Goal: Task Accomplishment & Management: Use online tool/utility

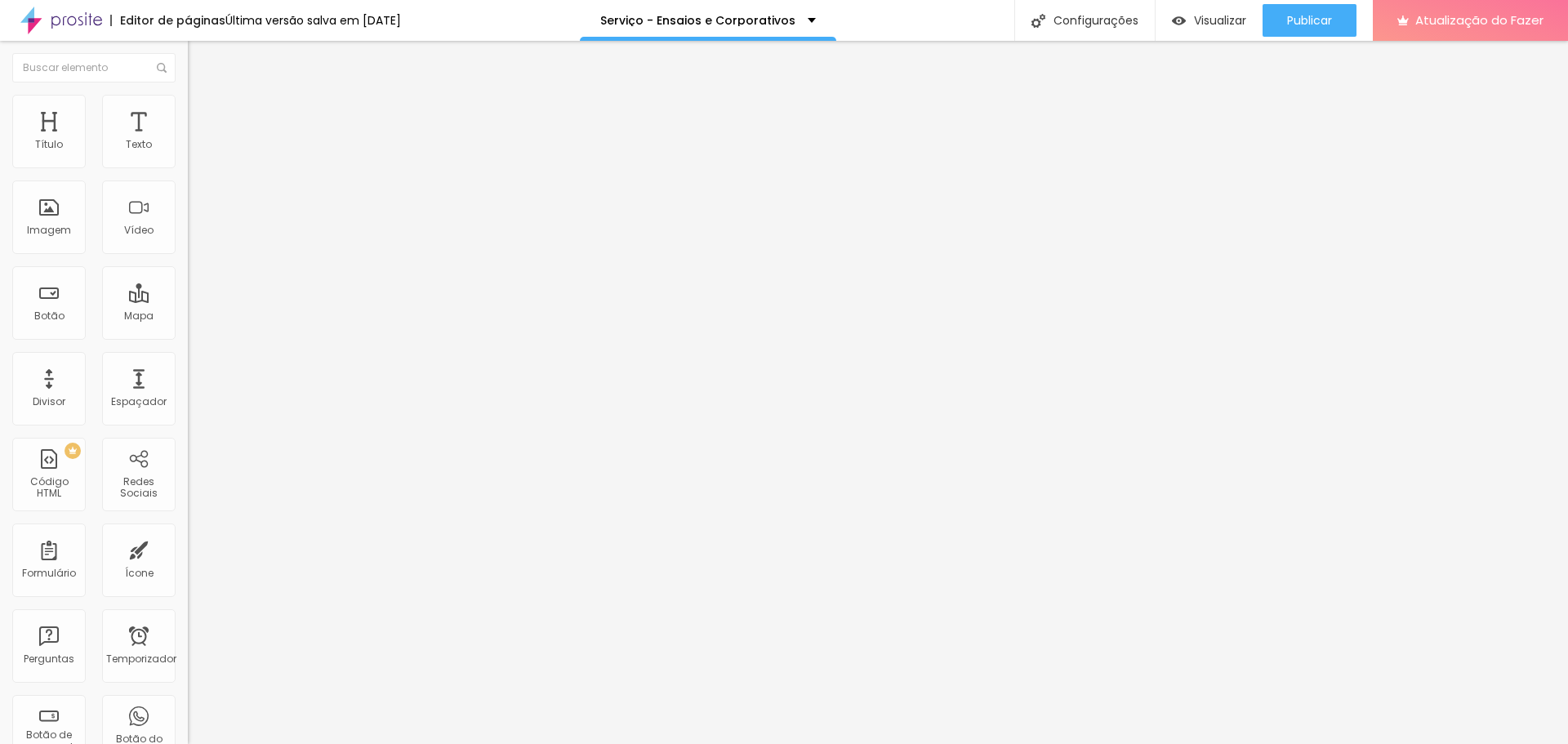
click at [188, 95] on li "Estilo" at bounding box center [281, 102] width 188 height 16
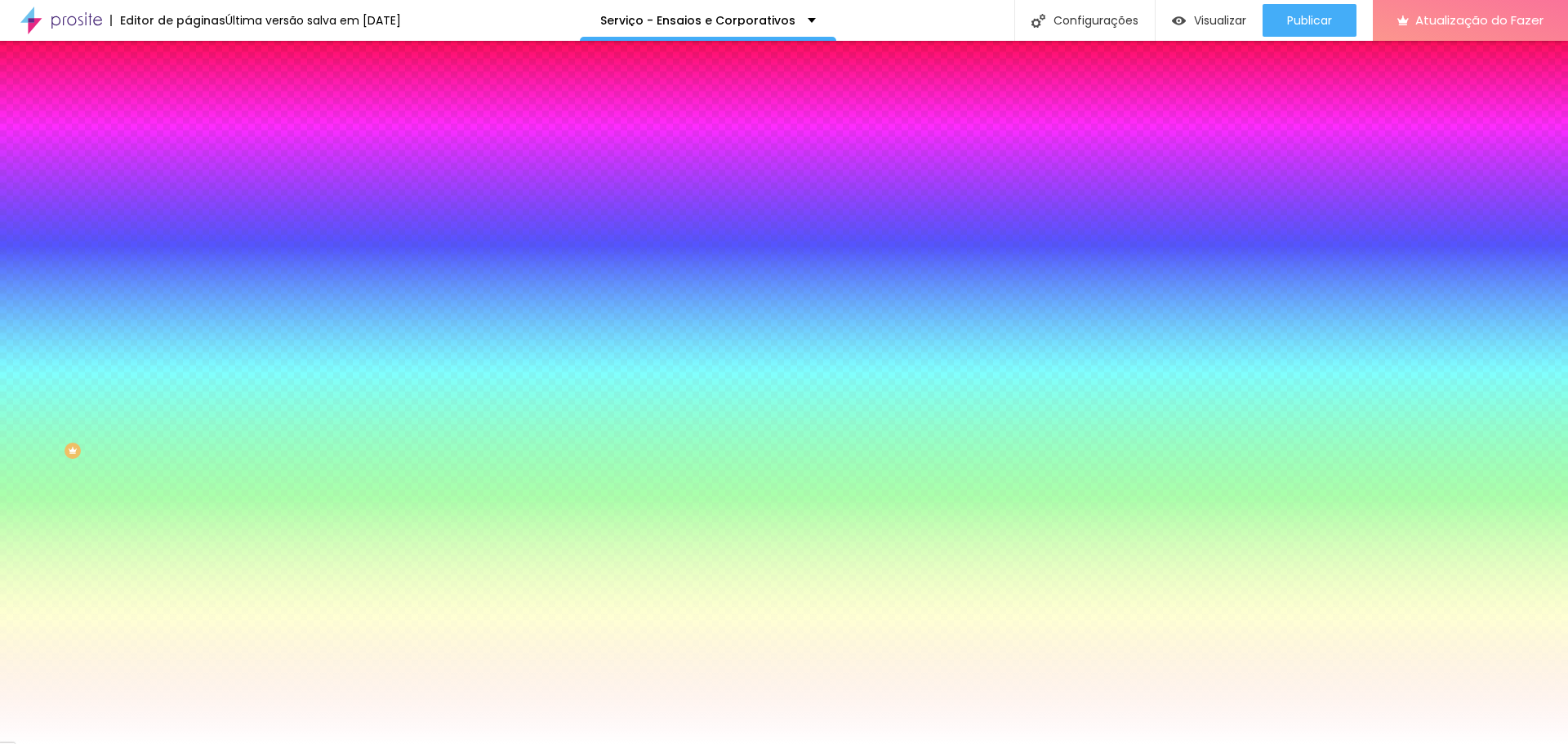
click at [188, 111] on img at bounding box center [195, 118] width 15 height 15
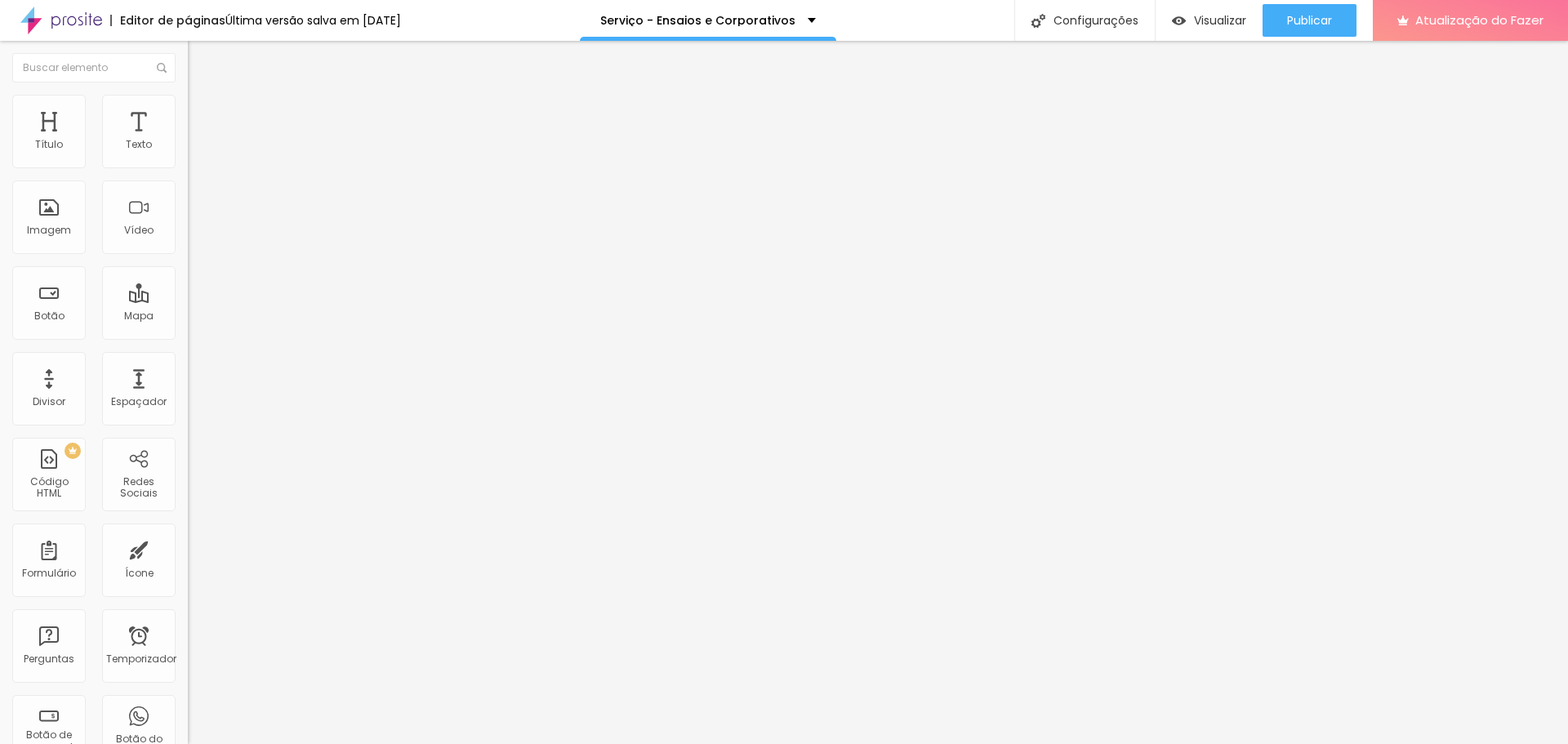
click at [188, 95] on li "Estilo" at bounding box center [281, 102] width 188 height 16
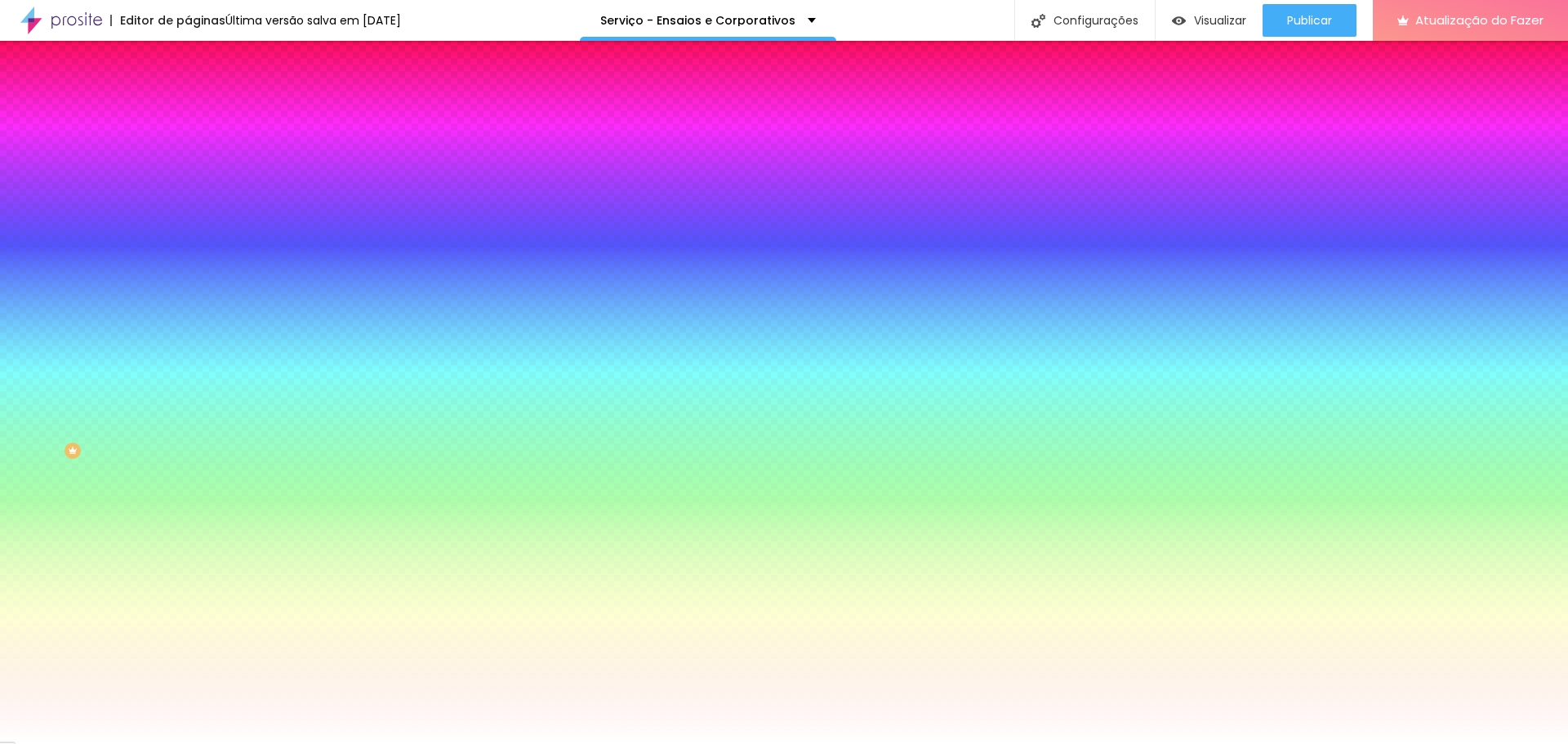
click at [198, 151] on font "Adicionar imagem" at bounding box center [245, 143] width 96 height 14
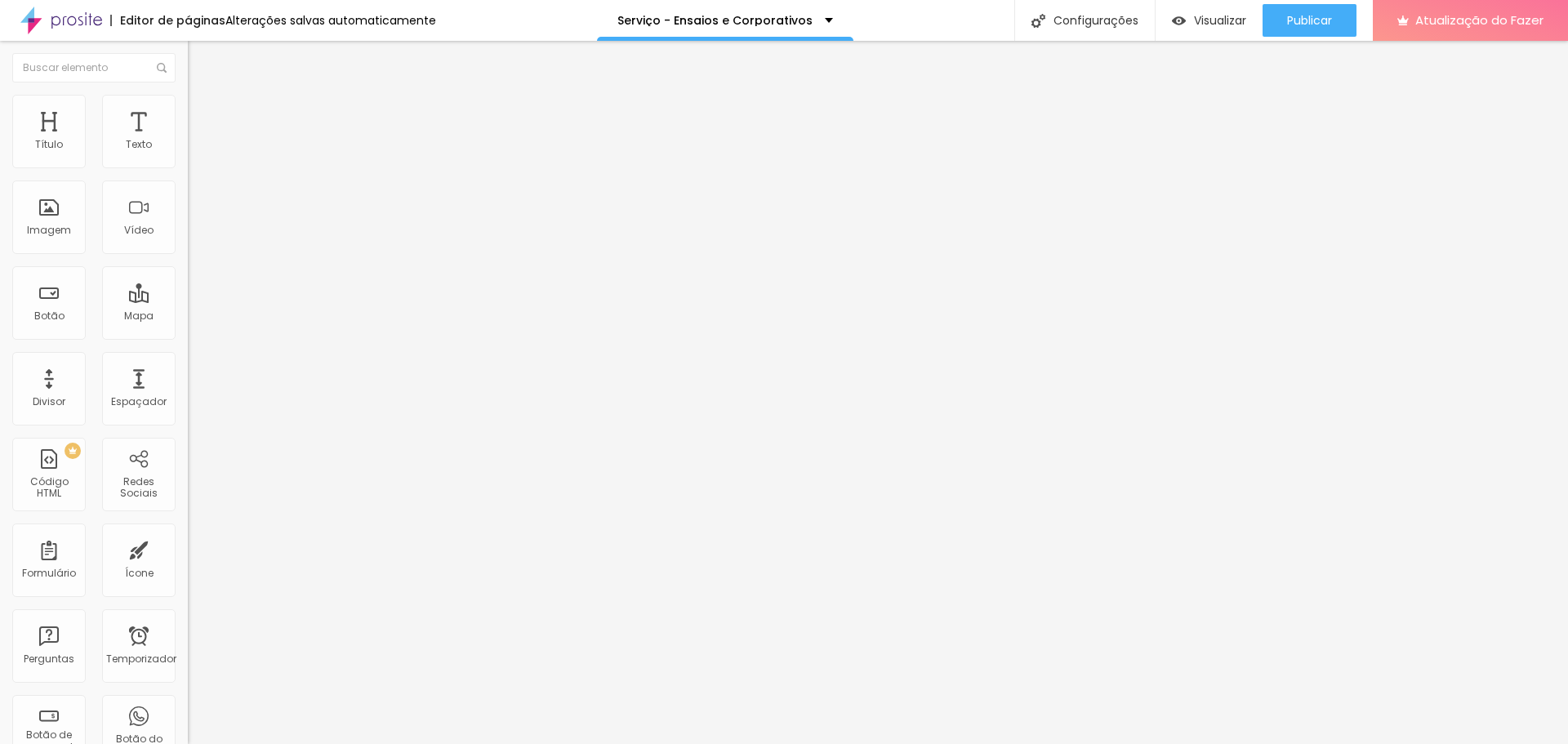
click at [198, 140] on font "Trocar imagem" at bounding box center [238, 134] width 80 height 14
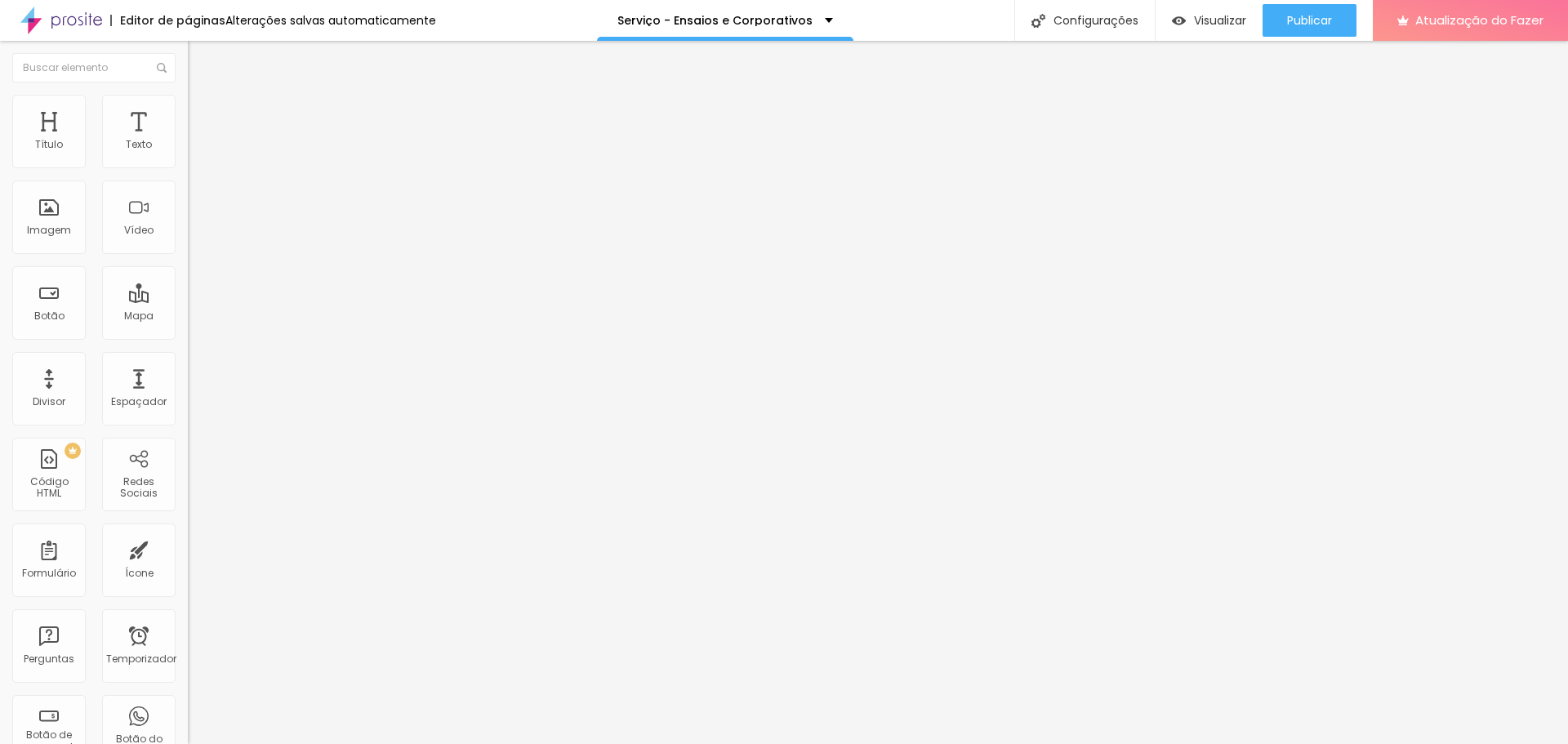
click at [188, 256] on span "Original" at bounding box center [207, 248] width 39 height 14
click at [198, 140] on font "Trocar imagem" at bounding box center [238, 134] width 80 height 14
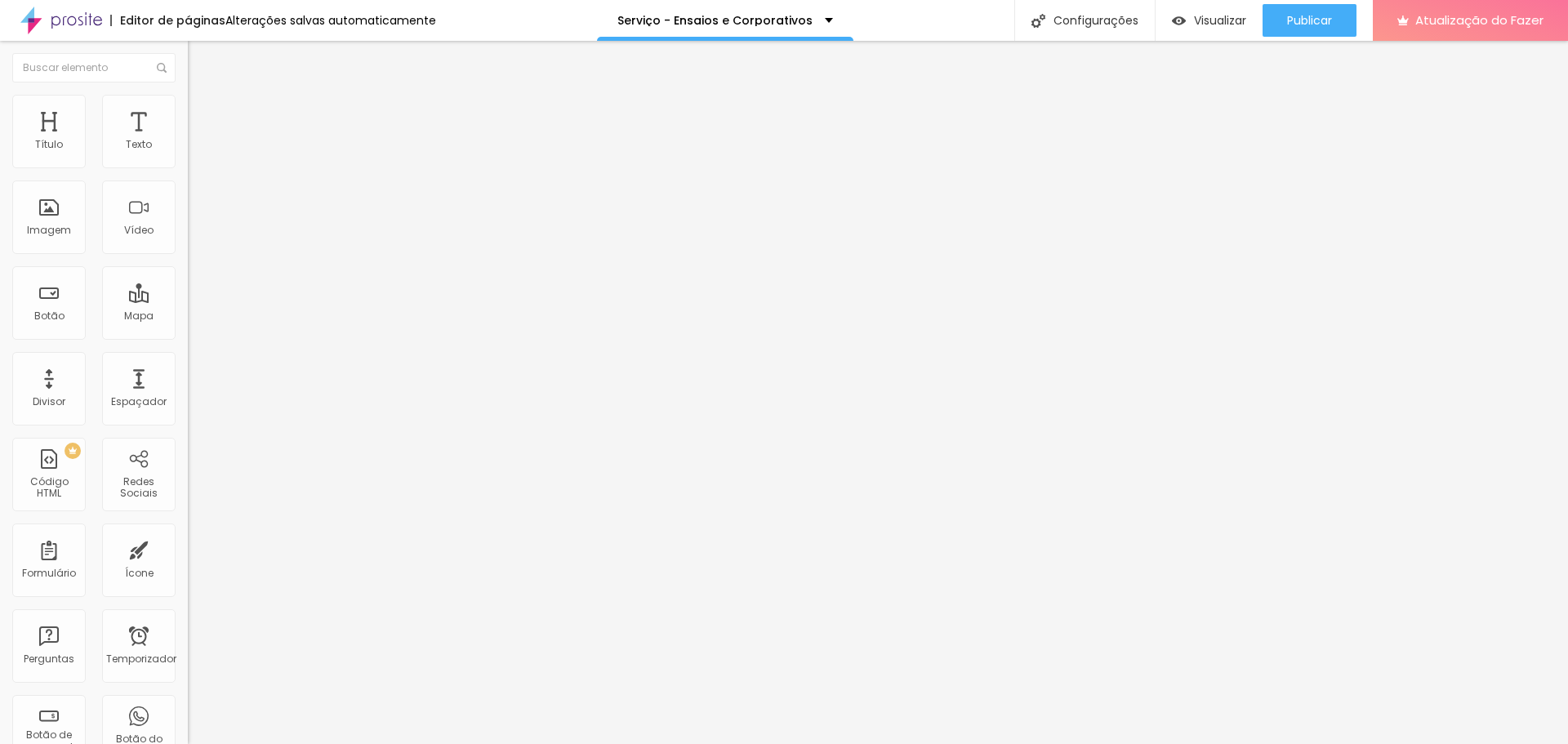
click at [198, 140] on font "Trocar imagem" at bounding box center [238, 134] width 80 height 14
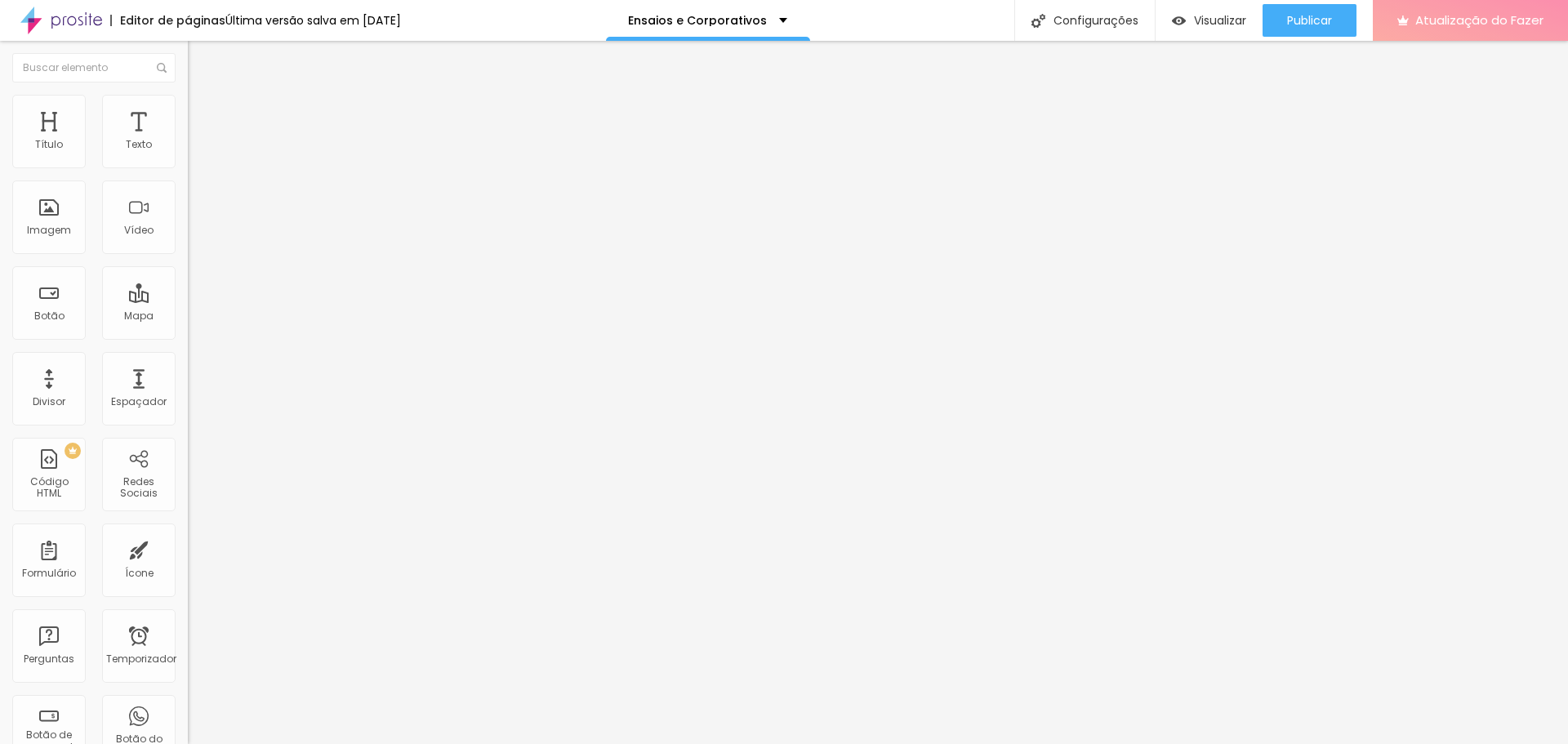
click at [1518, 22] on font "Atualização do Fazer" at bounding box center [1478, 20] width 128 height 17
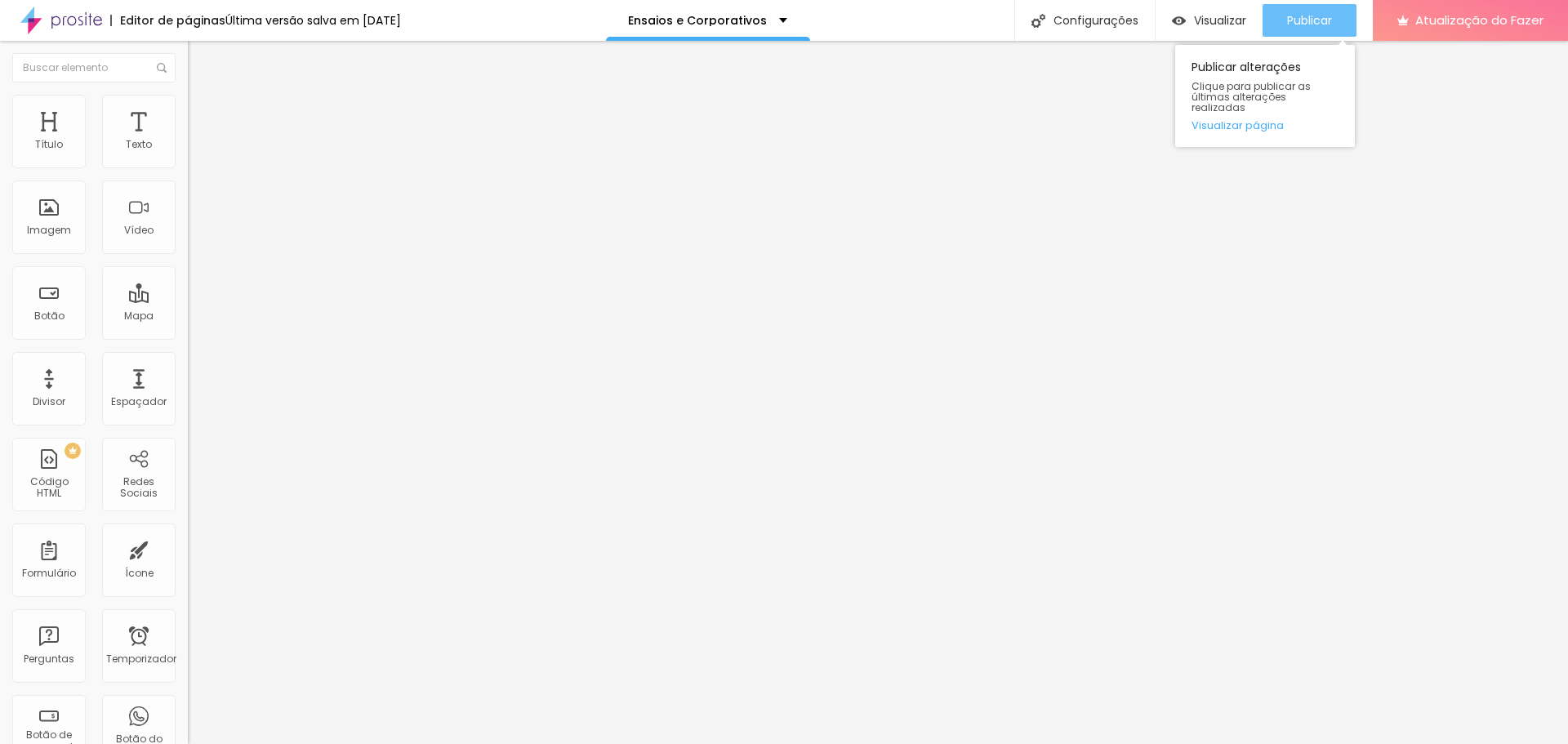
click at [1278, 27] on button "Publicar" at bounding box center [1308, 20] width 94 height 32
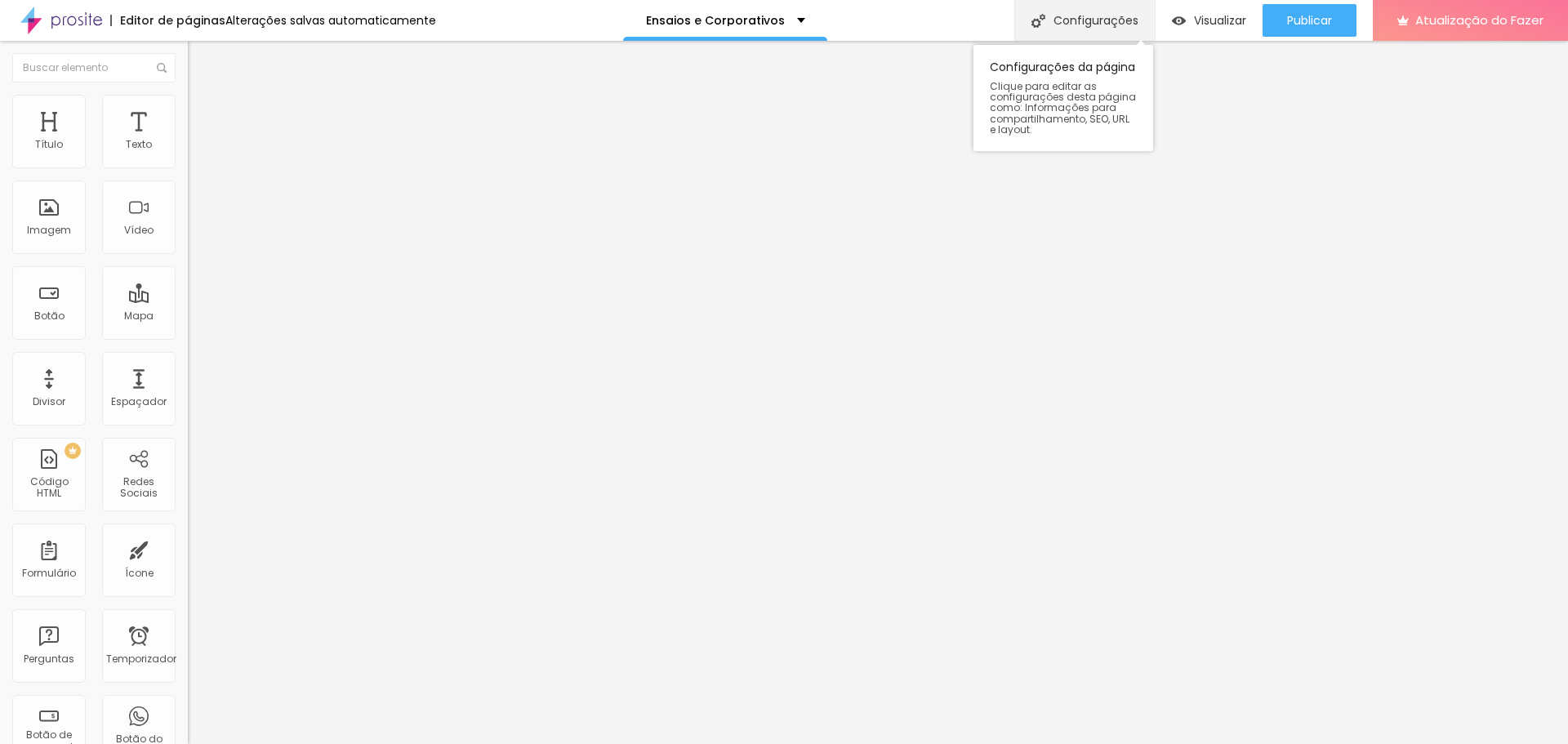
click at [1099, 19] on font "Configurações" at bounding box center [1096, 20] width 85 height 16
click at [1217, 22] on font "Visualizar" at bounding box center [1219, 20] width 52 height 16
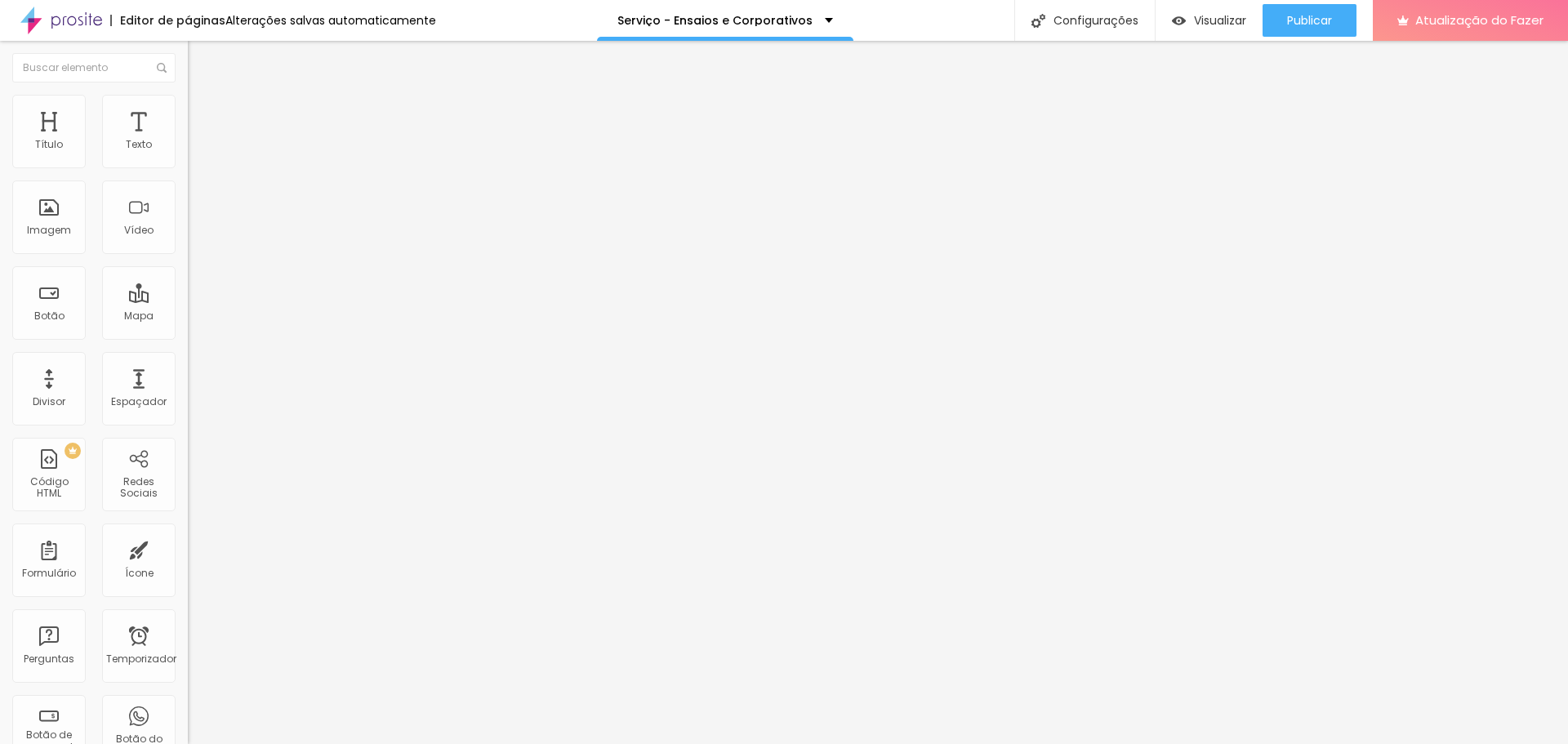
click at [198, 140] on font "Trocar imagem" at bounding box center [238, 134] width 80 height 14
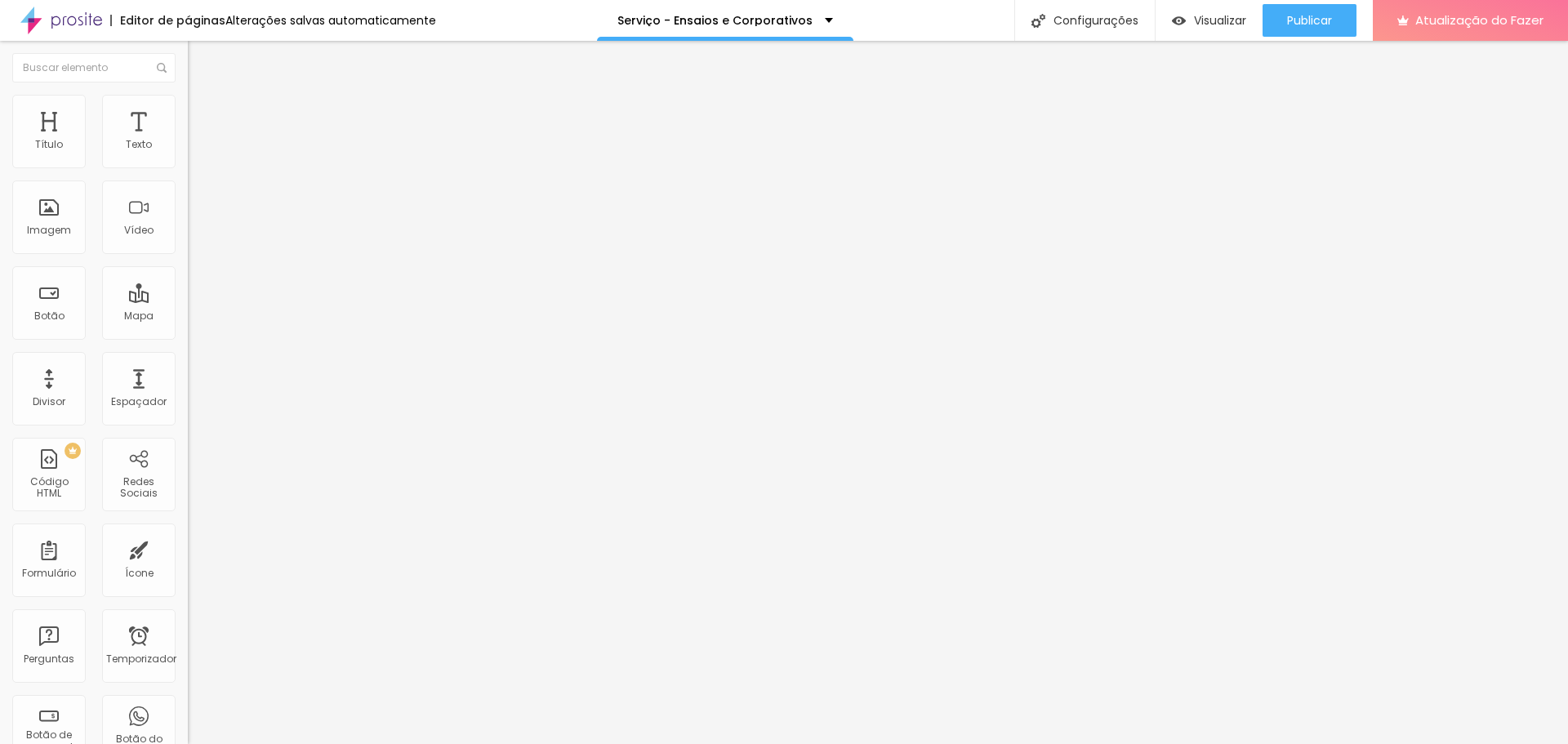
scroll to position [0, 0]
click at [198, 140] on font "Trocar imagem" at bounding box center [238, 134] width 80 height 14
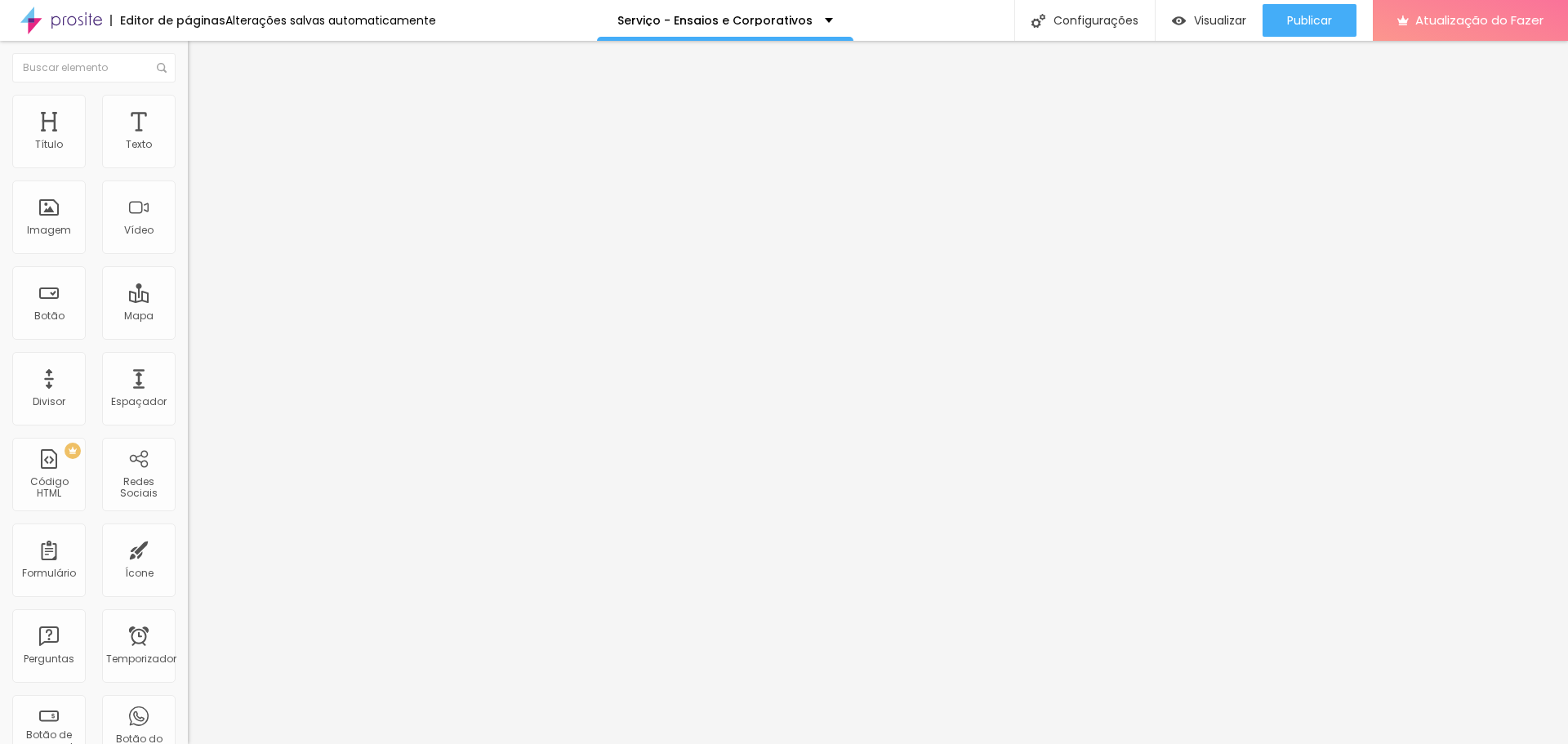
click at [1312, 19] on font "Publicar" at bounding box center [1308, 20] width 45 height 16
click at [198, 140] on font "Trocar imagem" at bounding box center [238, 134] width 80 height 14
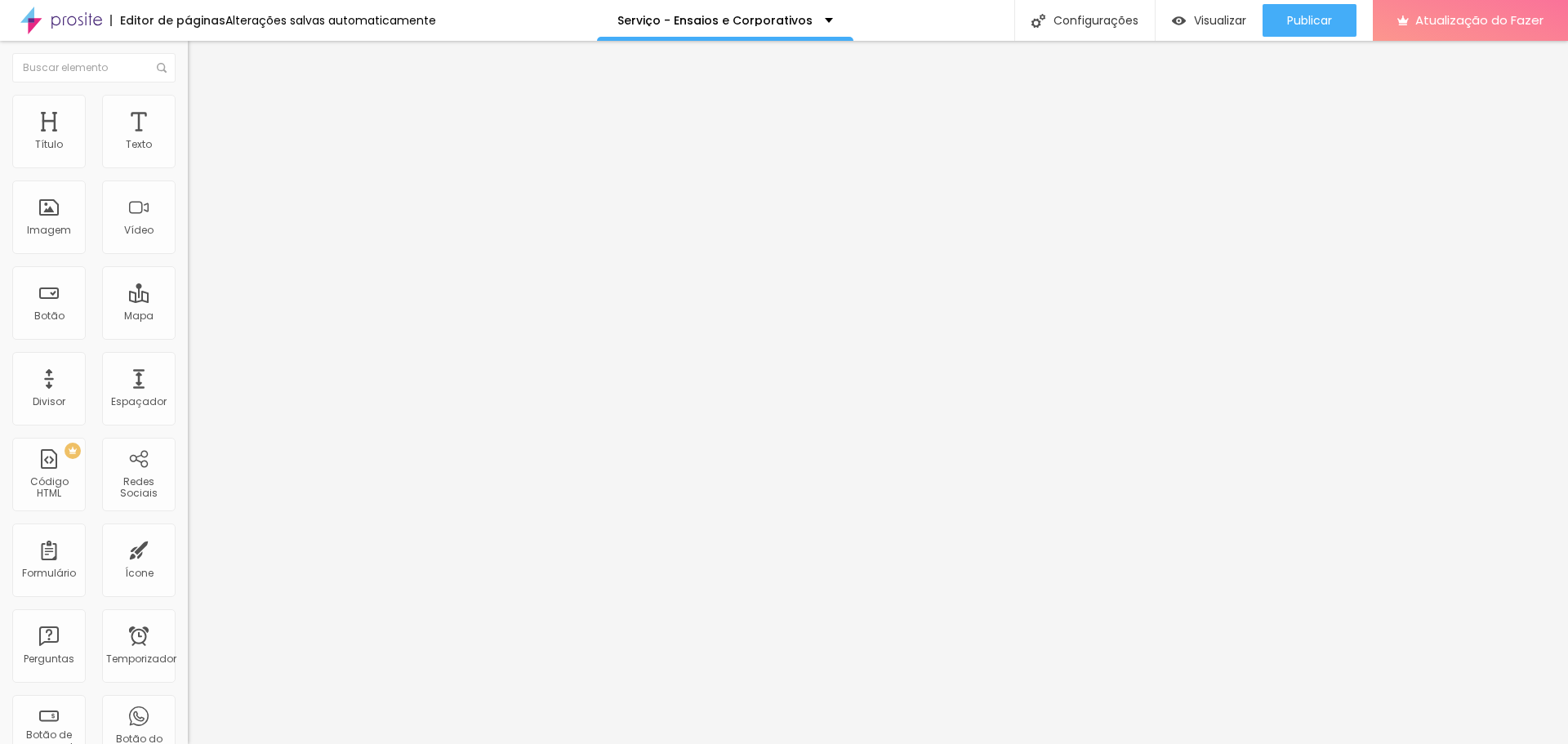
click at [198, 140] on font "Trocar imagem" at bounding box center [238, 134] width 80 height 14
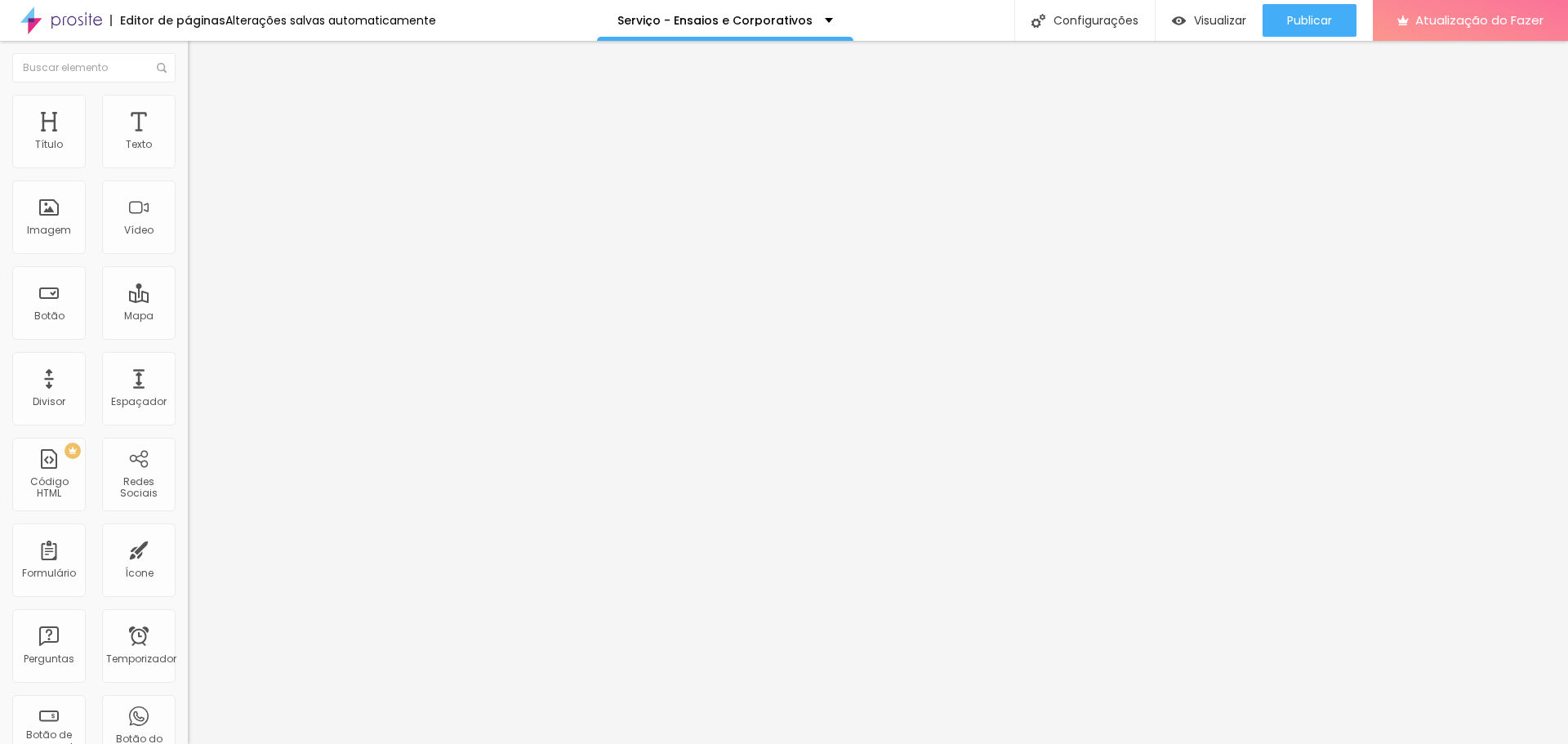
click at [362, 743] on div "Subindo 0/0 arquivos" at bounding box center [784, 749] width 1568 height 9
click at [351, 743] on div at bounding box center [784, 753] width 1568 height 0
click at [293, 743] on div "Subindo 0/0 arquivos" at bounding box center [784, 749] width 1568 height 9
click at [289, 743] on div at bounding box center [784, 753] width 1568 height 0
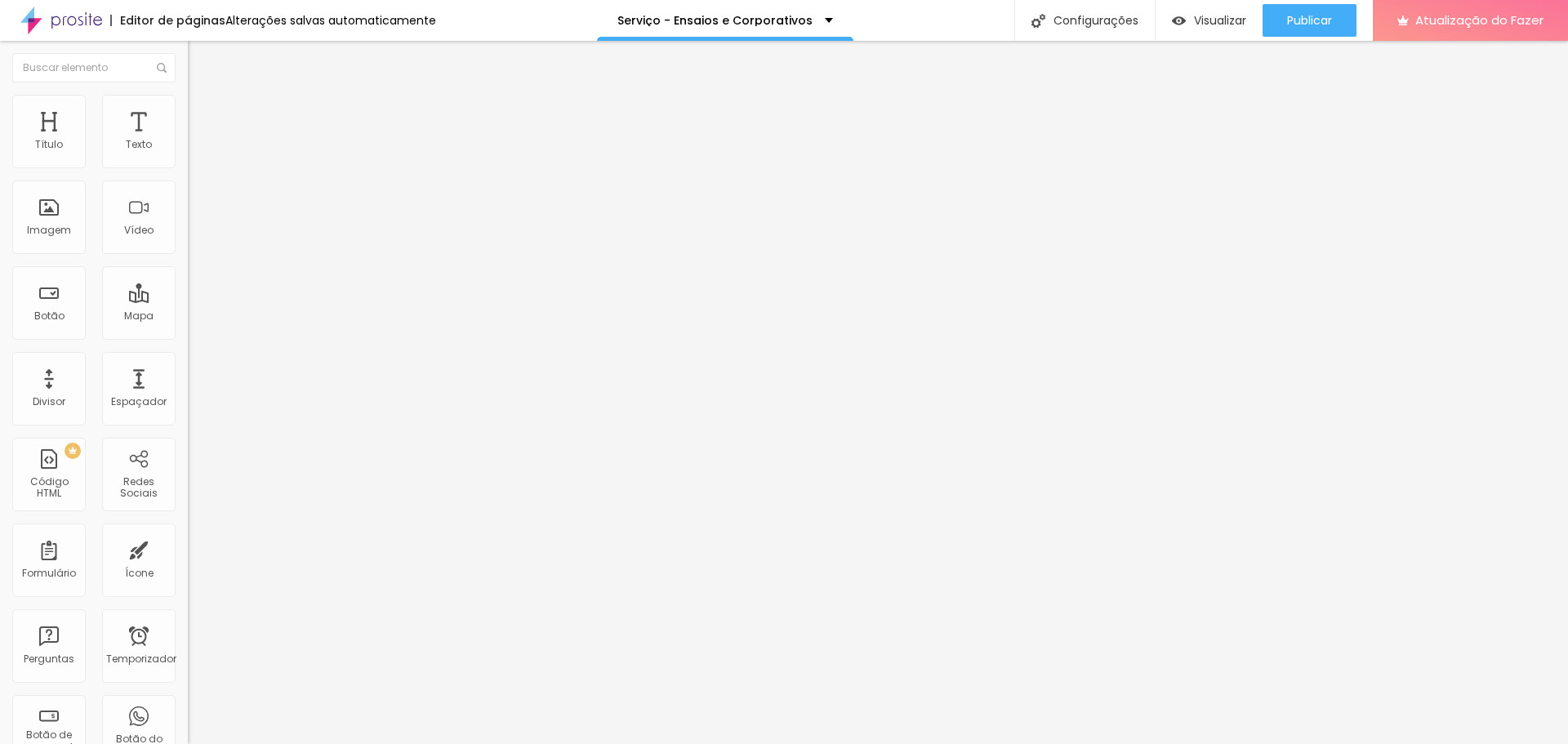
click at [198, 140] on font "Trocar imagem" at bounding box center [238, 134] width 80 height 14
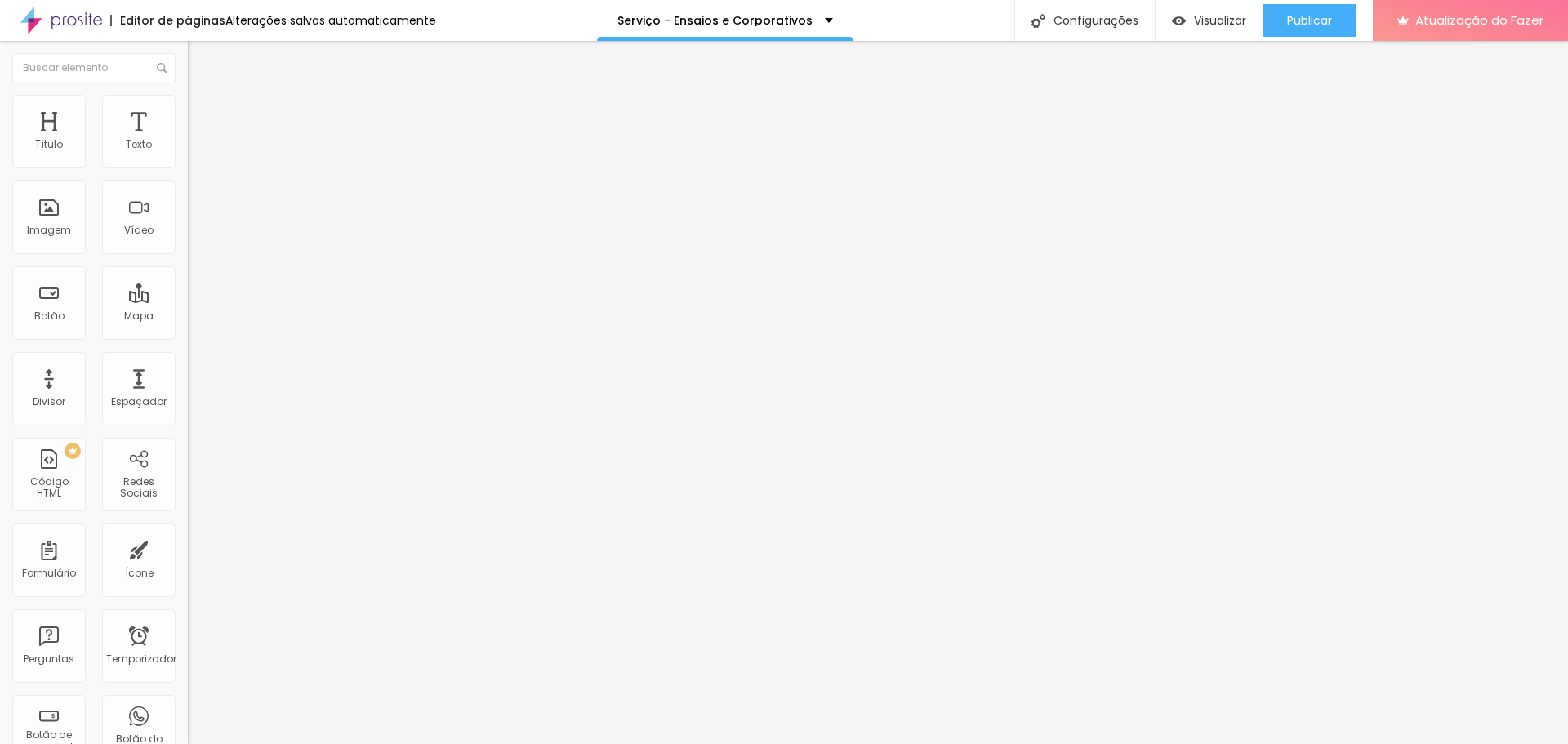
click at [508, 34] on div "Editor de páginas Alterações salvas automaticamente Serviço - Ensaios e Corpora…" at bounding box center [784, 20] width 1568 height 41
click at [188, 611] on div "Editar nulo Conteúdo Estilo Avançado Trocar imagem Descrição da imagem (Alt) Al…" at bounding box center [281, 392] width 188 height 703
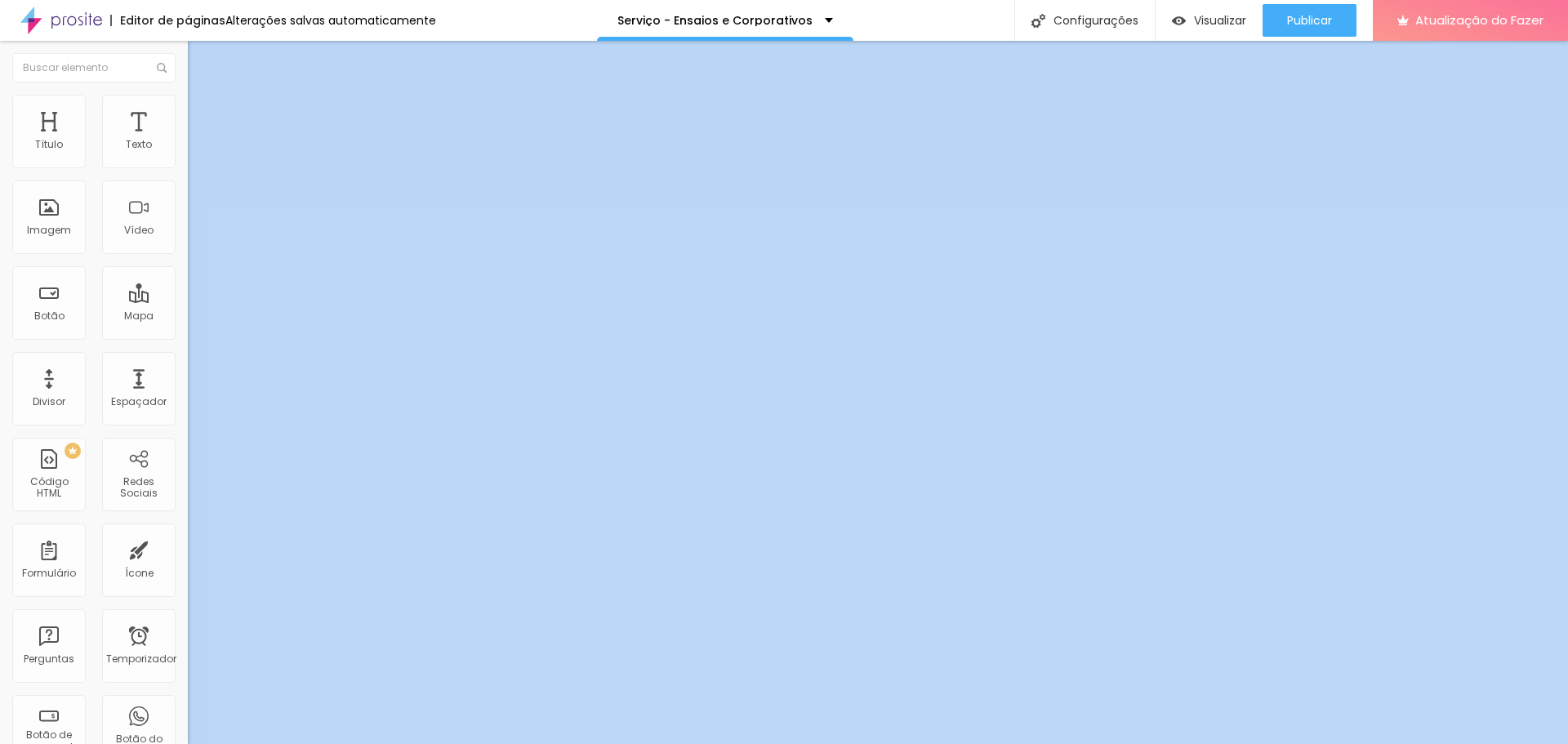
click at [188, 611] on div "Editar nulo Conteúdo Estilo Avançado Trocar imagem Descrição da imagem (Alt) Al…" at bounding box center [281, 392] width 188 height 703
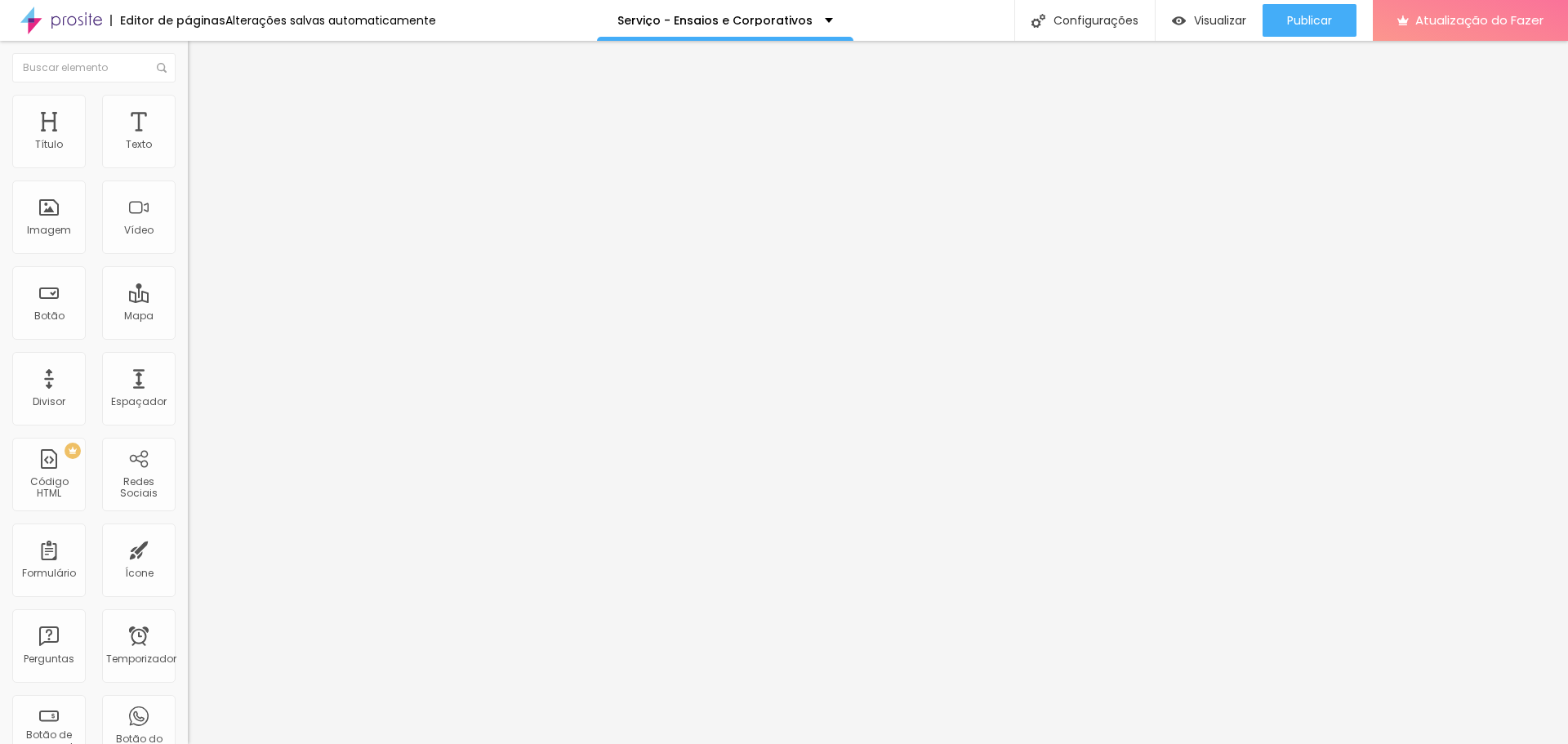
click at [198, 140] on font "Trocar imagem" at bounding box center [238, 134] width 80 height 14
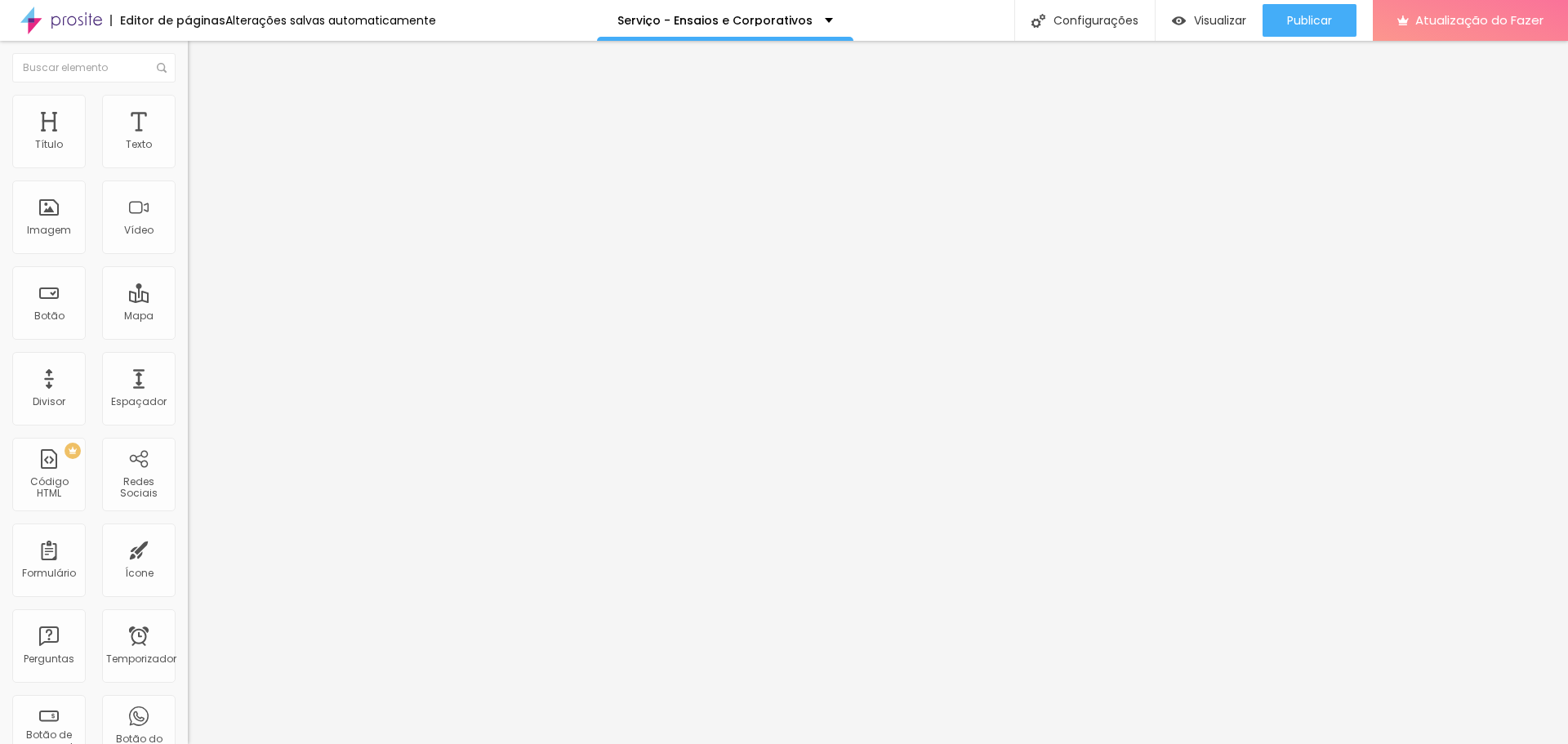
drag, startPoint x: 943, startPoint y: 432, endPoint x: 960, endPoint y: 425, distance: 18.4
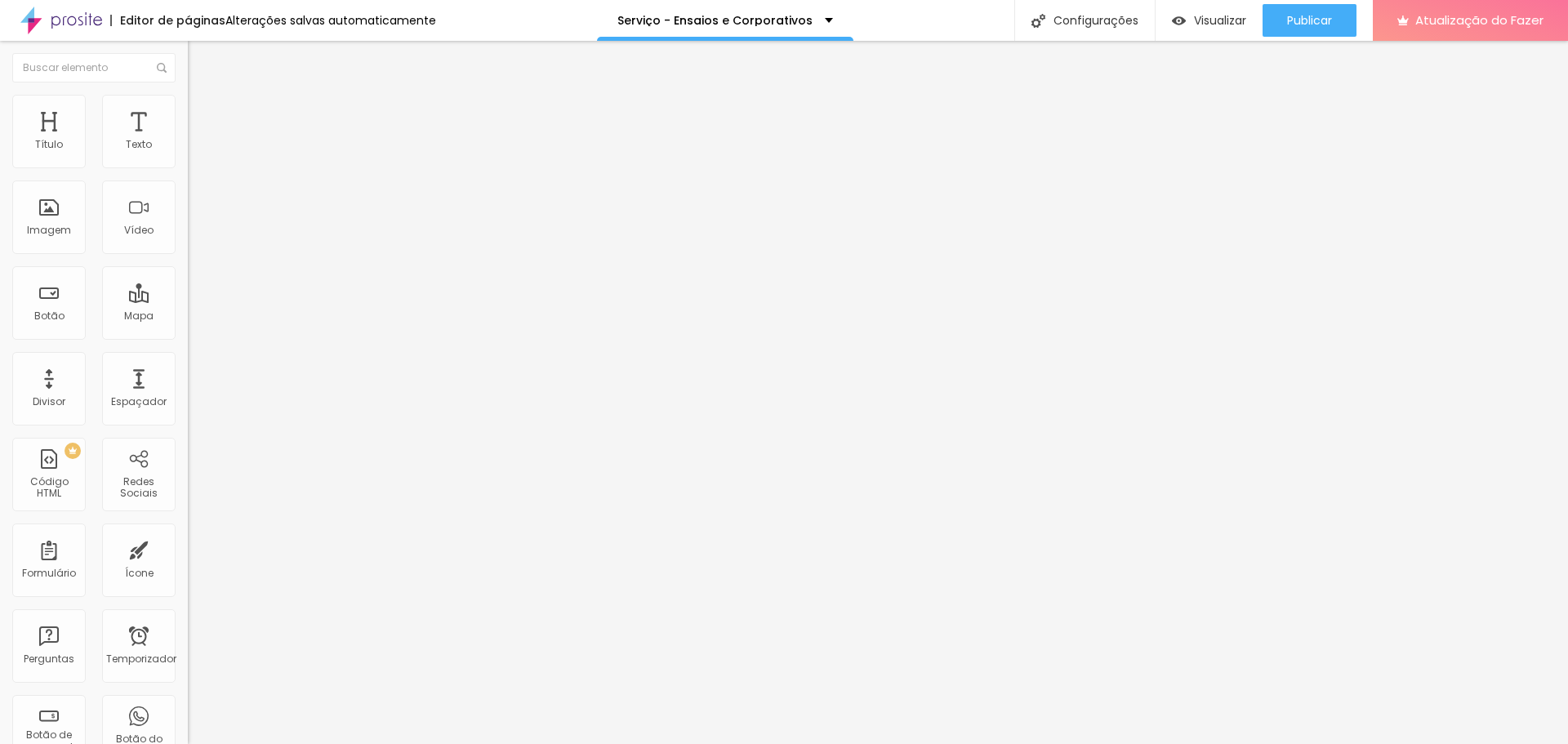
click at [198, 140] on font "Trocar imagem" at bounding box center [238, 134] width 80 height 14
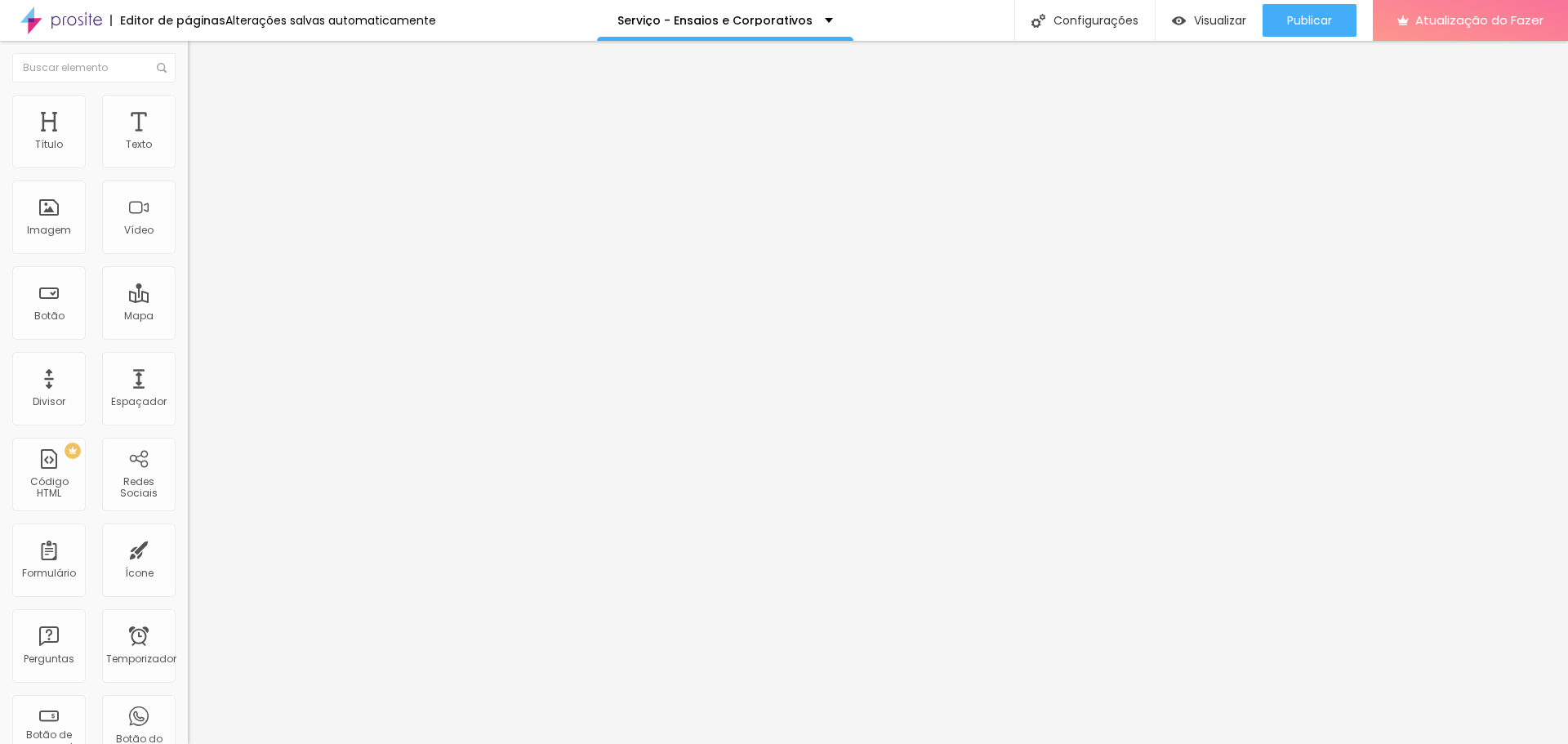
click at [188, 139] on div "Trocar imagem" at bounding box center [281, 133] width 188 height 11
click at [198, 140] on font "Trocar imagem" at bounding box center [238, 134] width 80 height 14
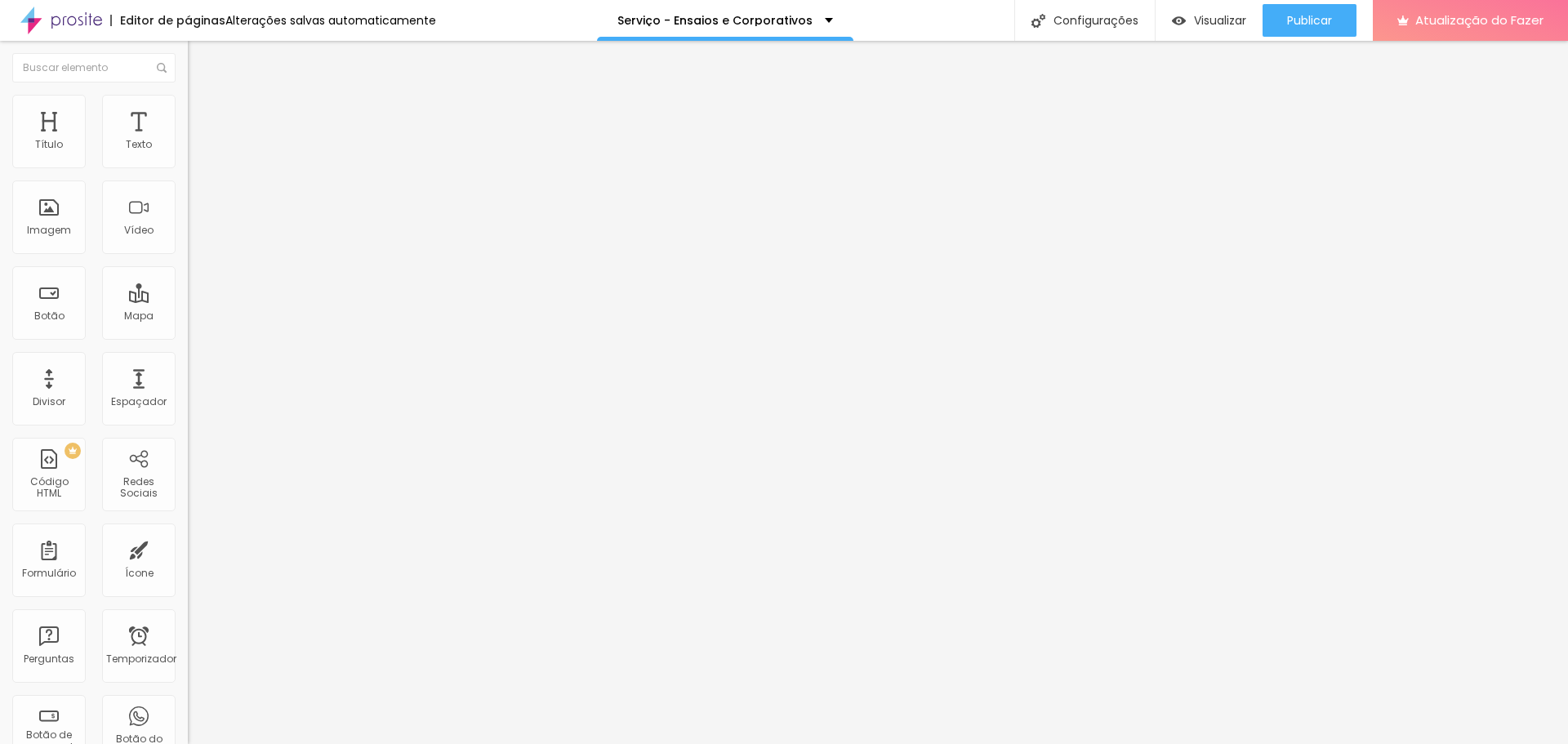
drag, startPoint x: 918, startPoint y: 570, endPoint x: 1031, endPoint y: 567, distance: 113.0
click at [198, 140] on font "Trocar imagem" at bounding box center [238, 134] width 80 height 14
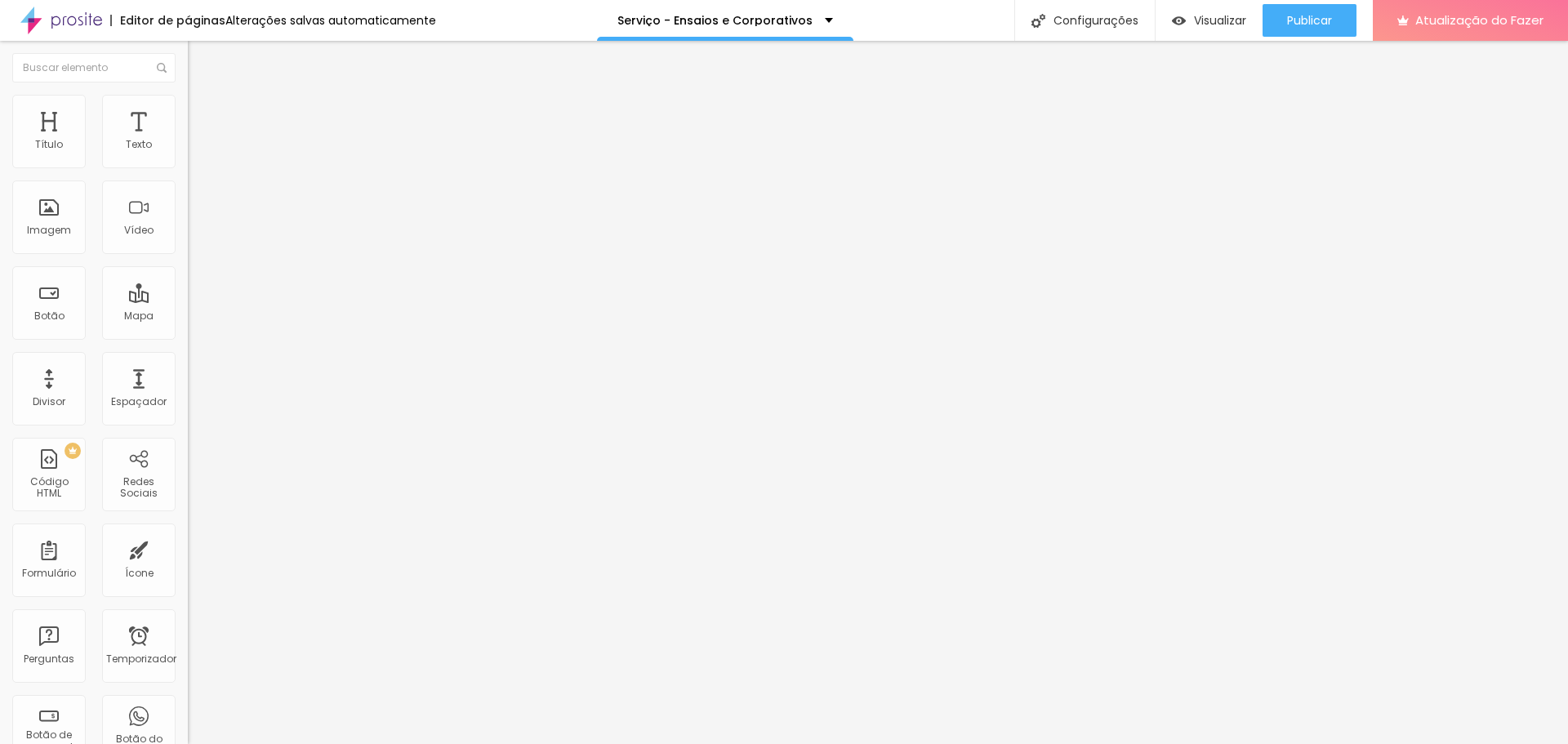
click at [188, 140] on span "Trocar imagem" at bounding box center [232, 134] width 89 height 14
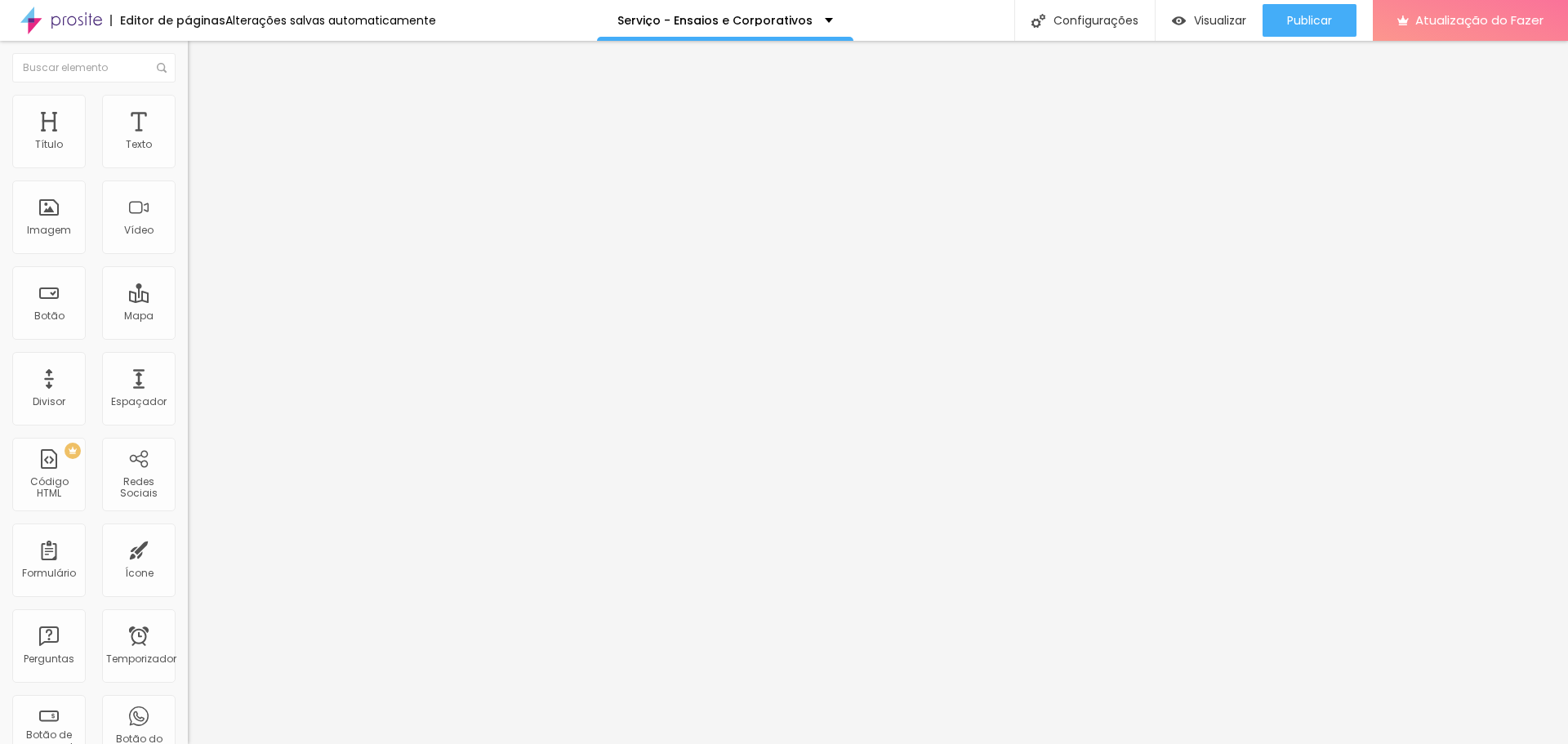
click at [198, 140] on font "Trocar imagem" at bounding box center [238, 134] width 80 height 14
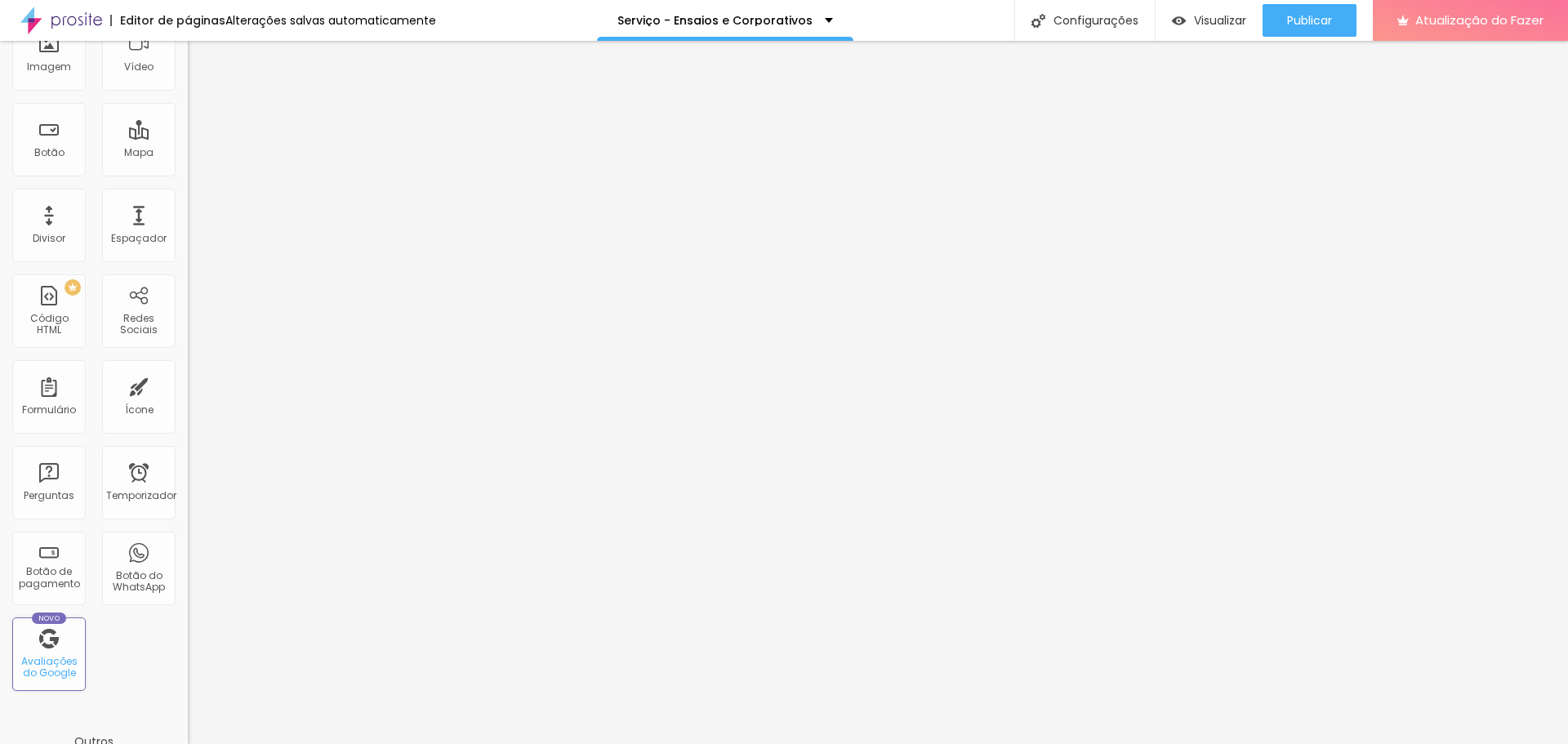
scroll to position [0, 0]
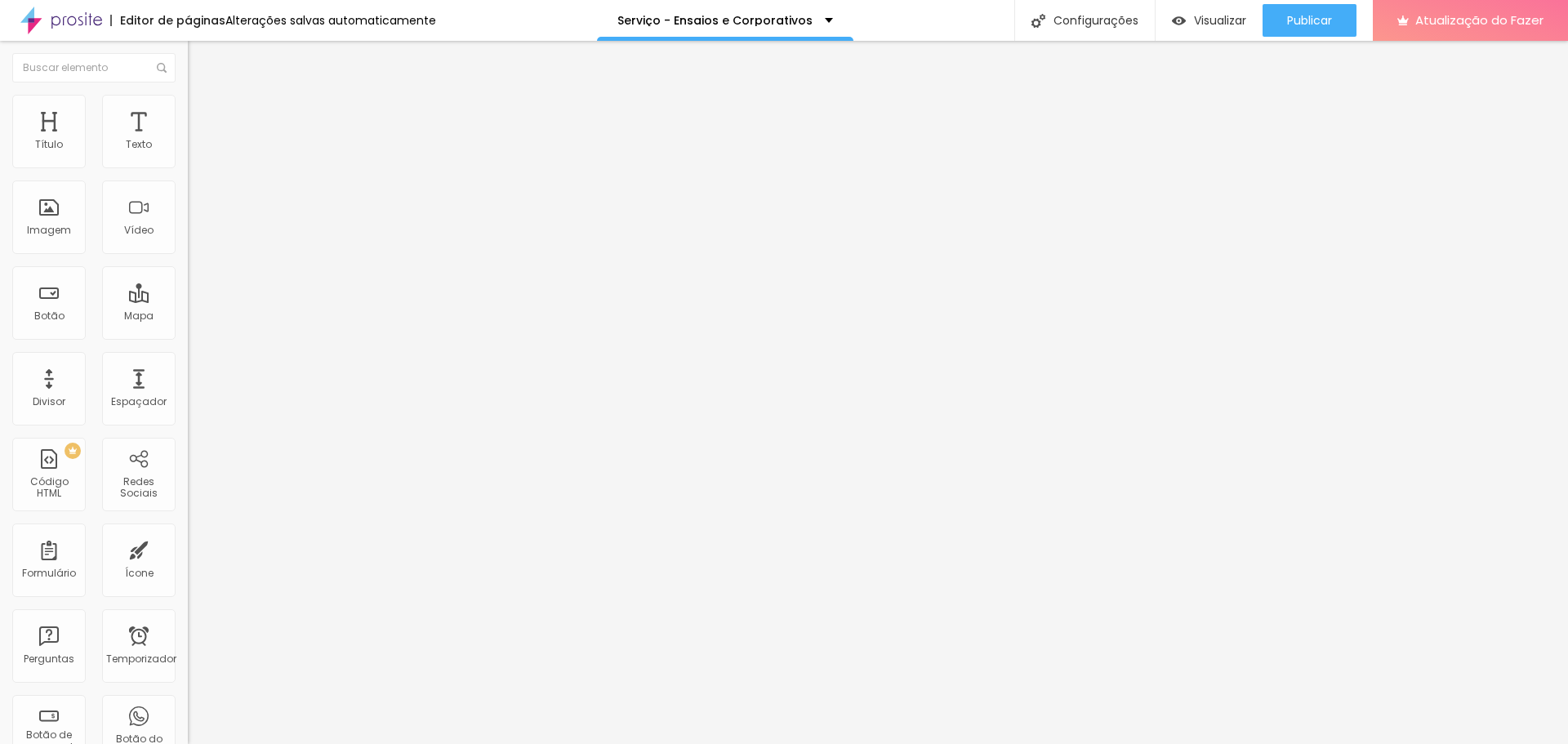
click at [188, 327] on input at bounding box center [298, 335] width 222 height 16
type input "christopher cardonha fotografia"
click at [188, 327] on input "christopher cardonha fotografia" at bounding box center [298, 335] width 222 height 16
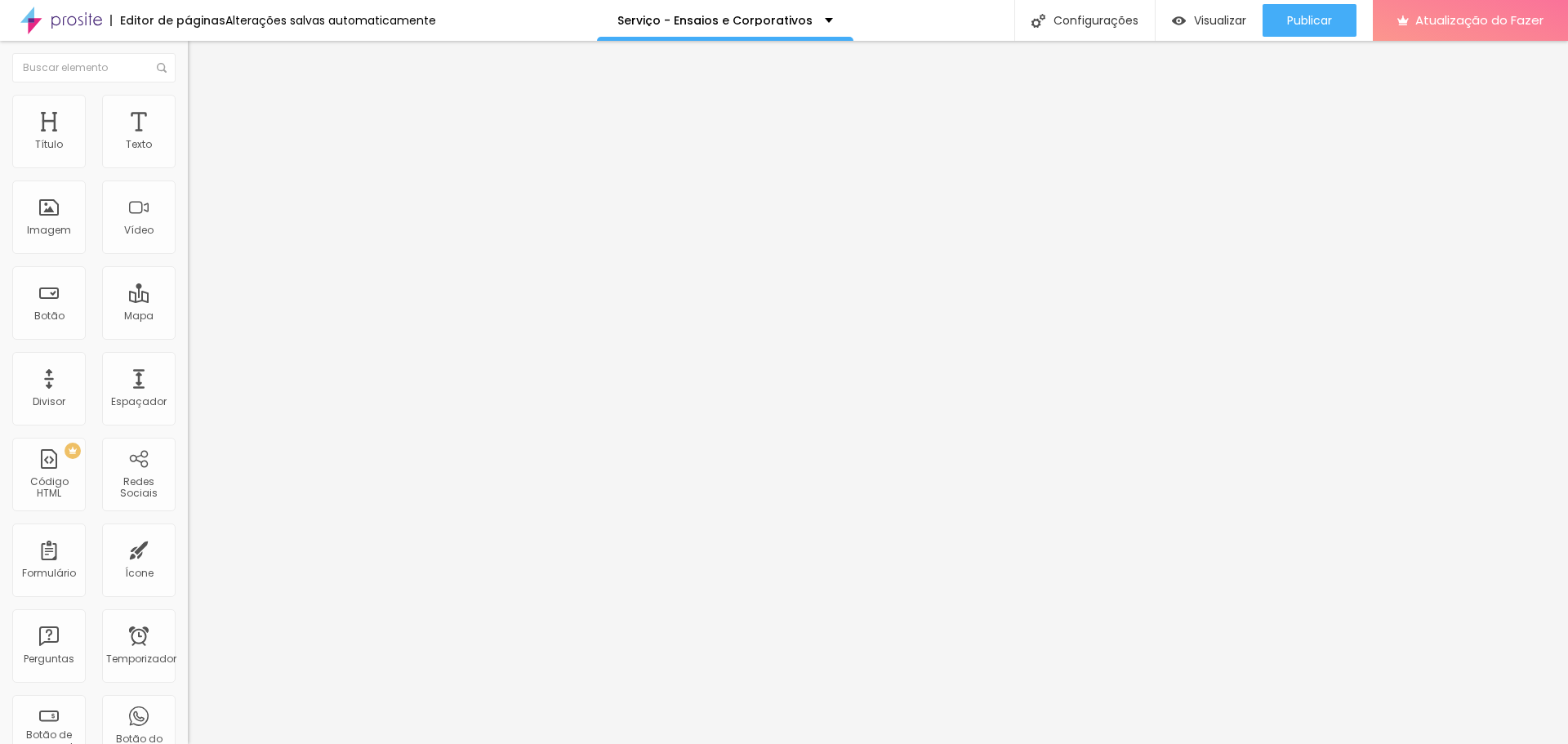
click at [188, 327] on input "christopher cardonha fotografia" at bounding box center [298, 335] width 222 height 16
click at [188, 363] on div "Exibir informações de" at bounding box center [281, 368] width 188 height 9
click at [188, 327] on input "christopher cardonha fotografia" at bounding box center [298, 335] width 222 height 16
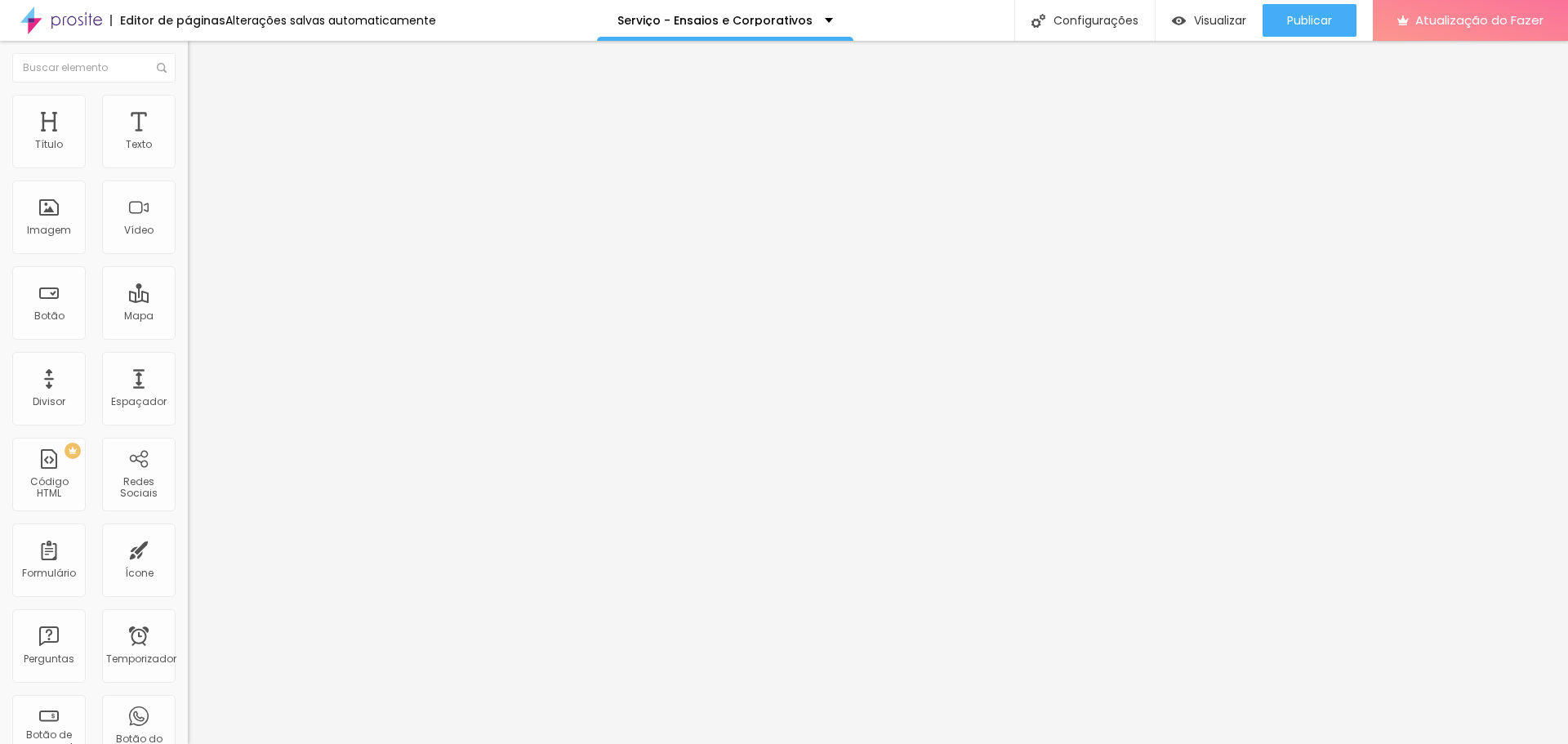
scroll to position [0, 33]
click at [188, 340] on font "Procure o perfil da empresa pelo nome." at bounding box center [267, 352] width 160 height 24
click at [188, 372] on div "Nome do autor" at bounding box center [281, 381] width 188 height 18
click at [188, 327] on input "christopher cardonha fotografia" at bounding box center [298, 335] width 222 height 16
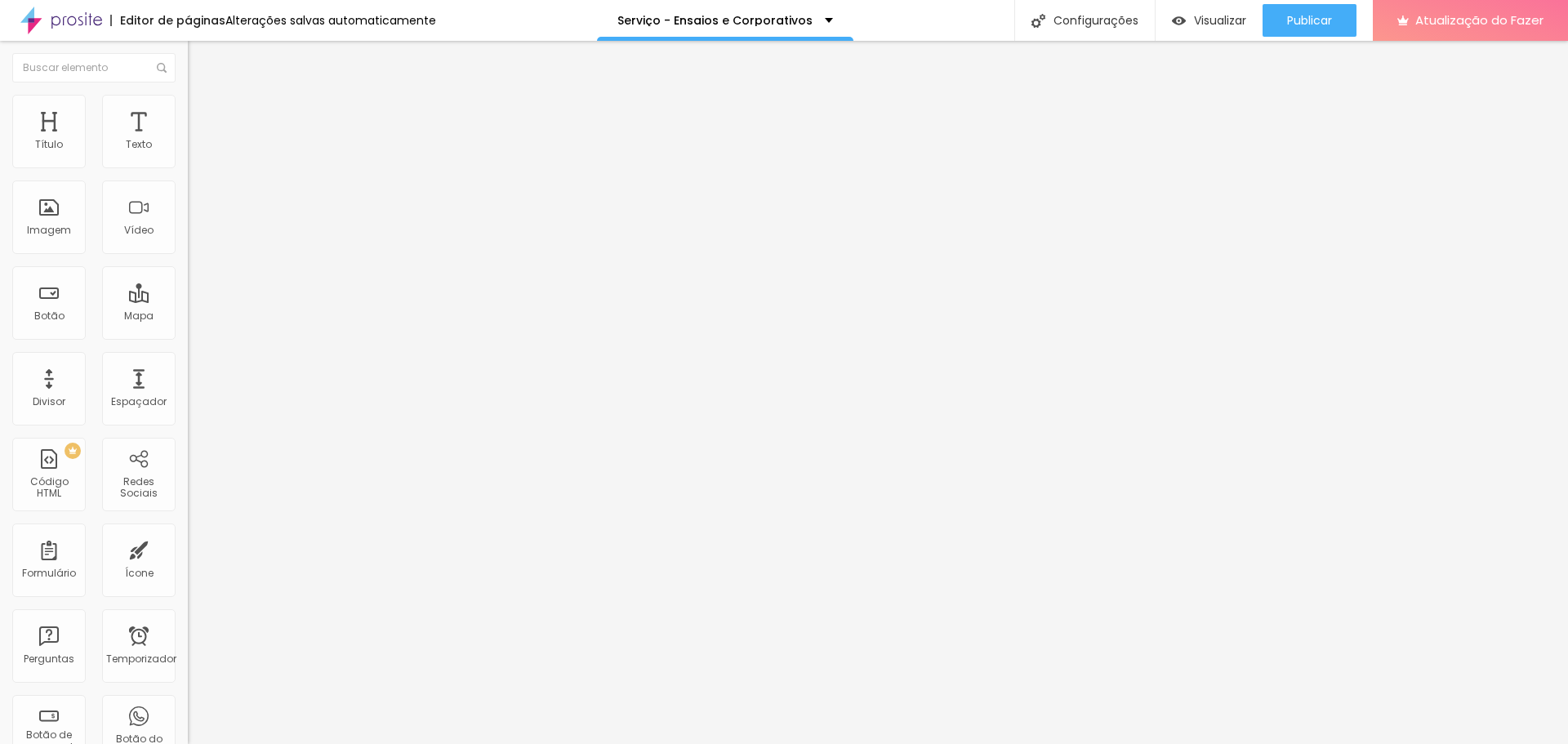
click at [188, 95] on ul "Conteúdo Estilo Avançado" at bounding box center [281, 103] width 188 height 49
click at [188, 97] on li "Estilo" at bounding box center [281, 102] width 188 height 16
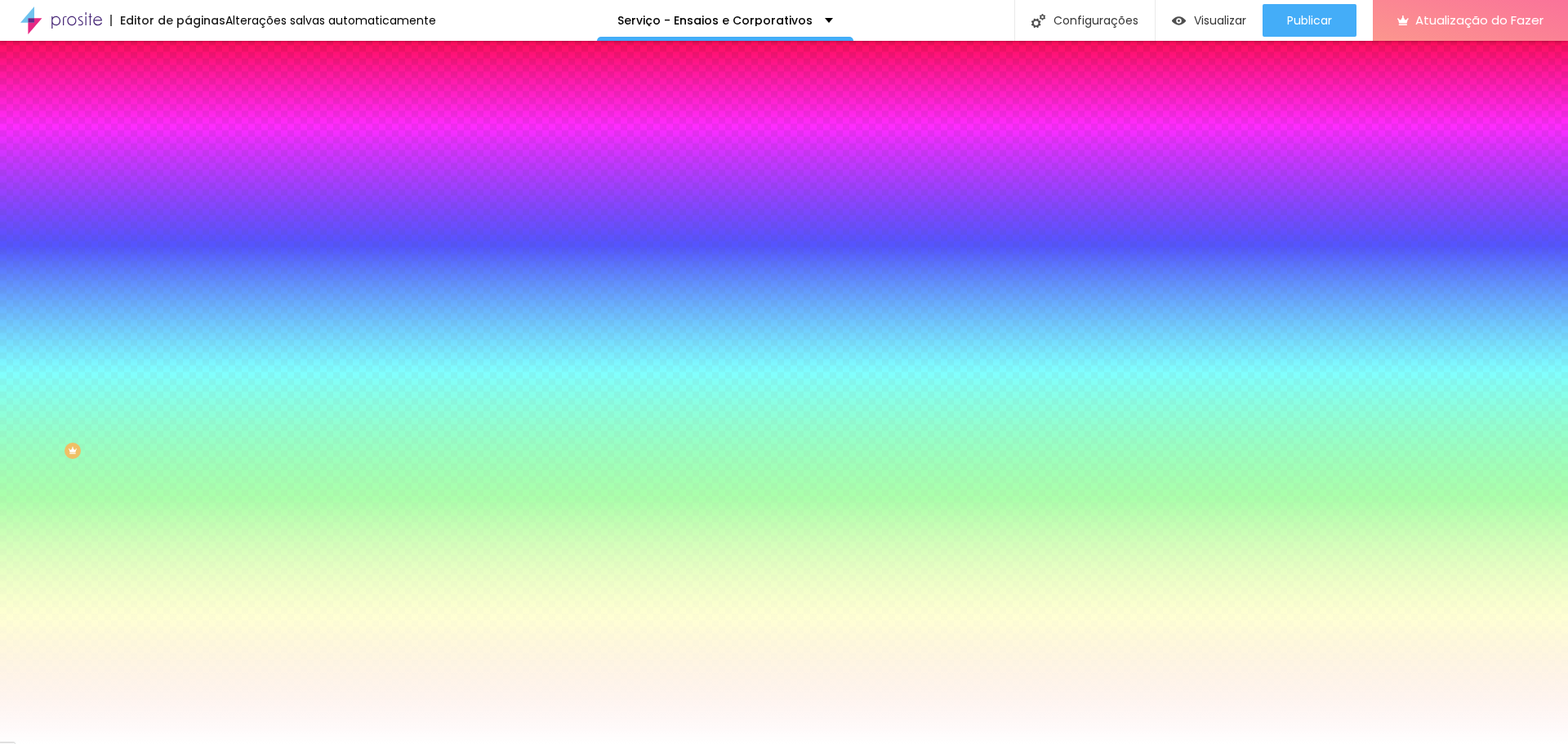
click at [203, 116] on font "Avançado" at bounding box center [229, 122] width 54 height 14
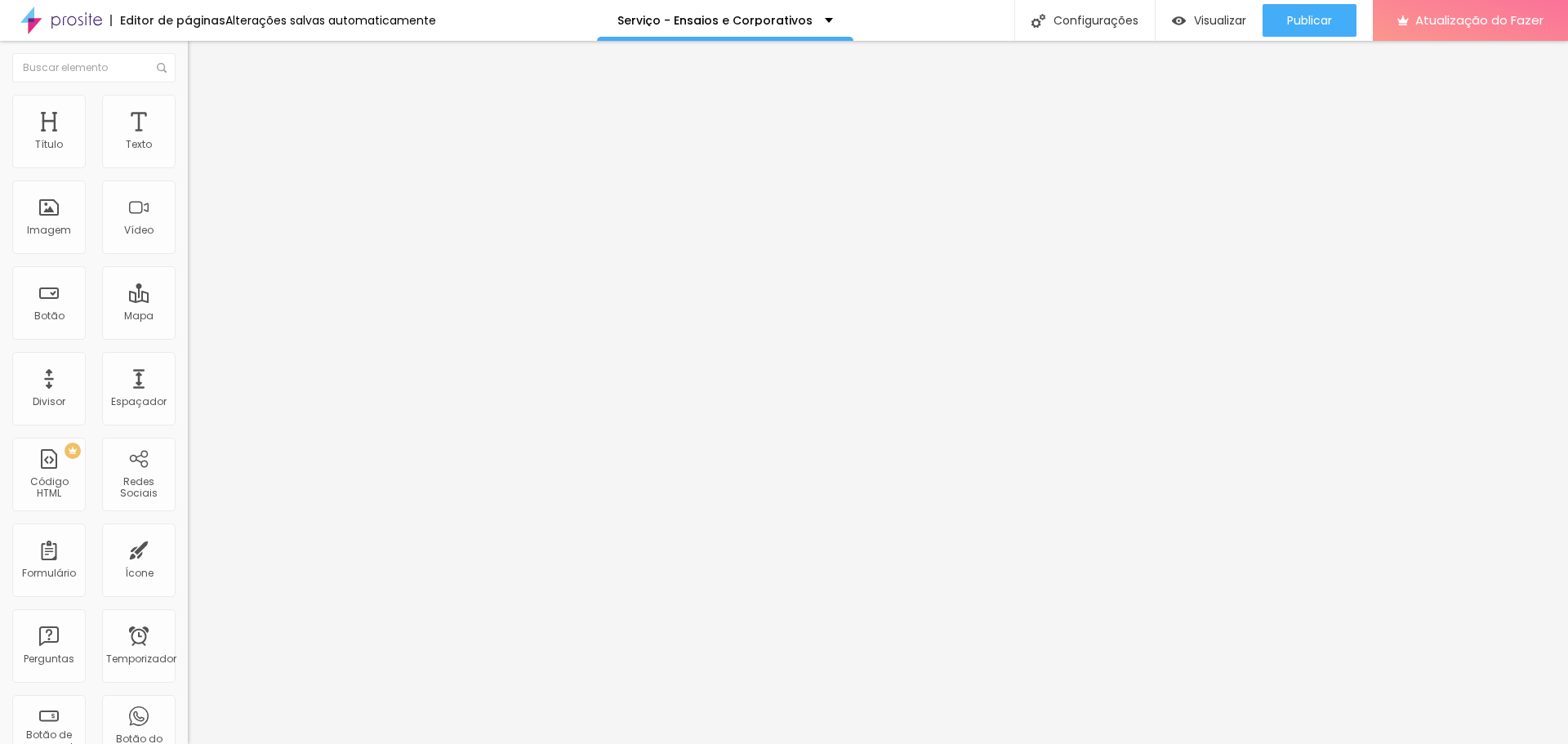
click at [203, 97] on font "Conteúdo" at bounding box center [227, 89] width 50 height 14
click at [188, 327] on input at bounding box center [298, 335] width 222 height 16
type input "christopher cardonha fotografia"
click at [188, 340] on font "Procure o perfil da empresa pelo nome." at bounding box center [267, 352] width 160 height 24
click at [188, 327] on input "[PERSON_NAME] fotografia" at bounding box center [298, 335] width 222 height 16
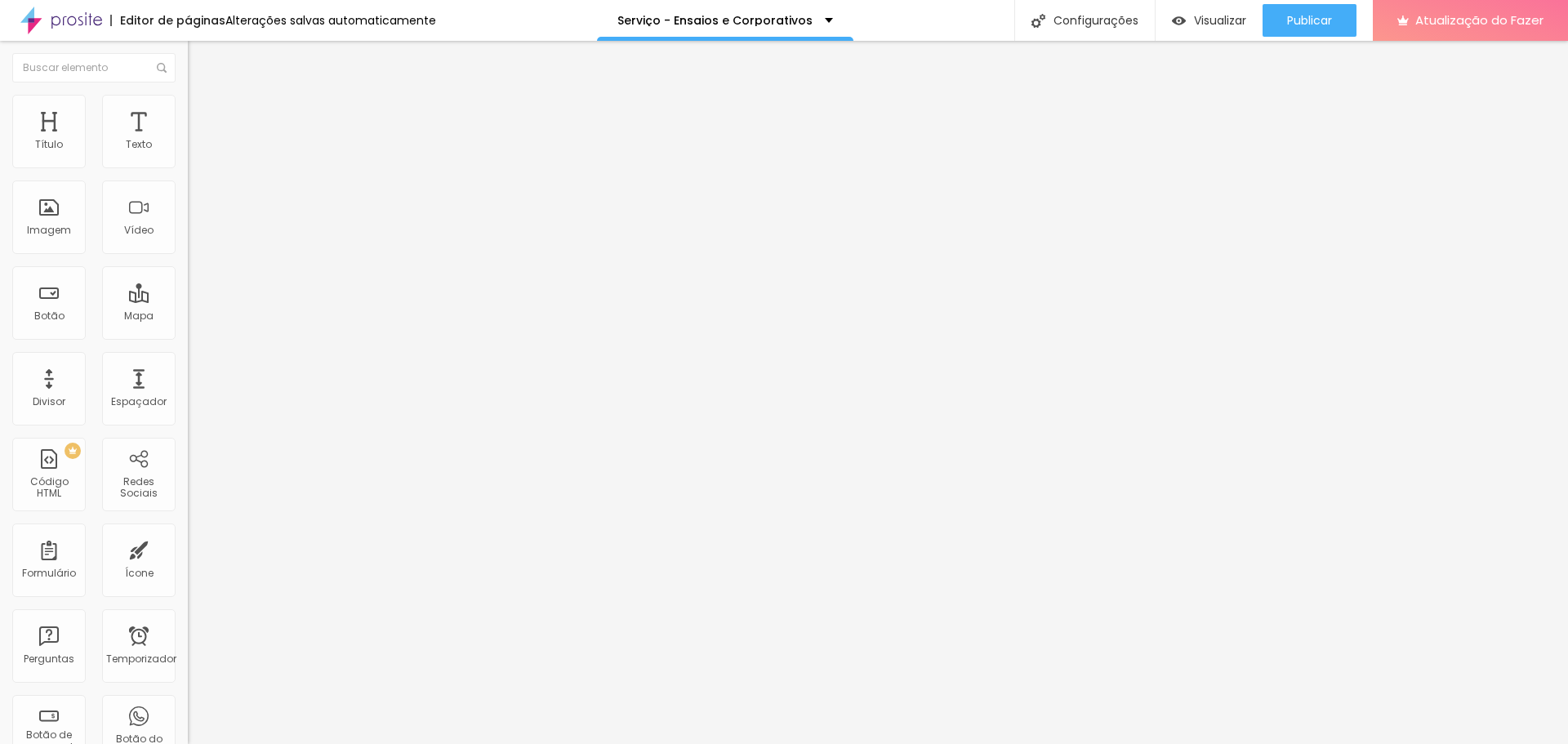
click at [188, 327] on input "[PERSON_NAME] fotografia" at bounding box center [298, 335] width 222 height 16
click at [188, 111] on li "Avançado" at bounding box center [281, 118] width 188 height 16
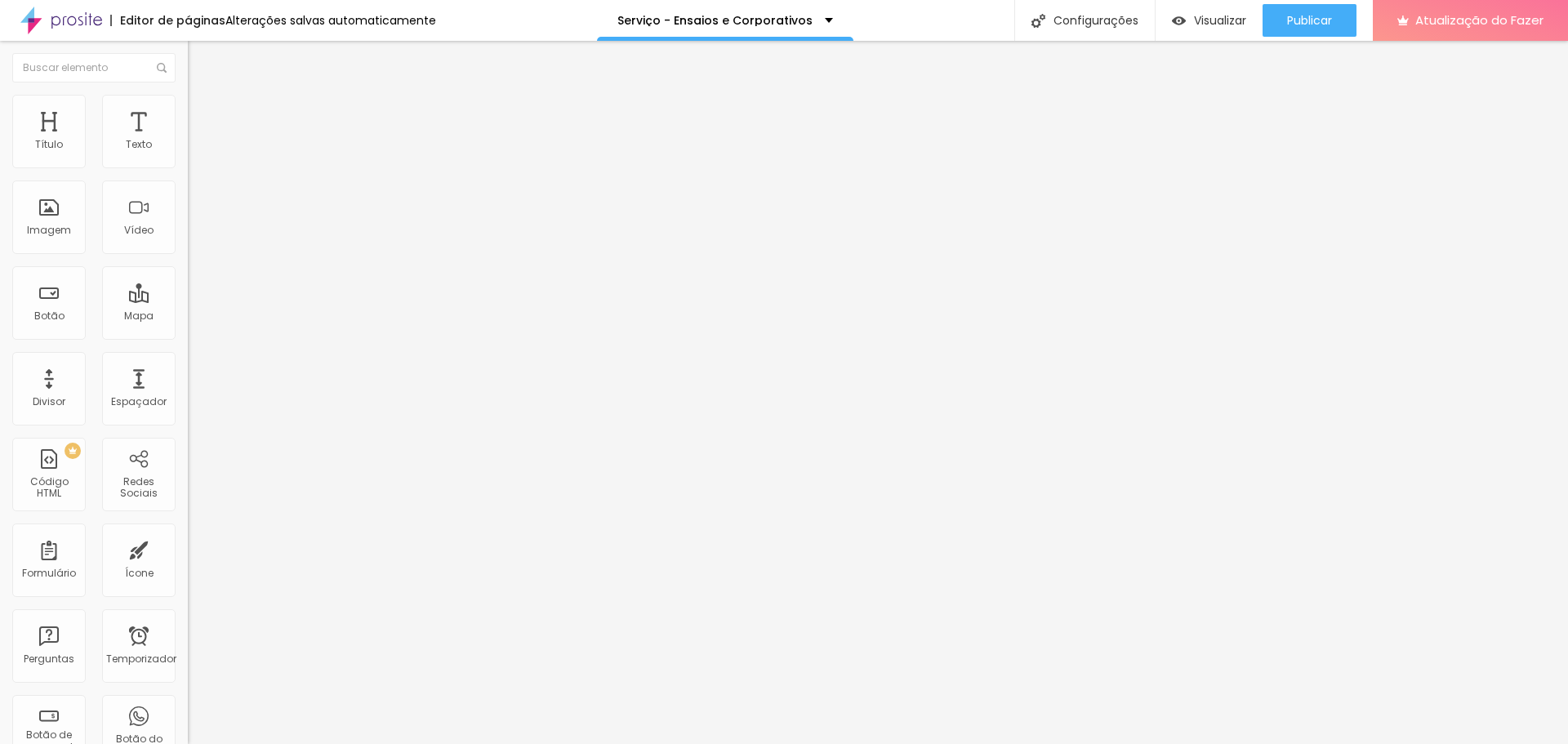
scroll to position [0, 0]
click at [188, 102] on img at bounding box center [195, 102] width 15 height 15
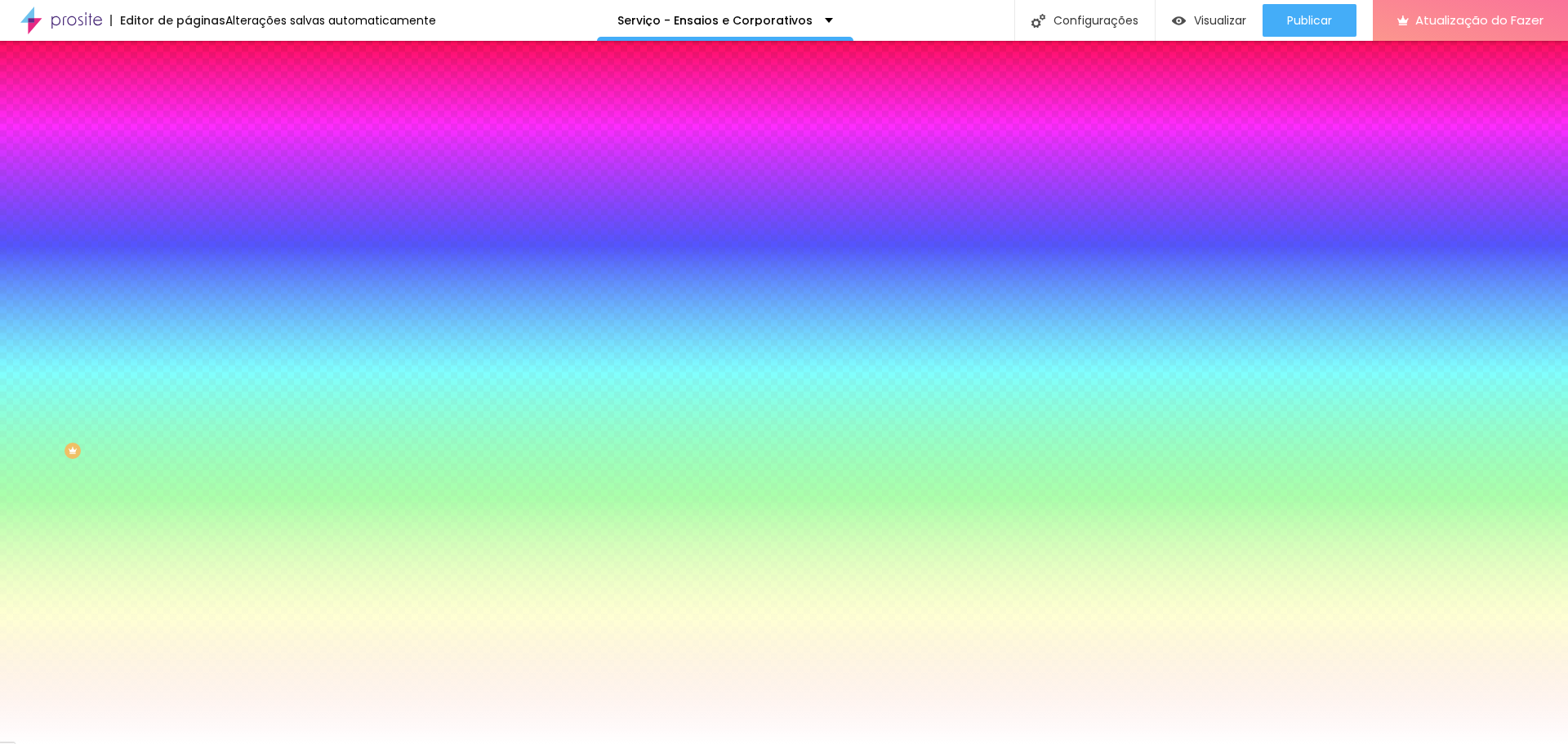
click at [188, 174] on div at bounding box center [281, 164] width 188 height 20
click at [188, 174] on img at bounding box center [197, 164] width 20 height 20
click at [194, 216] on img at bounding box center [199, 221] width 9 height 9
radio input "false"
radio input "true"
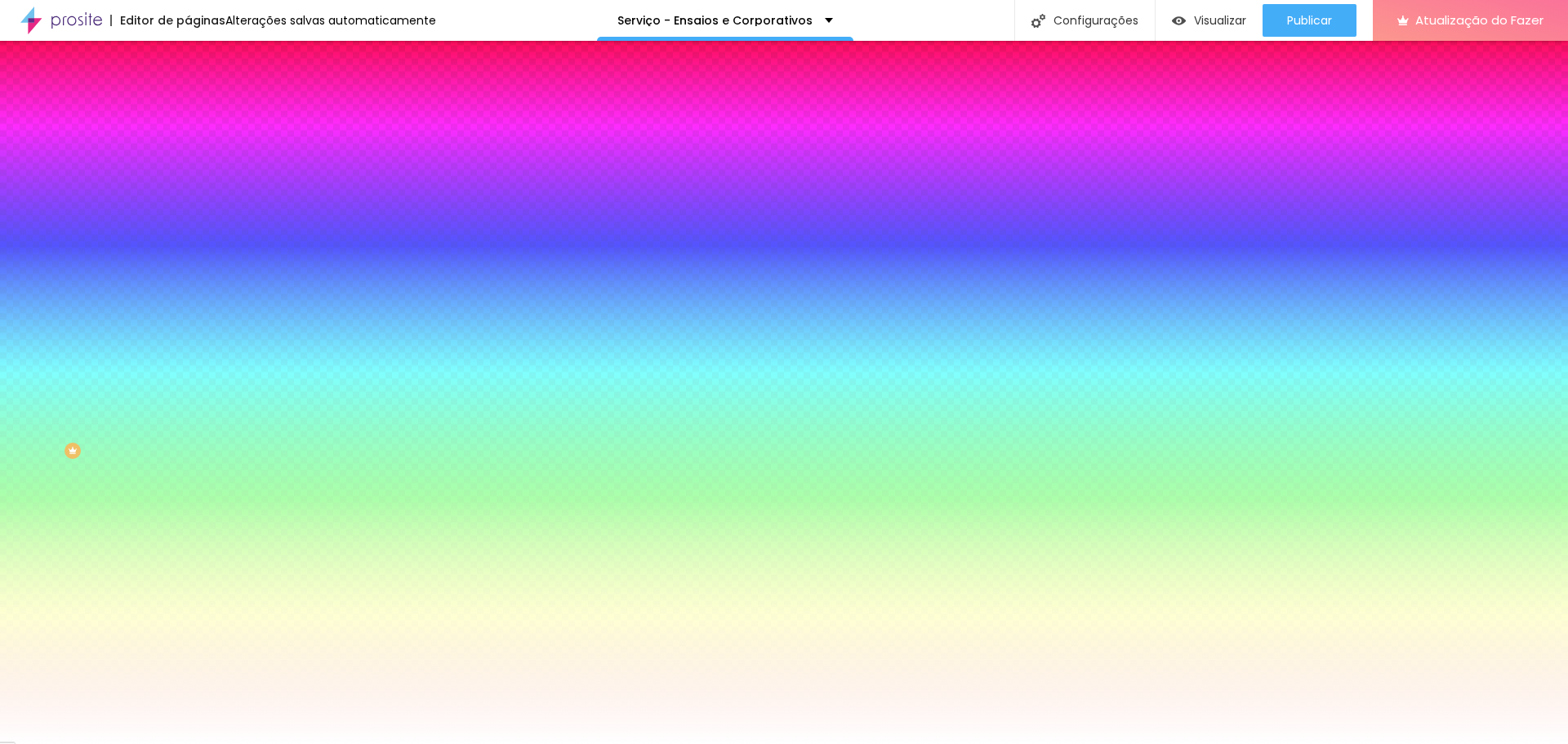
click at [188, 174] on div at bounding box center [281, 184] width 188 height 93
click at [194, 150] on img at bounding box center [199, 144] width 9 height 9
radio input "true"
radio input "false"
click at [200, 62] on img "button" at bounding box center [207, 60] width 13 height 13
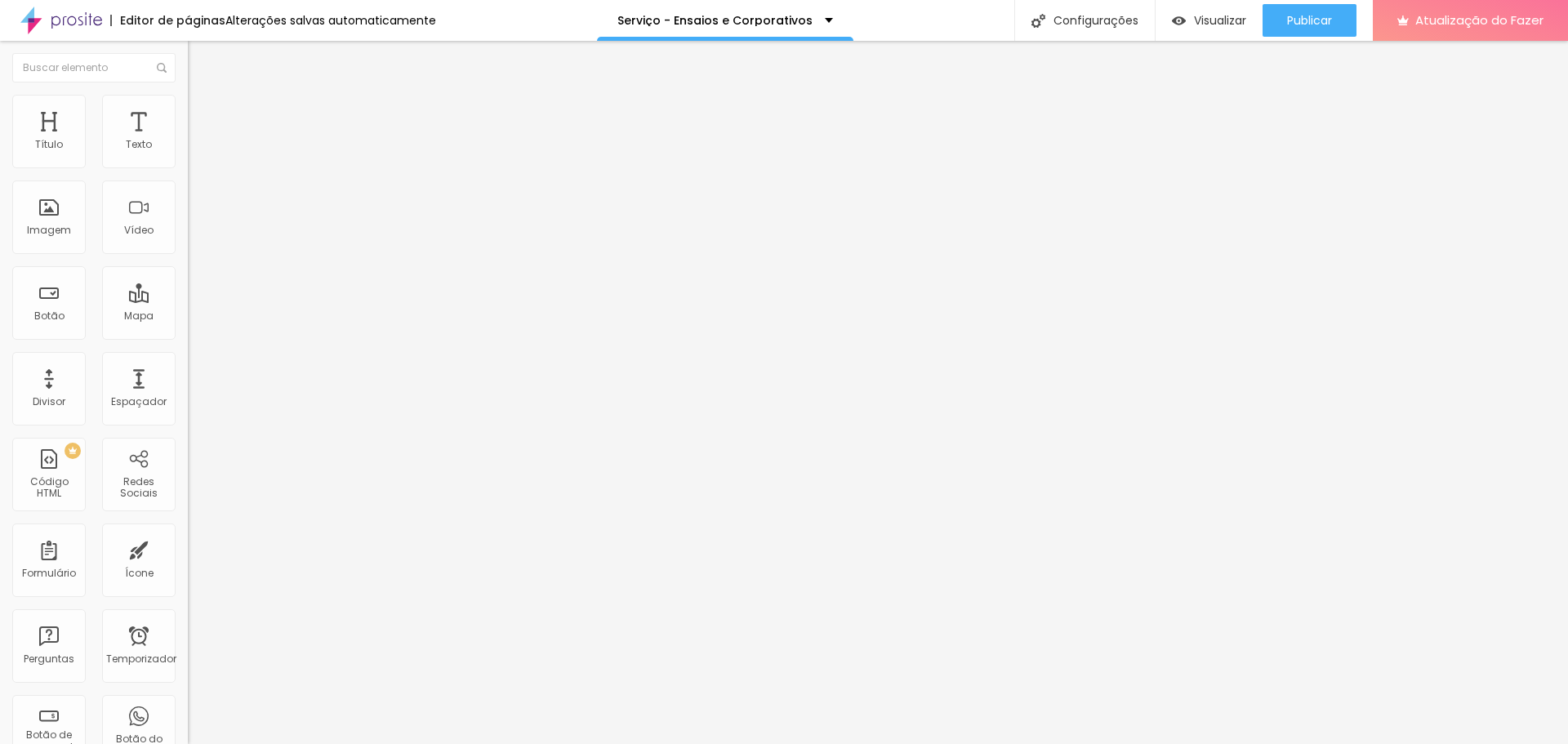
click at [188, 327] on input "christopher cardonha fotografia" at bounding box center [298, 335] width 222 height 16
click at [188, 174] on img at bounding box center [281, 231] width 188 height 188
click at [188, 327] on input "christopher cardonha fotografia" at bounding box center [298, 335] width 222 height 16
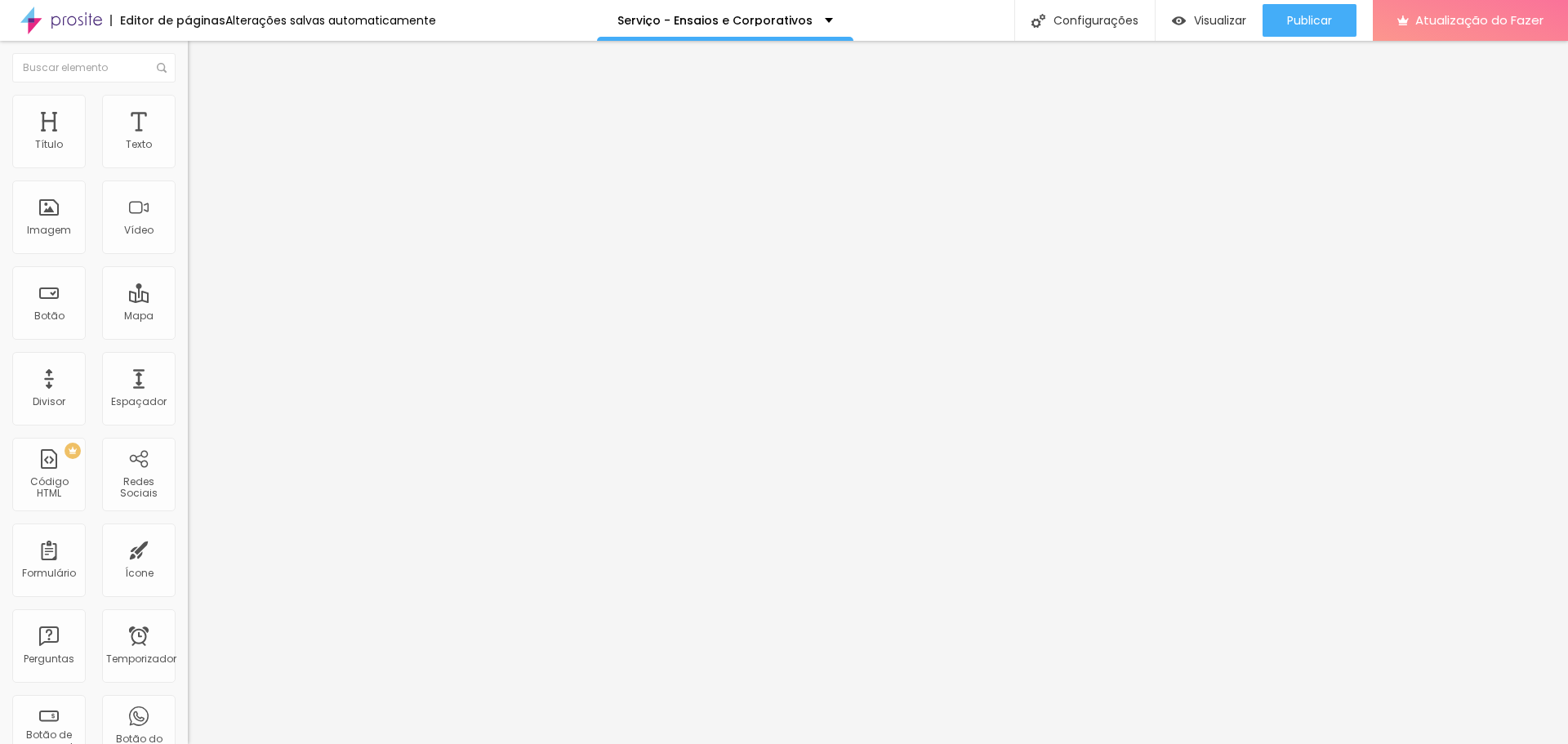
click at [188, 327] on input "christopher cardonha fotografia" at bounding box center [298, 335] width 222 height 16
paste input "Christopher Cardonha F"
type input "Christopher Cardonha Fotografia"
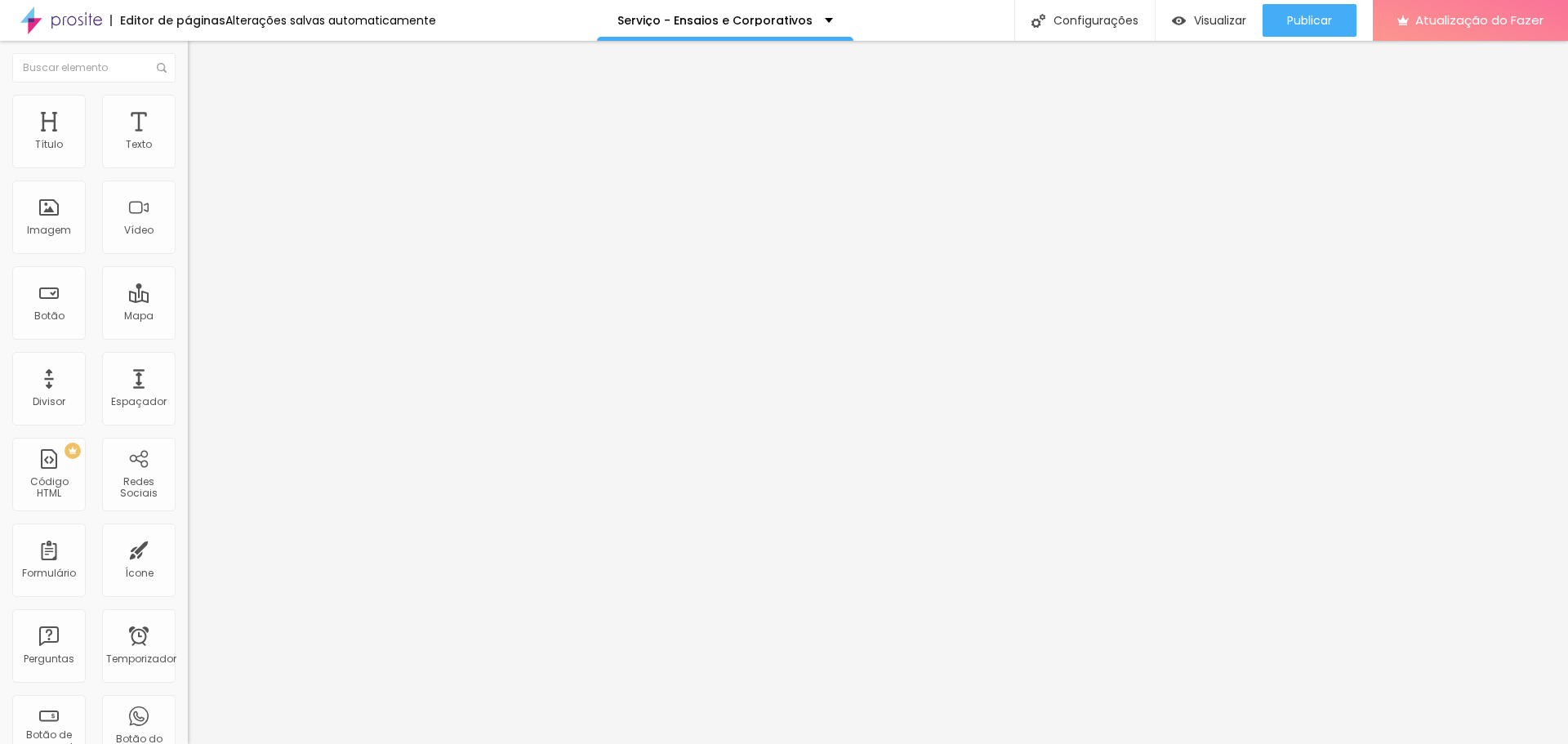
scroll to position [0, 0]
click at [188, 108] on li "Estilo" at bounding box center [281, 102] width 188 height 16
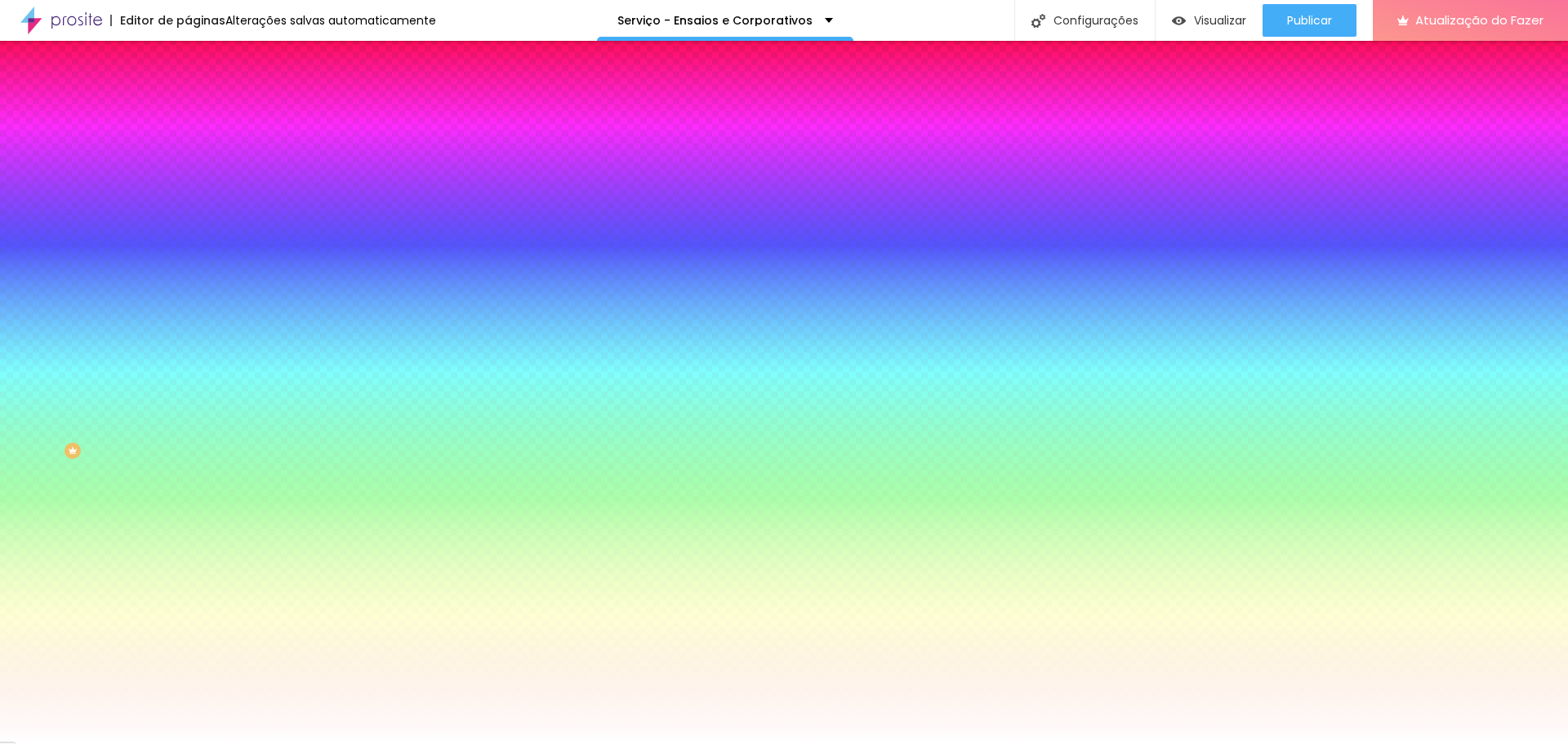
click at [188, 95] on li "Conteúdo" at bounding box center [281, 86] width 188 height 16
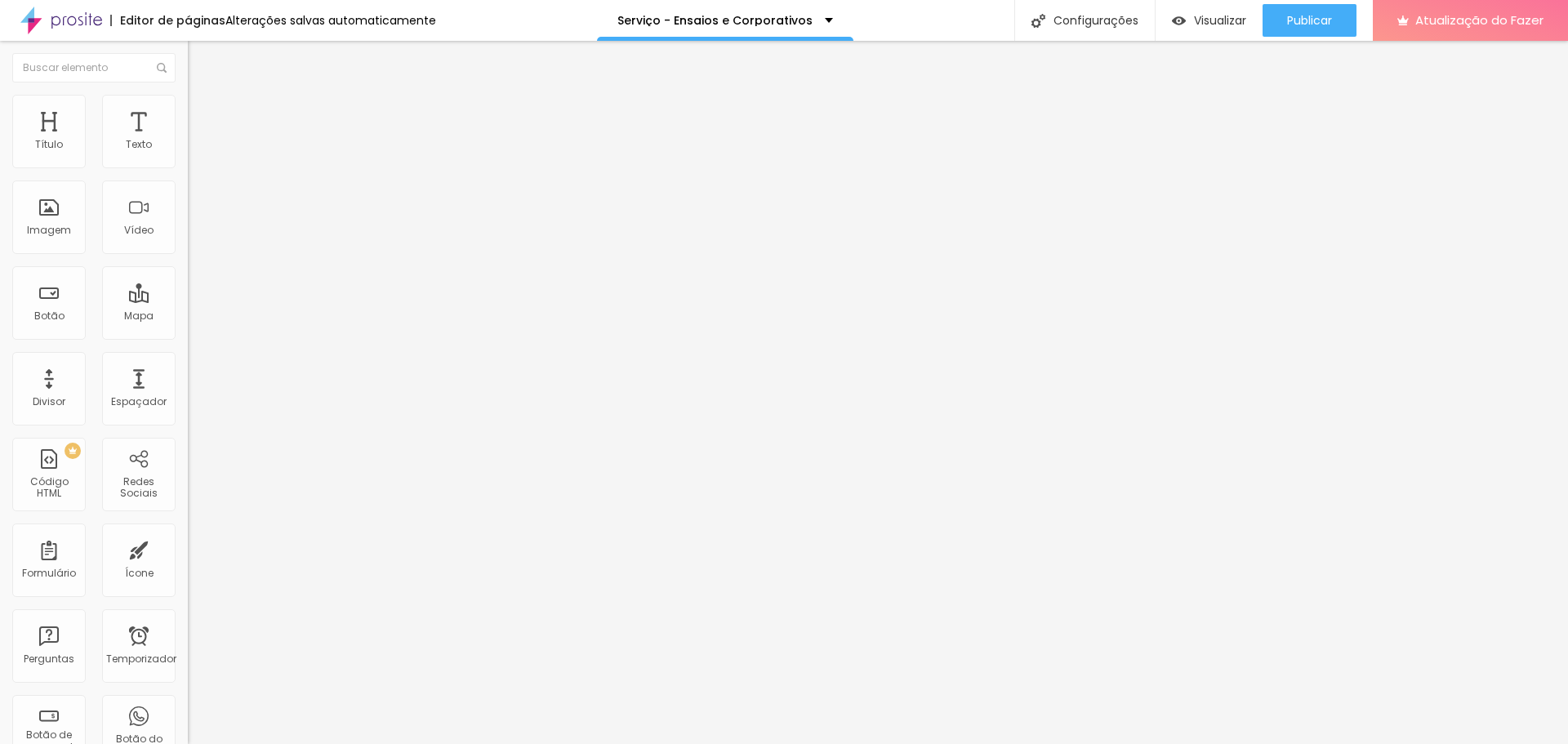
click at [188, 363] on div "Exibir informações de" at bounding box center [281, 368] width 188 height 9
click at [188, 327] on input "christopher cardonha fotografia" at bounding box center [298, 335] width 222 height 16
paste input "Christopher Cardonha Fotografia"
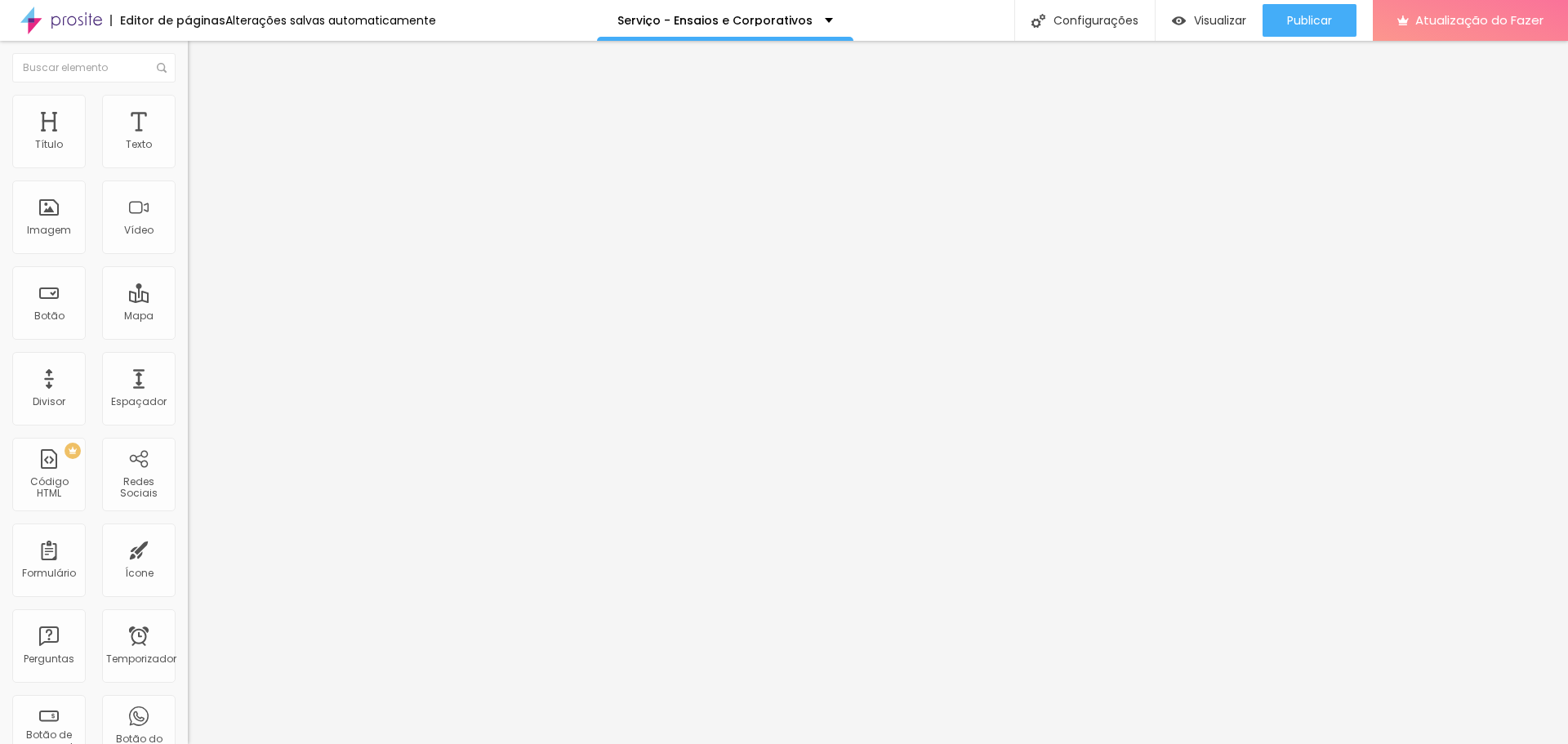
scroll to position [0, 39]
click at [188, 327] on input "Christopher Cardonha Fotografiacardonha fotografia" at bounding box center [298, 335] width 222 height 16
type input "Christopher Cardonha Fotografiacardonha fotografia"
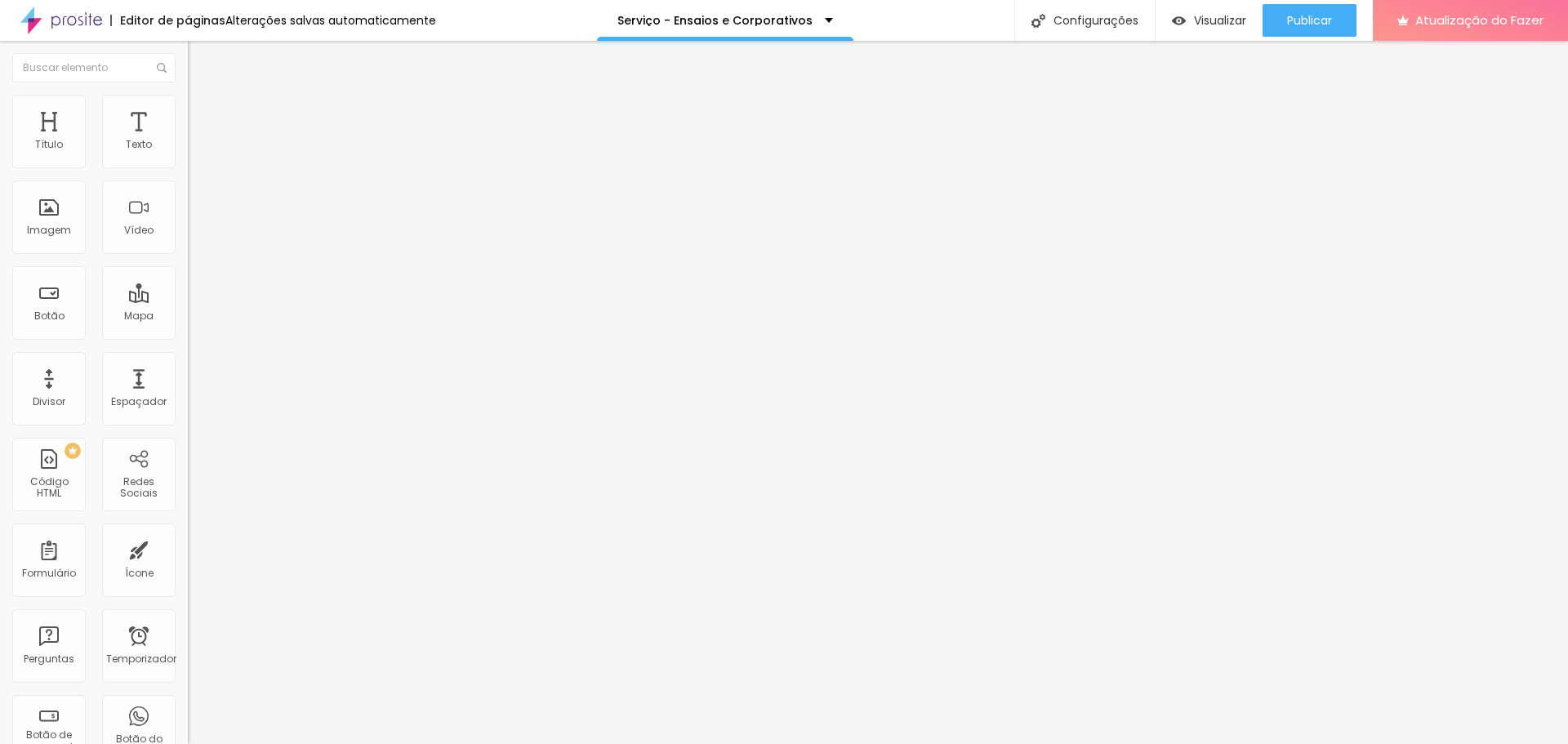
scroll to position [0, 0]
click at [188, 139] on font "Encontre sua empresa" at bounding box center [243, 132] width 113 height 14
click at [188, 363] on div "Exibir informações de" at bounding box center [281, 368] width 188 height 9
click at [188, 327] on input "Christopher Cardonha Fotografiacardonha fotografia" at bounding box center [298, 335] width 222 height 16
click at [188, 103] on img at bounding box center [195, 102] width 15 height 15
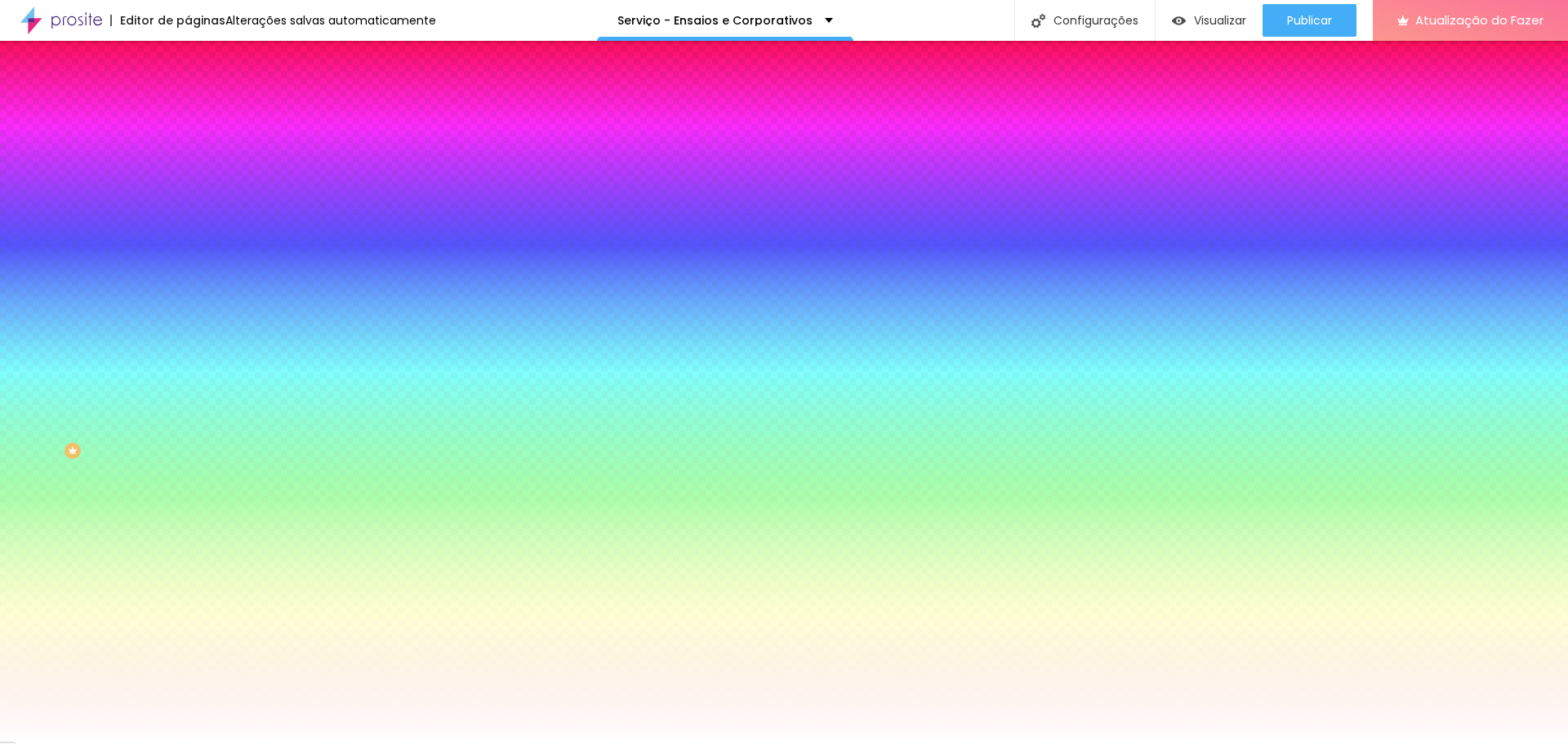
click at [188, 111] on li "Avançado" at bounding box center [281, 118] width 188 height 16
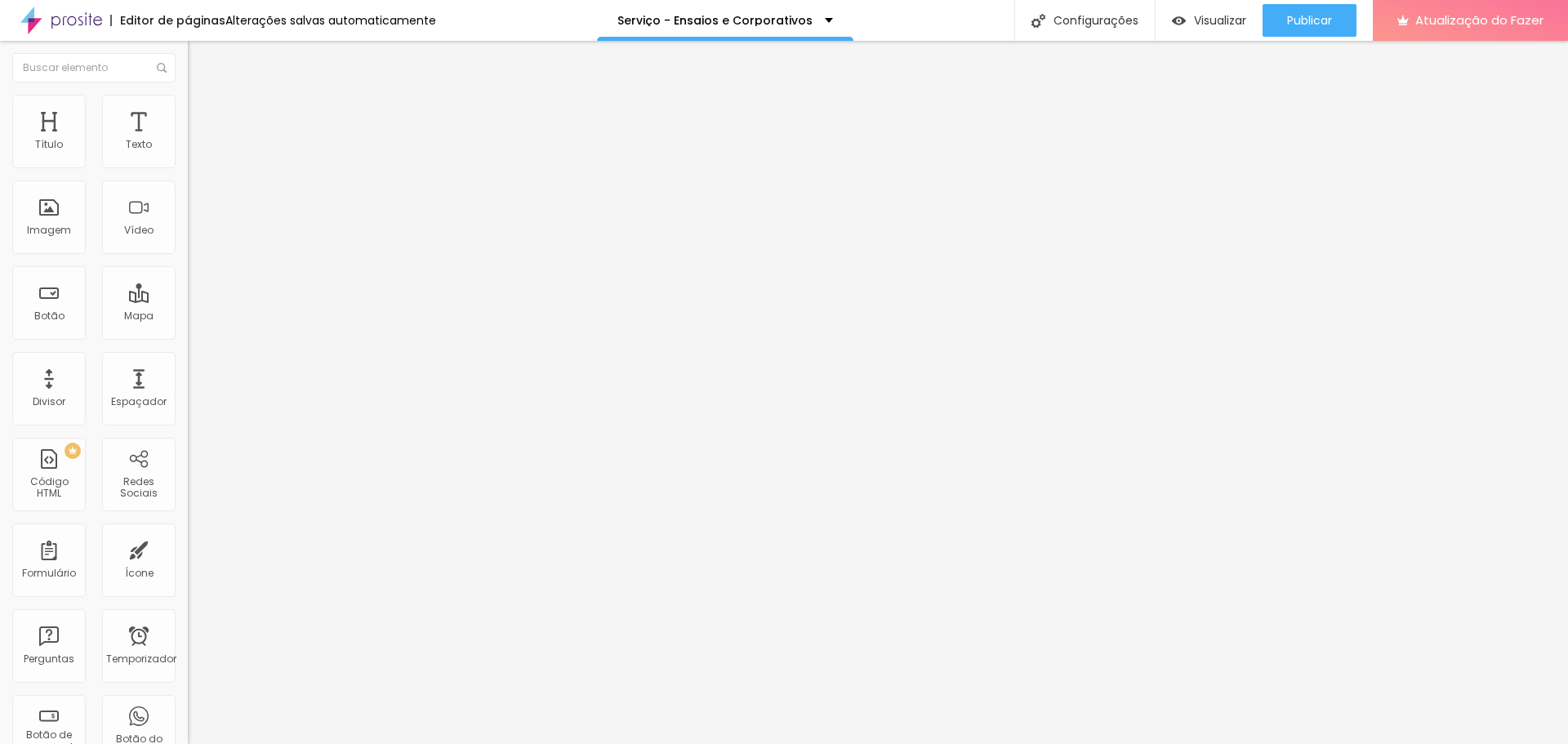
click at [200, 66] on div "Editar nulo" at bounding box center [243, 60] width 85 height 13
click at [188, 327] on input "christopher cardonha fotografia" at bounding box center [298, 335] width 222 height 16
click at [200, 56] on img "button" at bounding box center [207, 60] width 13 height 13
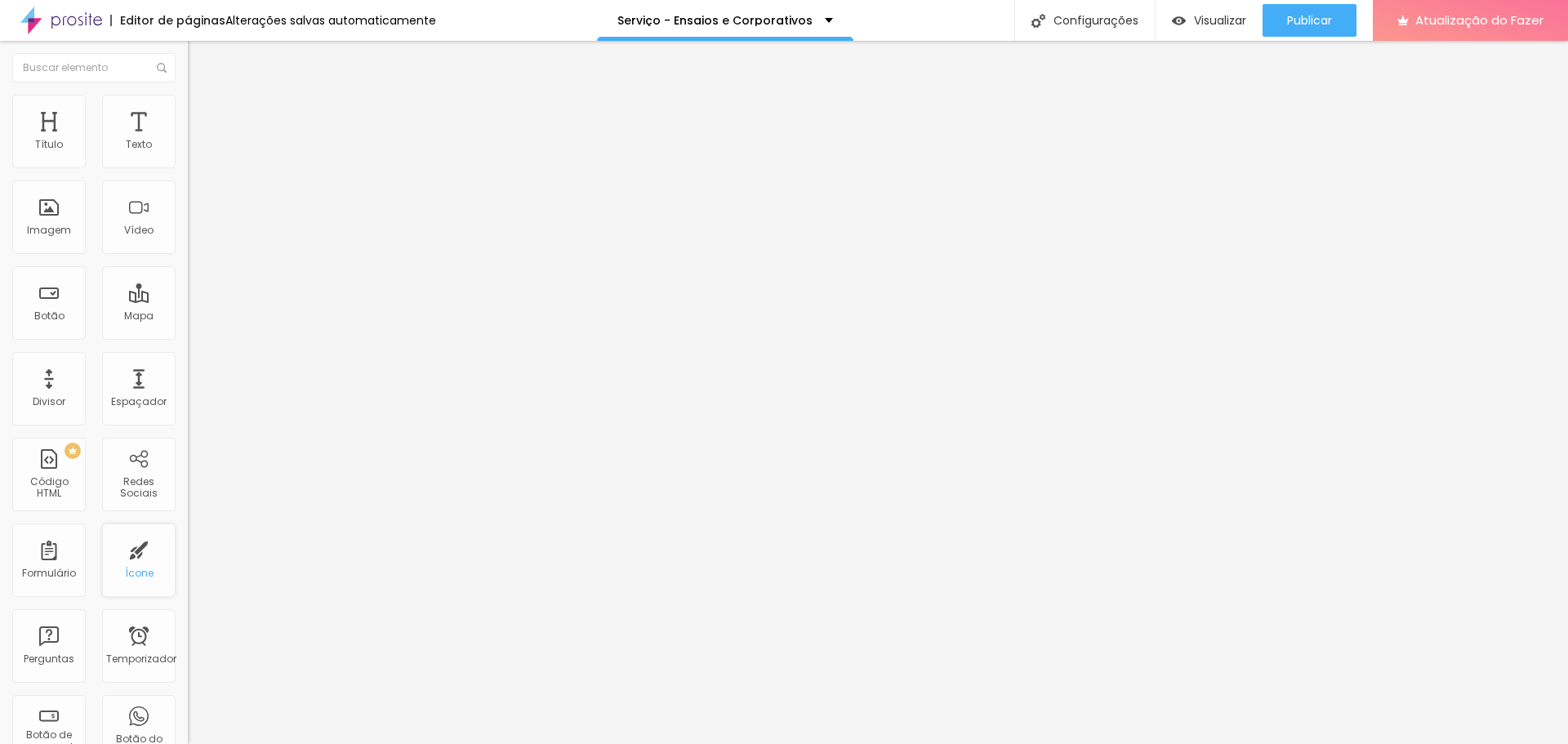
scroll to position [163, 0]
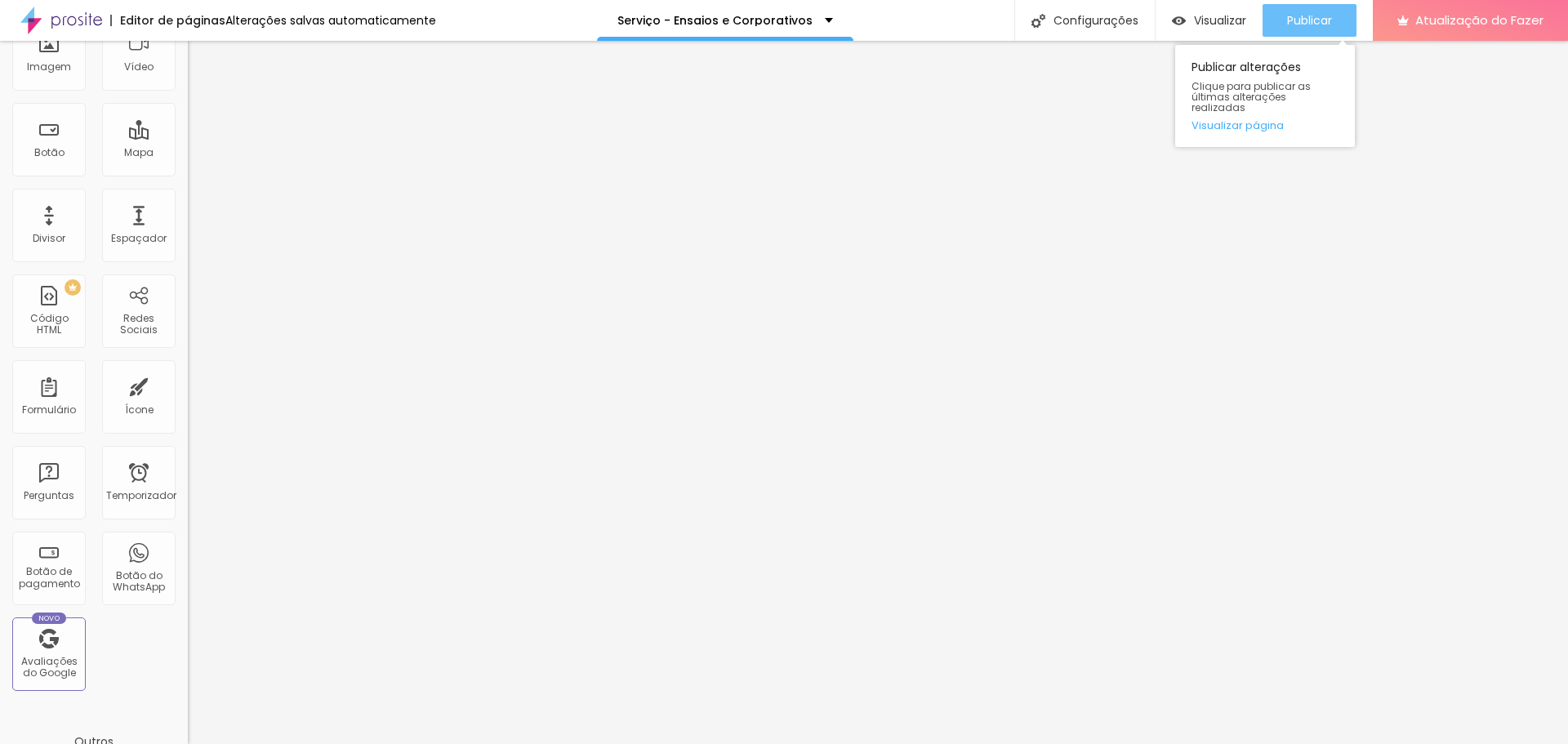
click at [1308, 5] on div "Publicar" at bounding box center [1308, 20] width 45 height 32
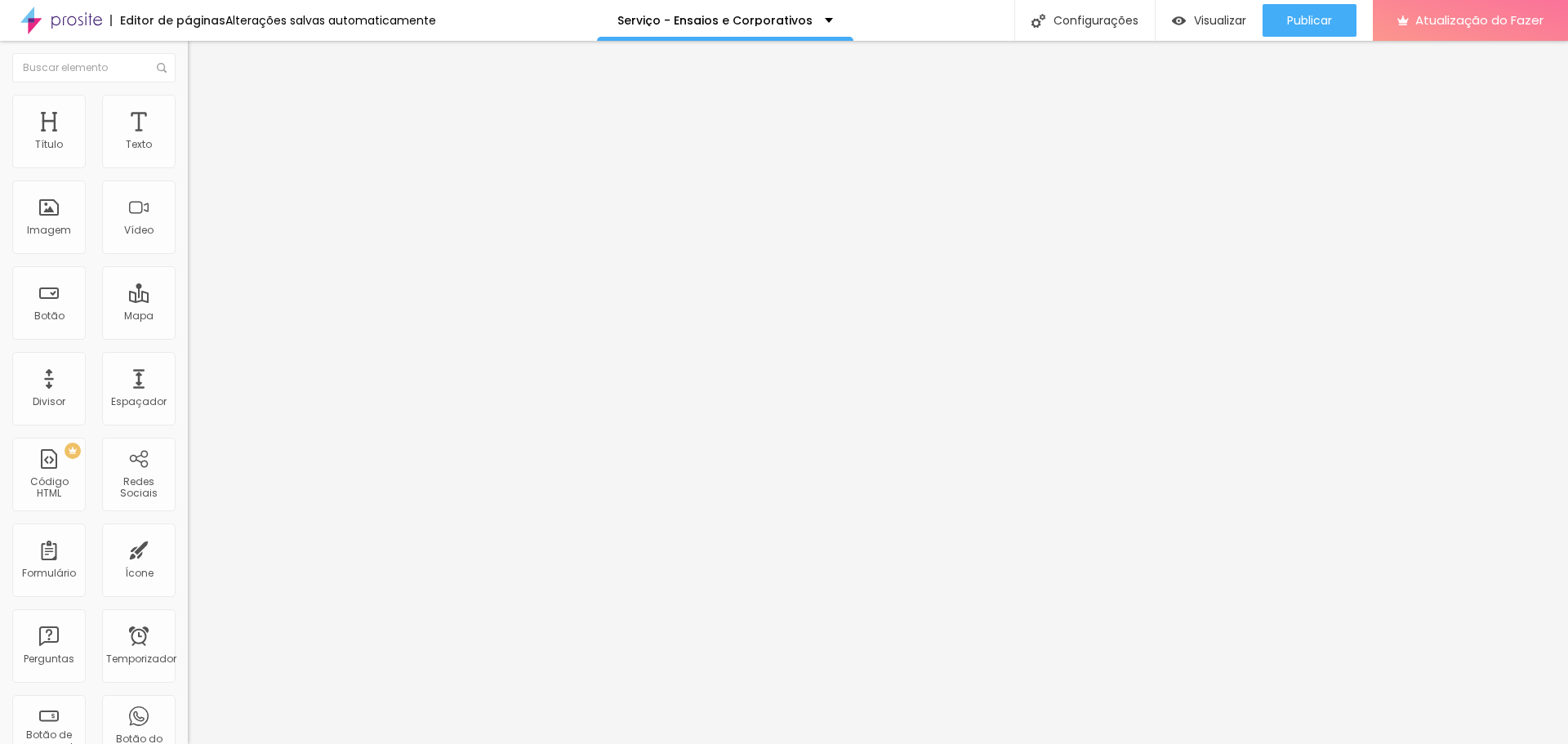
click at [188, 327] on input "christopher cardonha fotografia" at bounding box center [298, 335] width 222 height 16
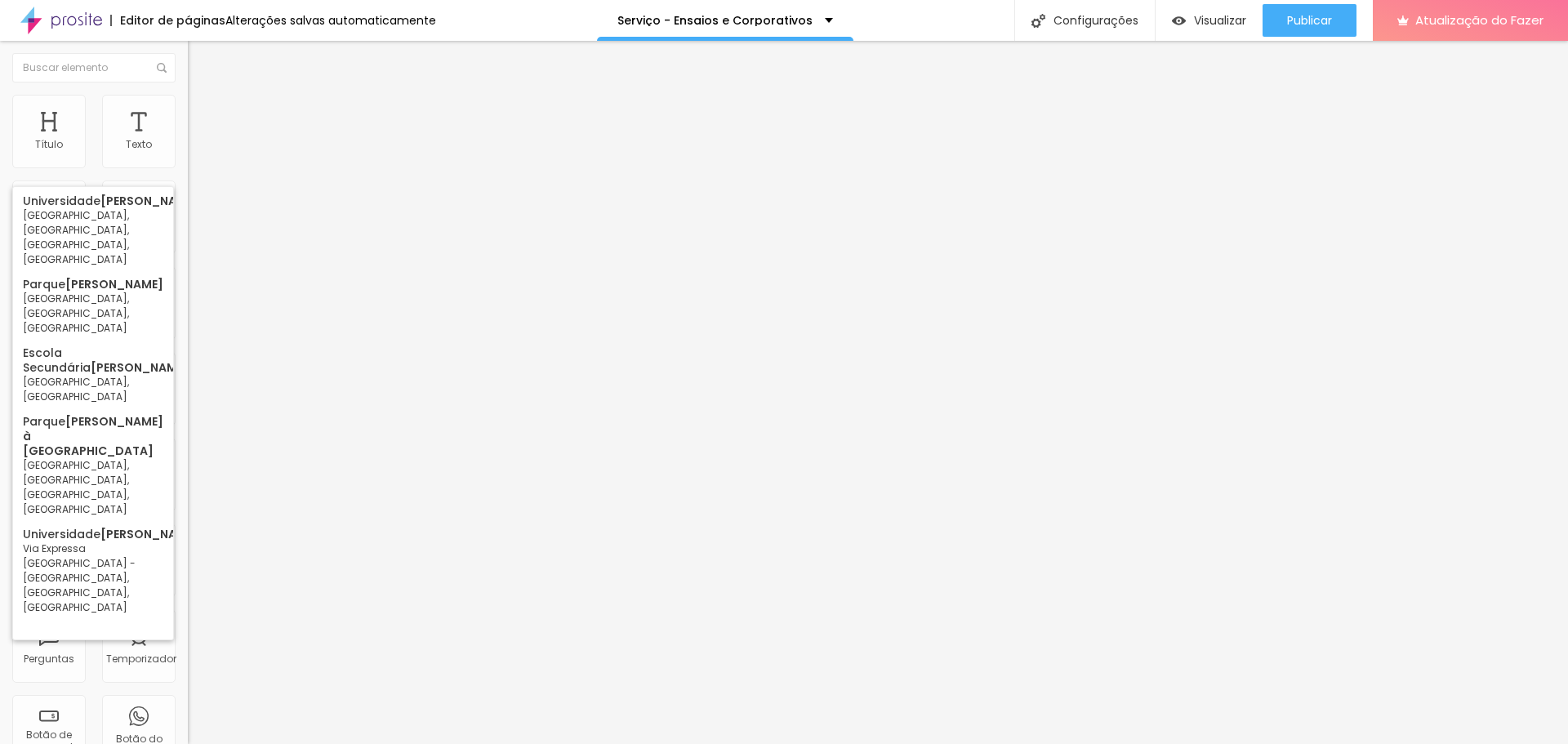
type input "c"
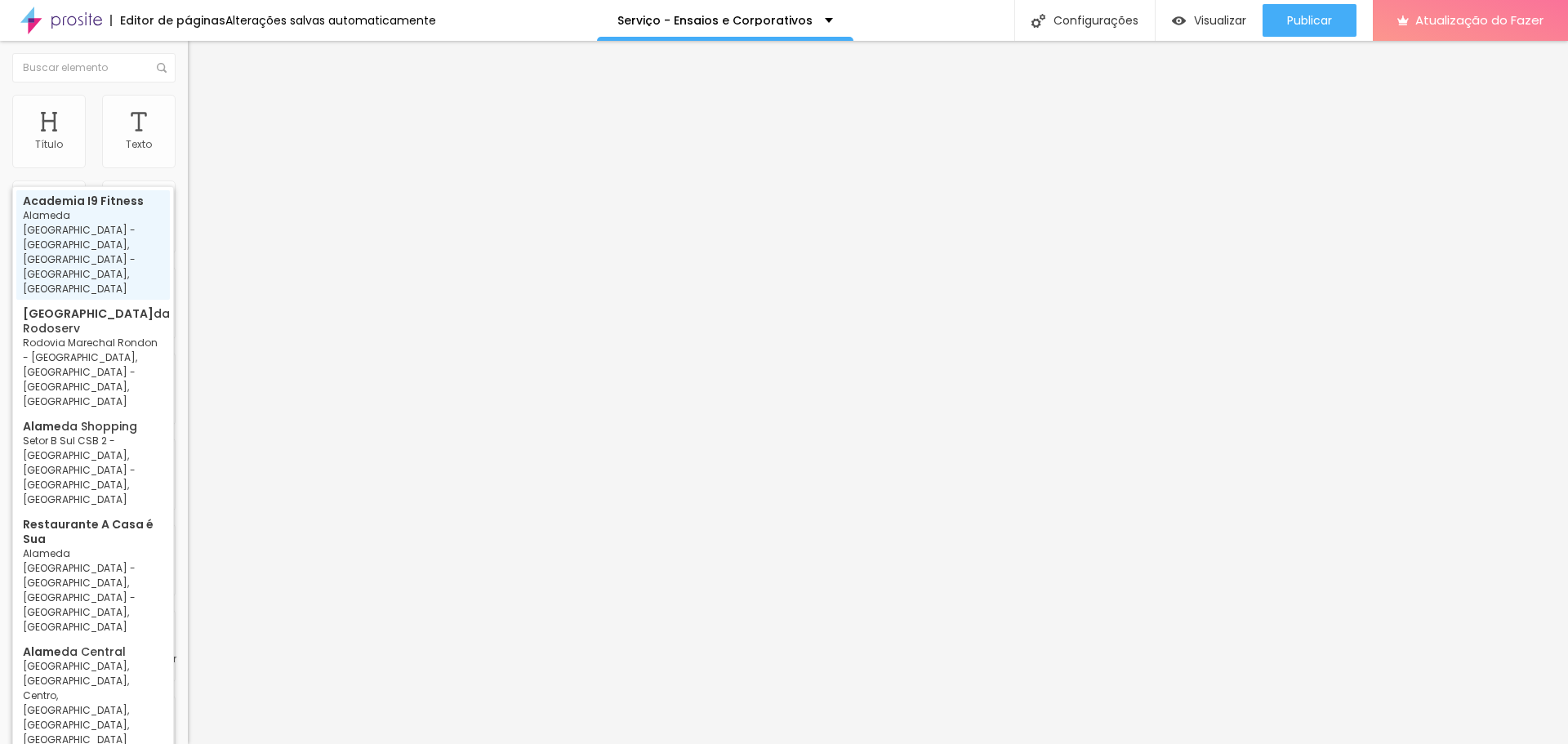
type input "I9 fitness Academia - Alameda Barcelona - Jardim Caparroz, Catanduva - SP, Bras…"
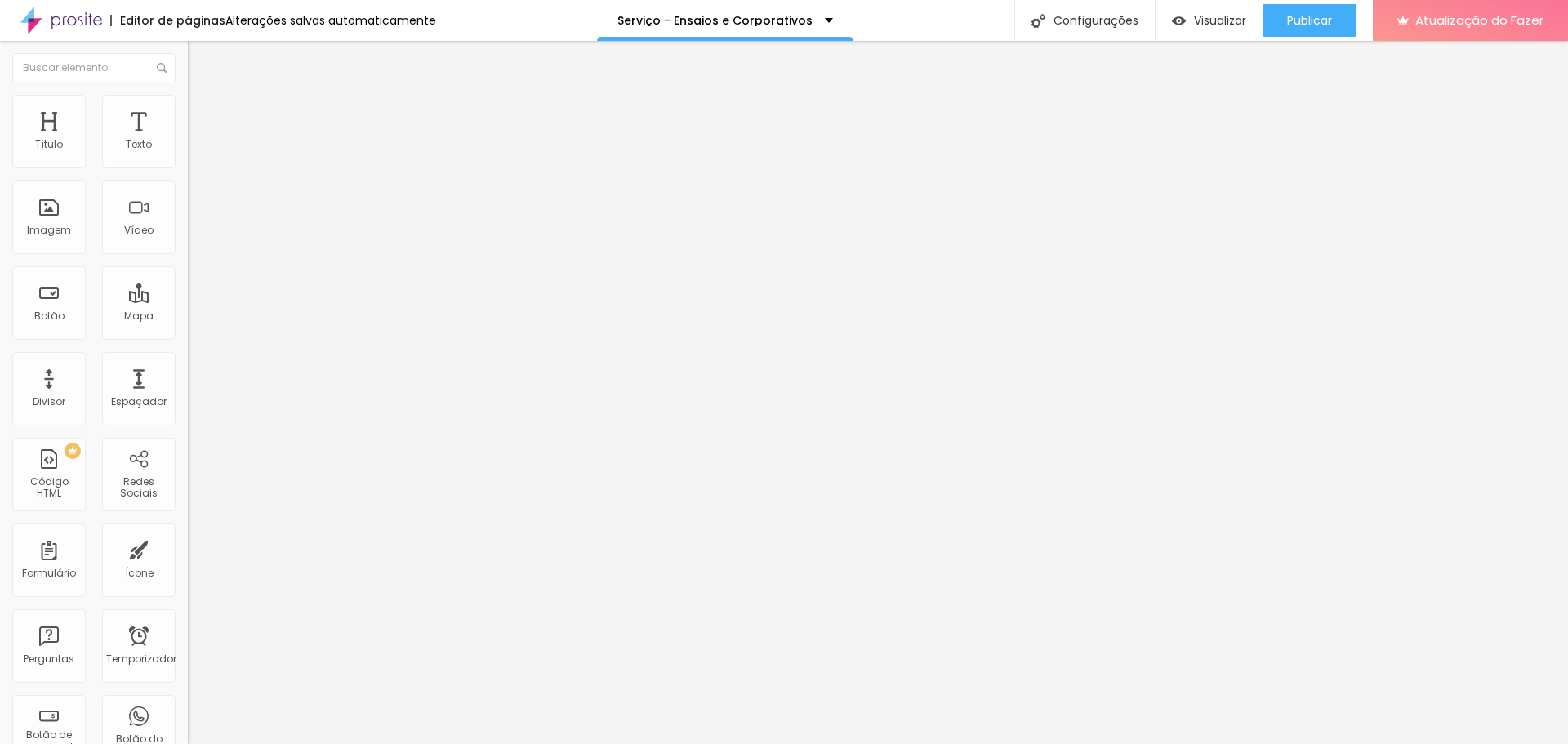
click at [188, 102] on ul "Conteúdo Estilo Avançado" at bounding box center [281, 103] width 188 height 49
click at [188, 102] on li "Estilo" at bounding box center [281, 102] width 188 height 16
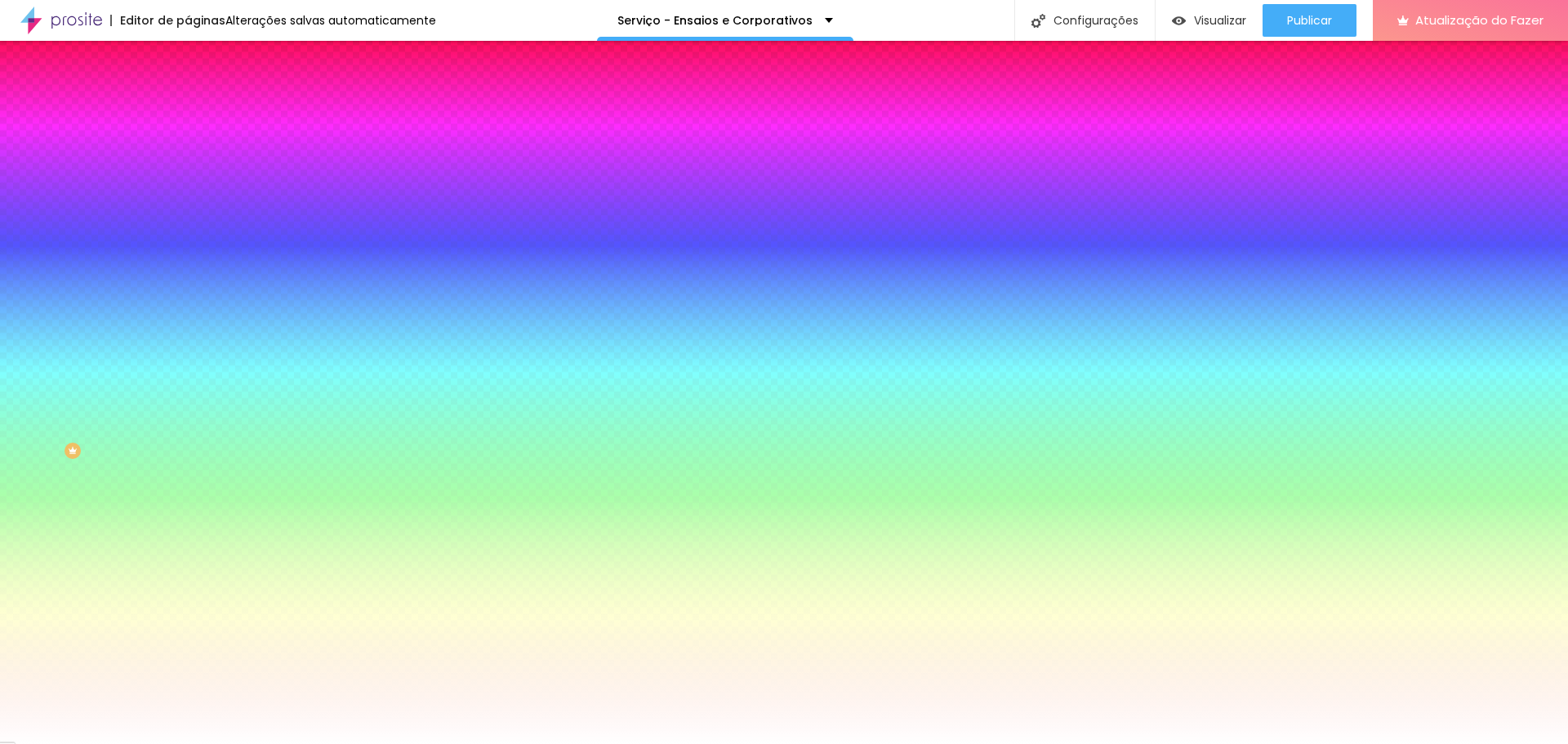
click at [188, 174] on img at bounding box center [197, 164] width 20 height 20
click at [194, 216] on img at bounding box center [199, 221] width 9 height 9
radio input "false"
click at [188, 185] on div "Visual Cor de fundo Voltar ao padrão #F4F3F4 Cor da fonte Voltar ao padrão #3E3…" at bounding box center [281, 328] width 188 height 403
click at [188, 213] on button at bounding box center [199, 222] width 23 height 17
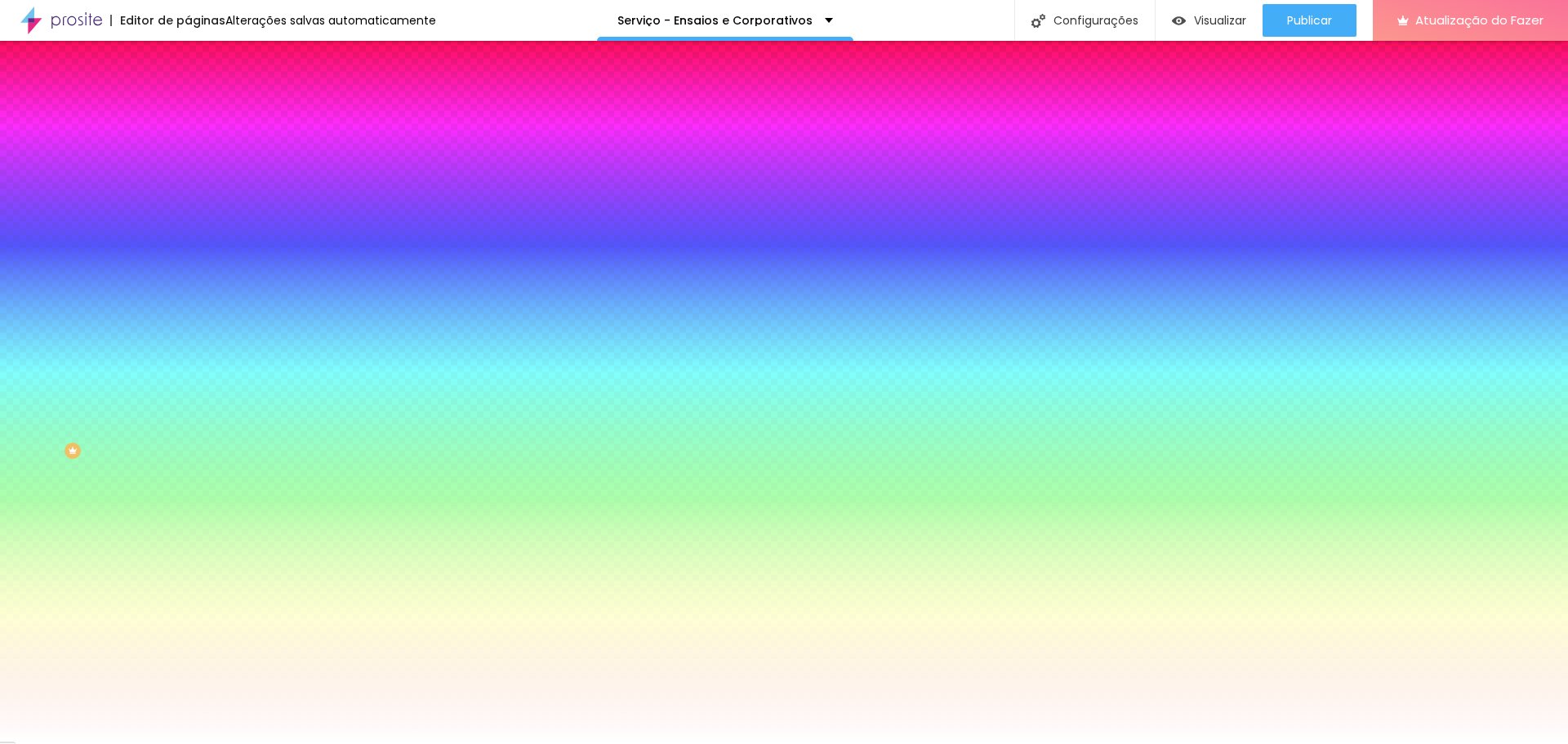
radio input "false"
radio input "true"
click at [194, 216] on img at bounding box center [199, 221] width 9 height 9
radio input "true"
radio input "false"
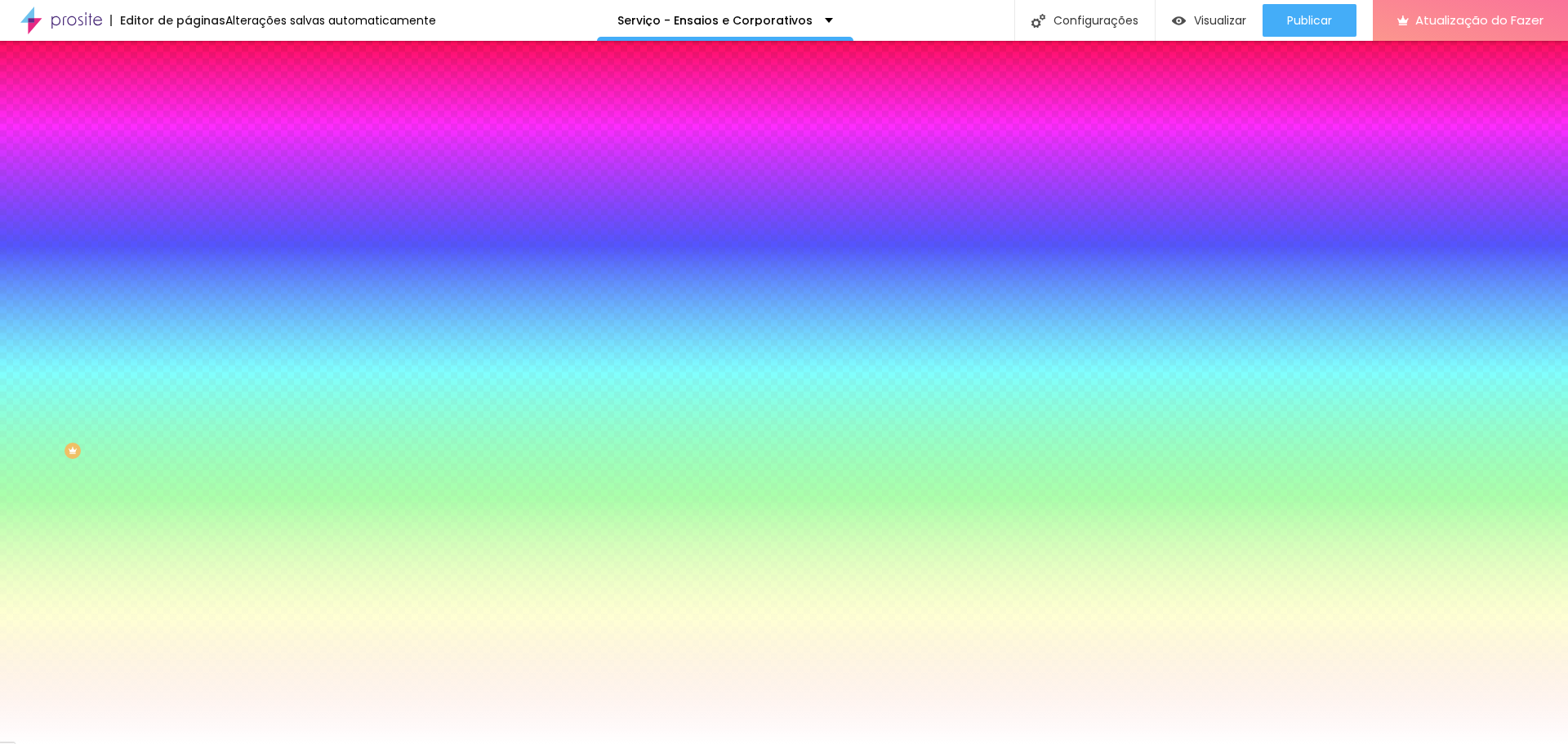
click at [188, 270] on div at bounding box center [281, 270] width 188 height 0
type input "#000000"
drag, startPoint x: 92, startPoint y: 318, endPoint x: 0, endPoint y: 423, distance: 139.6
click at [188, 423] on div "Visual Cor de fundo Voltar ao padrão #000000 Cor da fonte Voltar ao padrão #3E3…" at bounding box center [281, 328] width 188 height 403
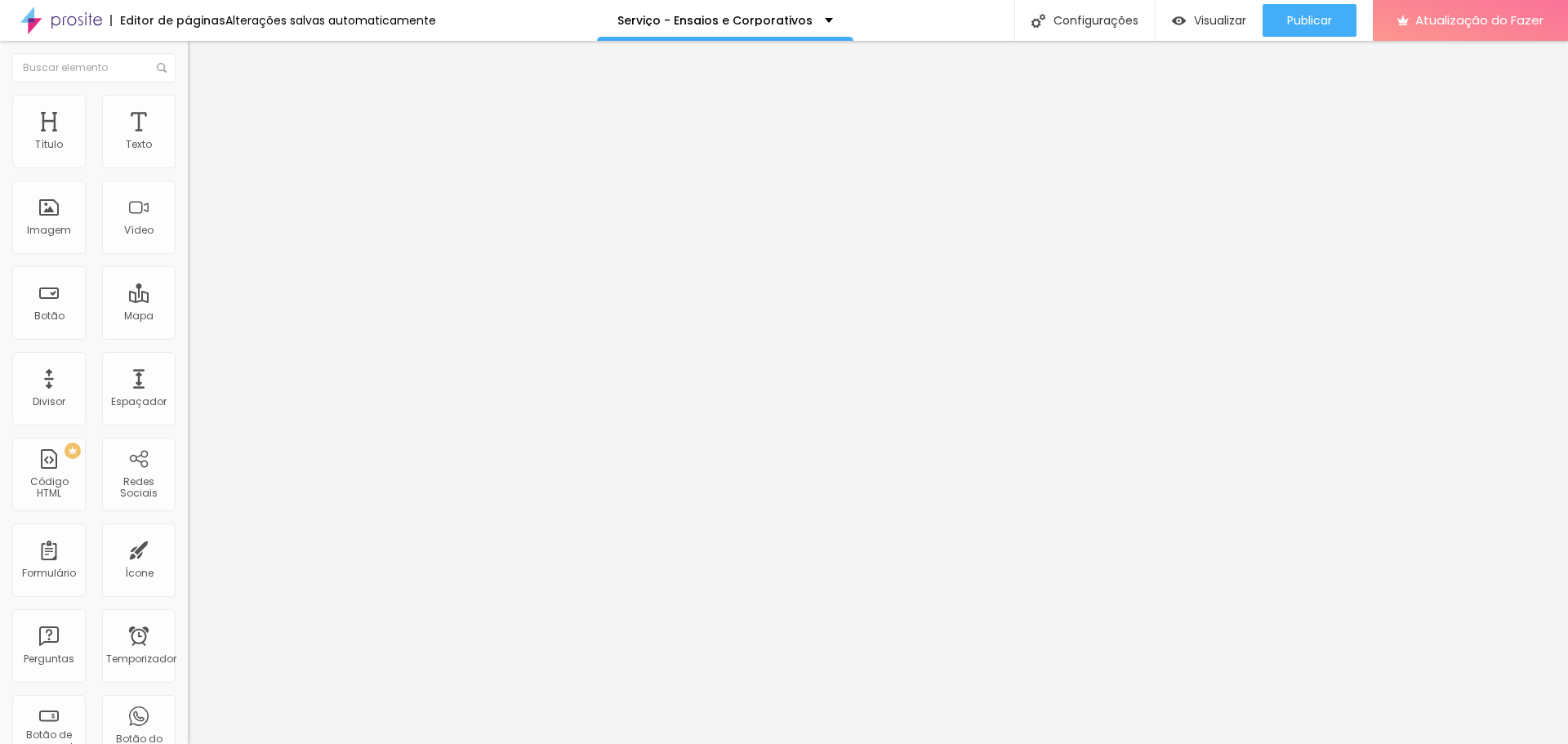
click at [188, 103] on img at bounding box center [195, 102] width 15 height 15
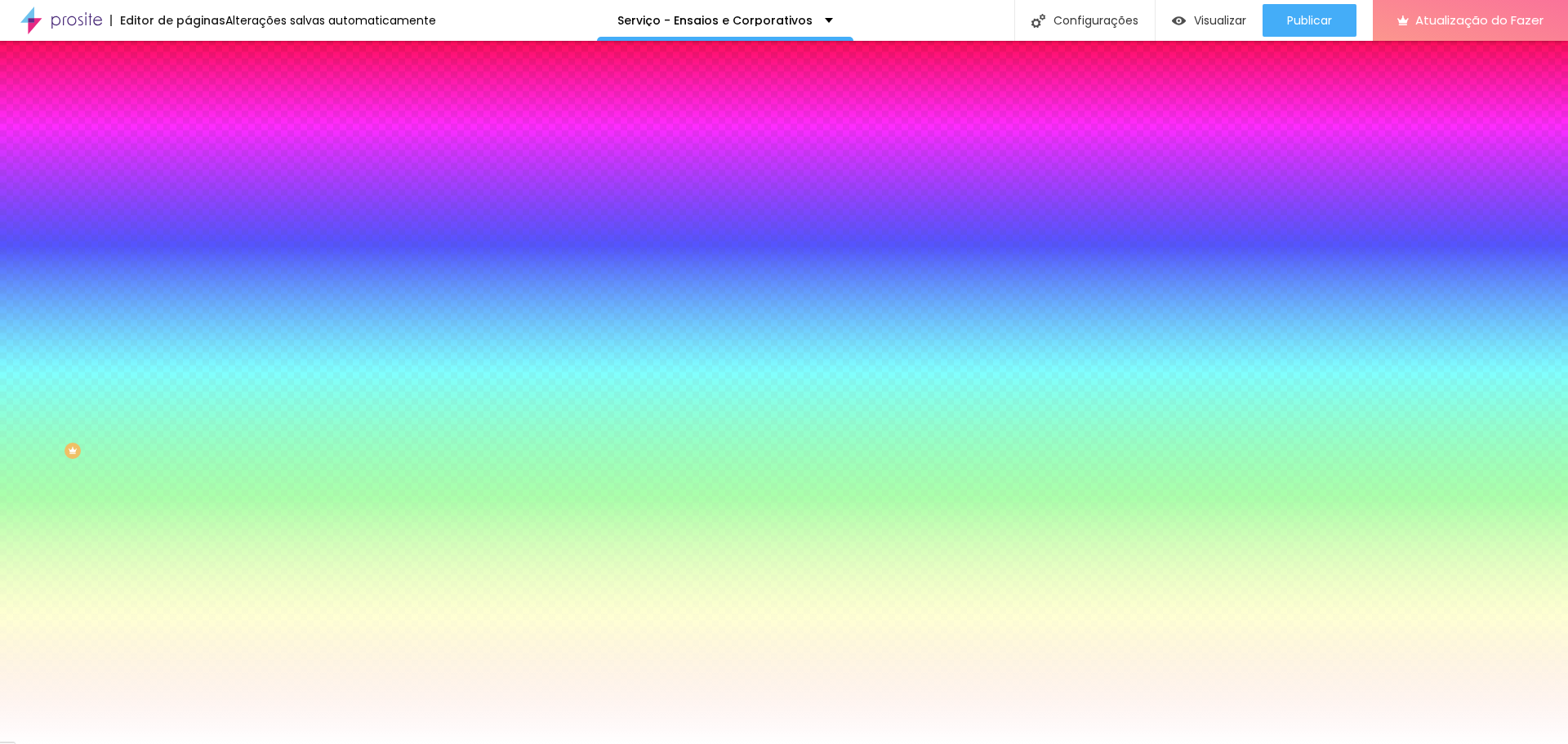
click at [203, 116] on font "Avançado" at bounding box center [229, 122] width 54 height 14
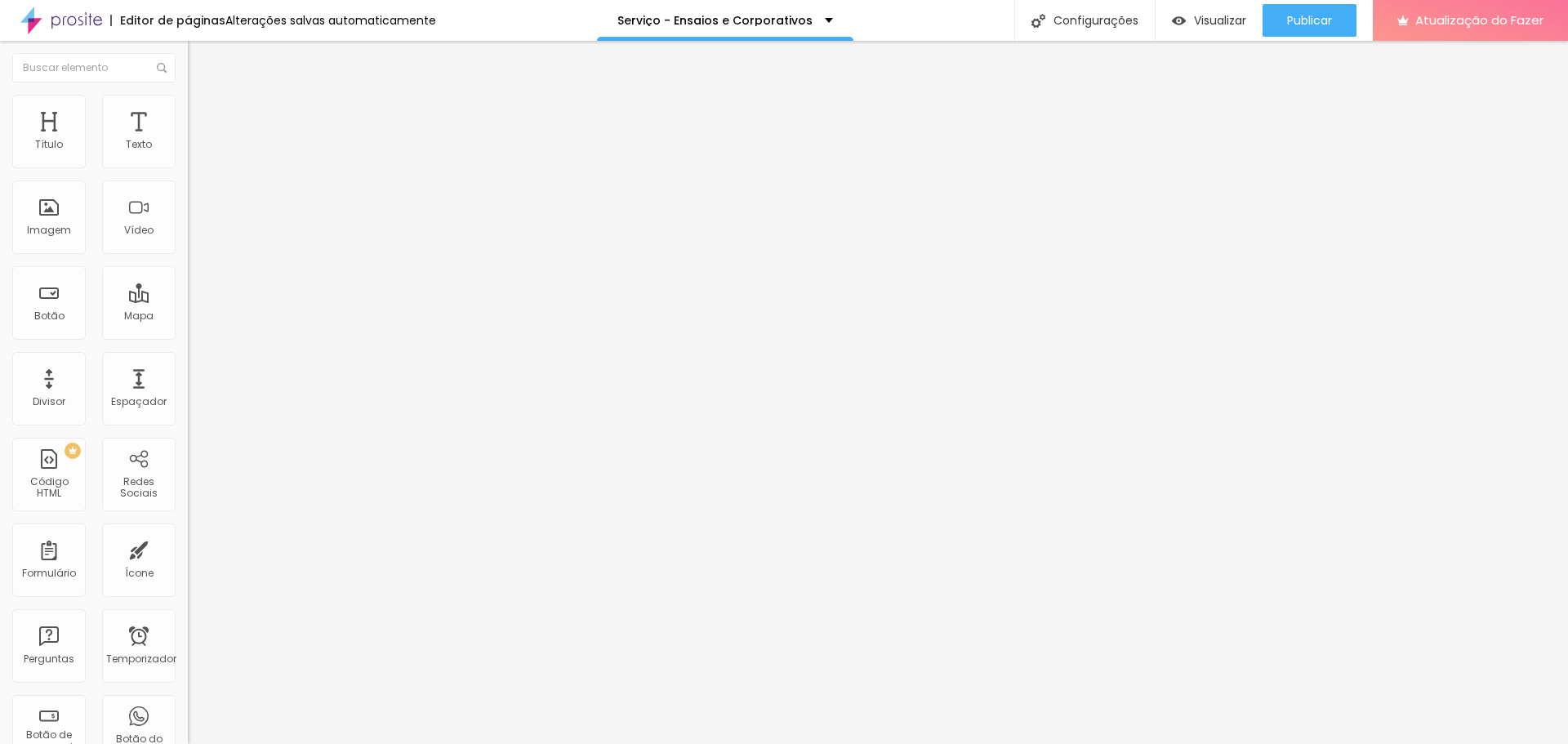
click at [188, 95] on li "Conteúdo" at bounding box center [281, 86] width 188 height 16
click at [188, 327] on input at bounding box center [298, 335] width 222 height 16
type input "chrristopher cardonha"
click at [198, 140] on font "Trocar imagem" at bounding box center [238, 134] width 80 height 14
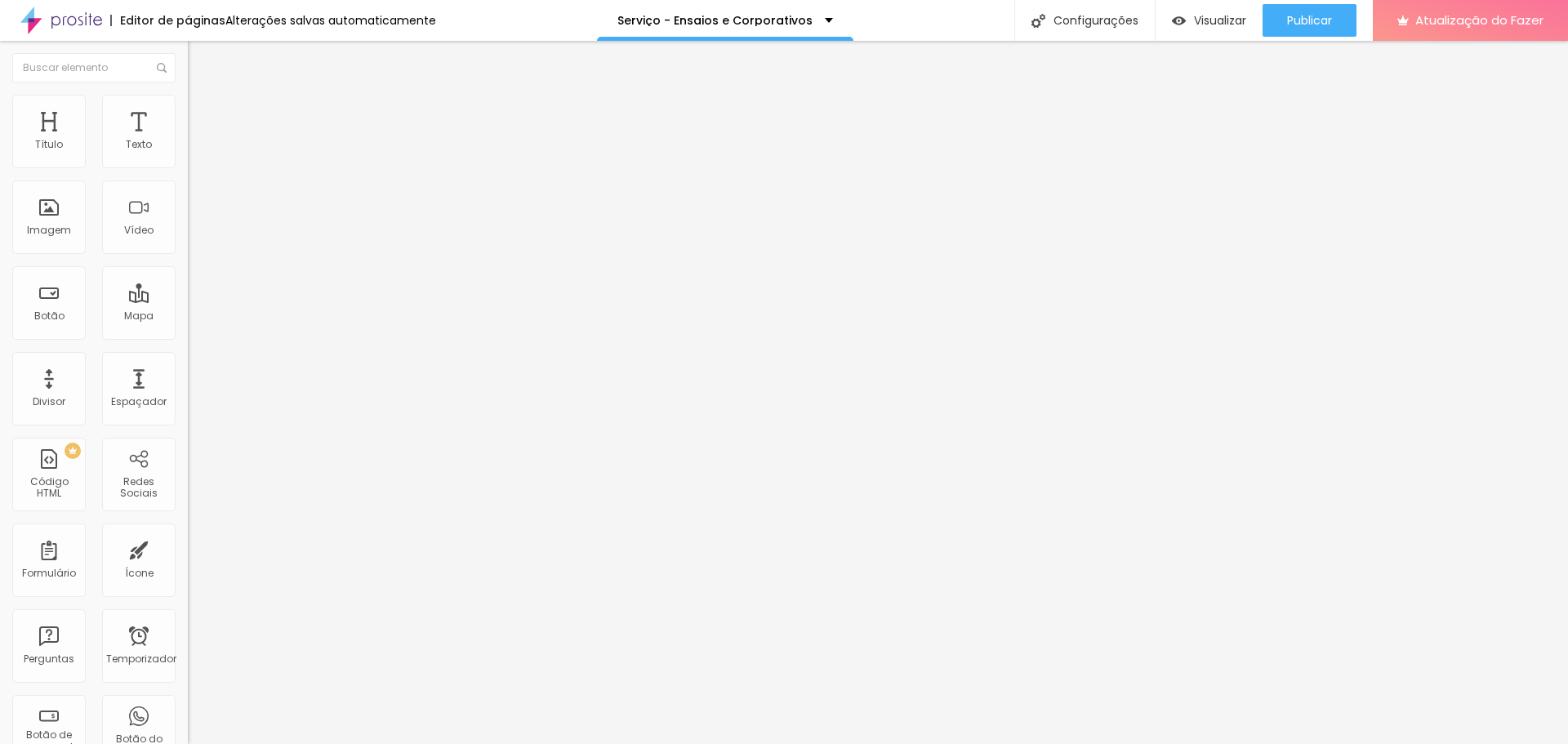
scroll to position [245, 0]
drag, startPoint x: 355, startPoint y: 659, endPoint x: 820, endPoint y: 590, distance: 470.1
click at [820, 590] on body "Editor de páginas Alterações salvas automaticamente Serviço - Ensaios e Corpora…" at bounding box center [784, 372] width 1568 height 744
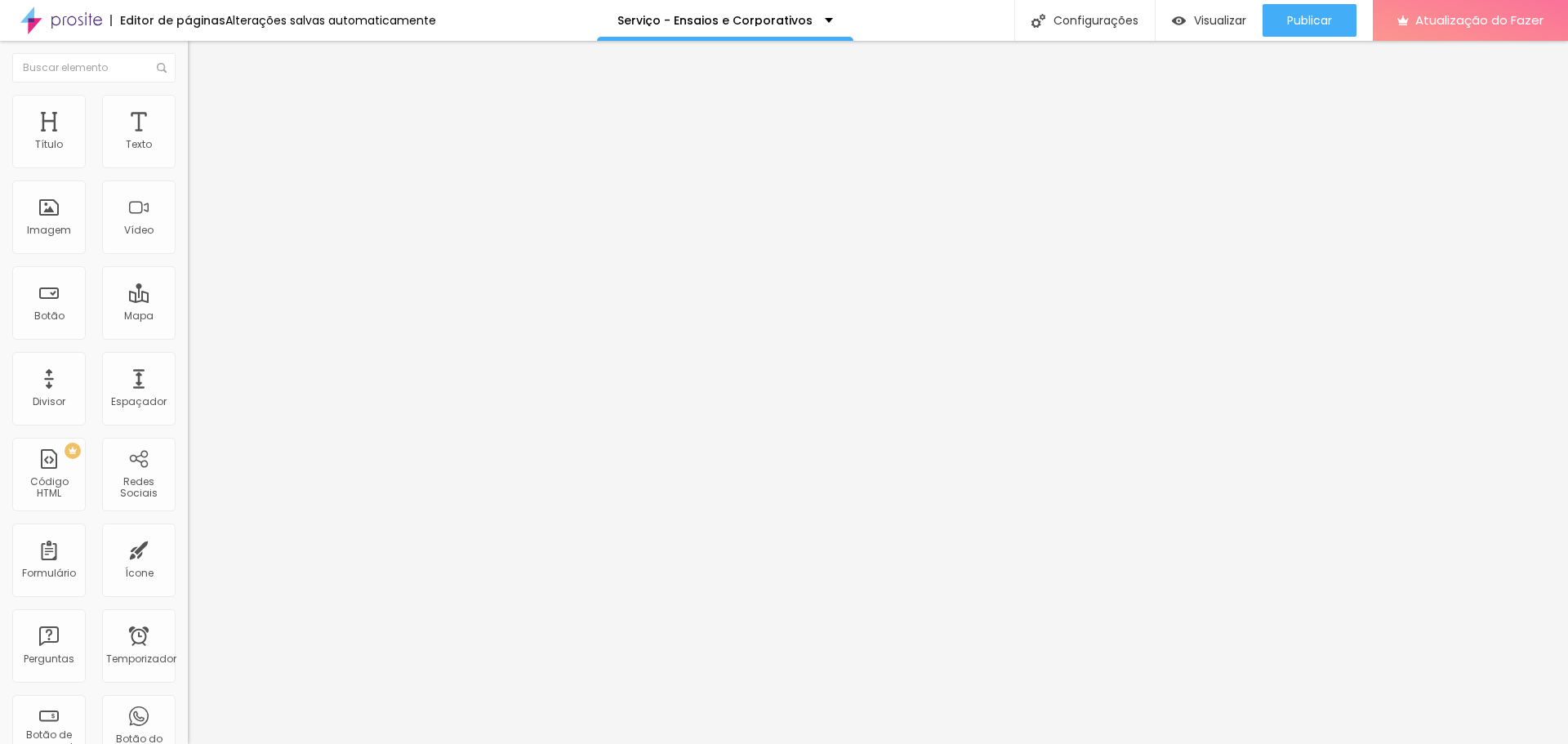
scroll to position [333, 0]
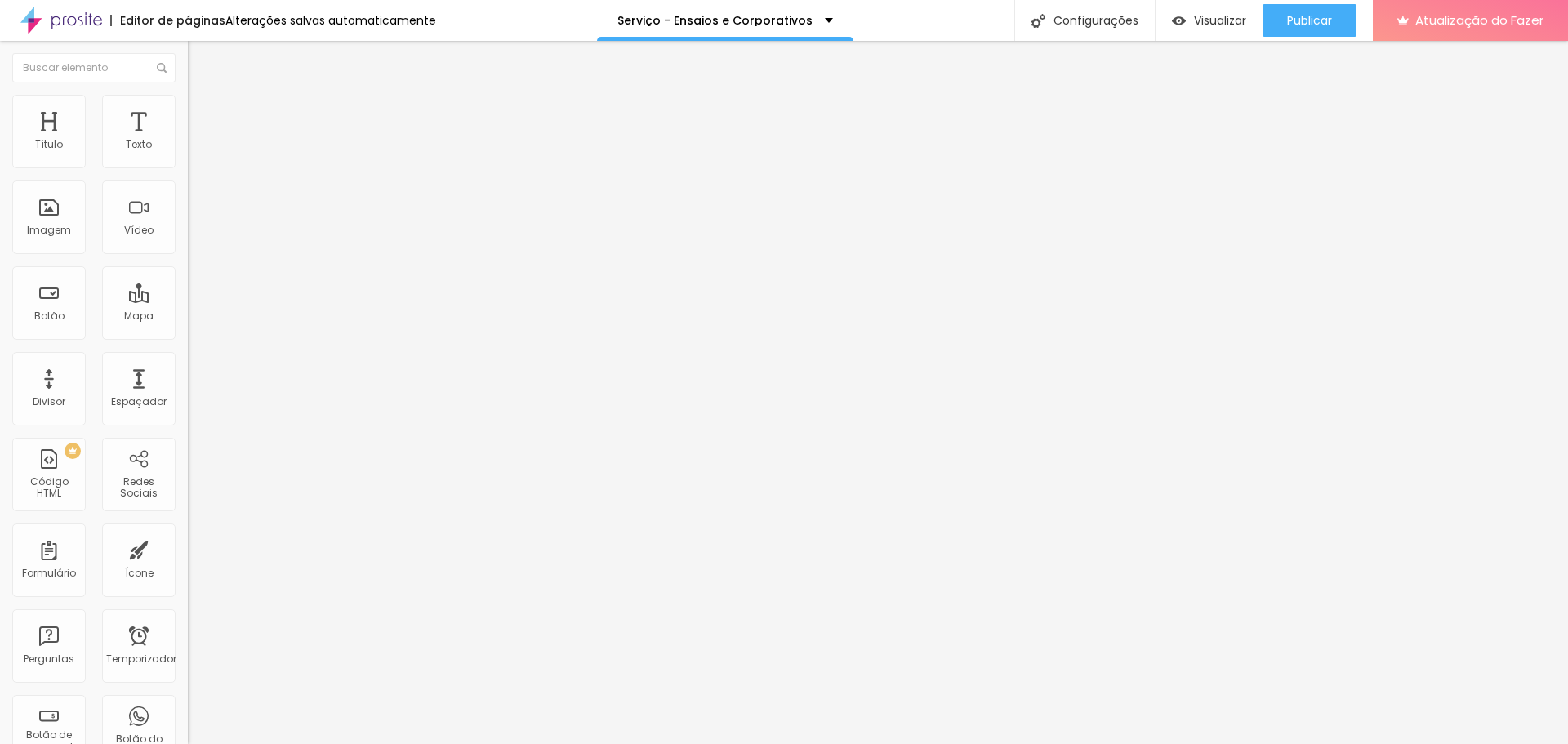
click at [198, 140] on font "Trocar imagem" at bounding box center [238, 134] width 80 height 14
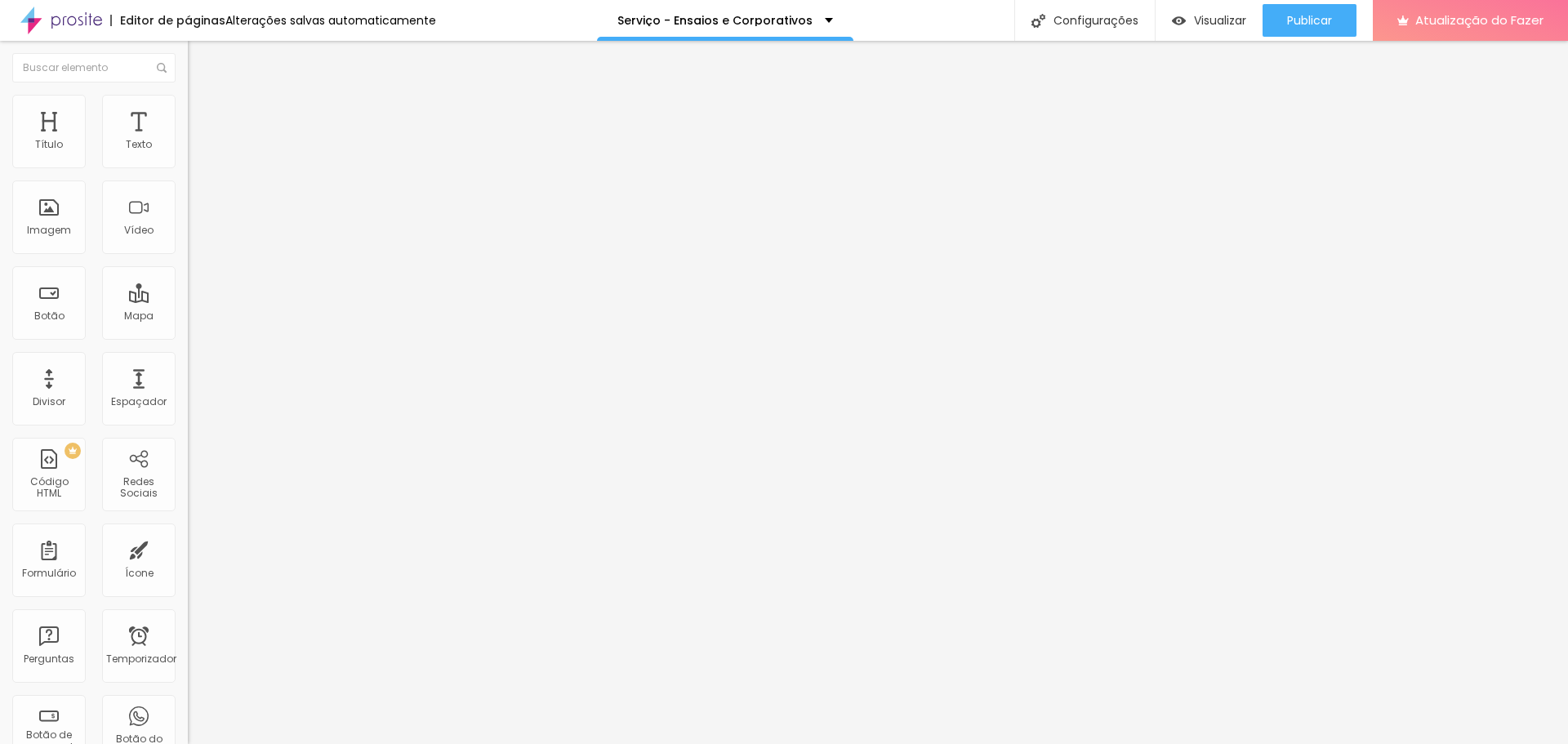
click at [198, 140] on font "Trocar imagem" at bounding box center [238, 134] width 80 height 14
click at [1314, 39] on div "Publicar alterações Clique para publicar as últimas alterações realizadas Visua…" at bounding box center [1265, 92] width 180 height 110
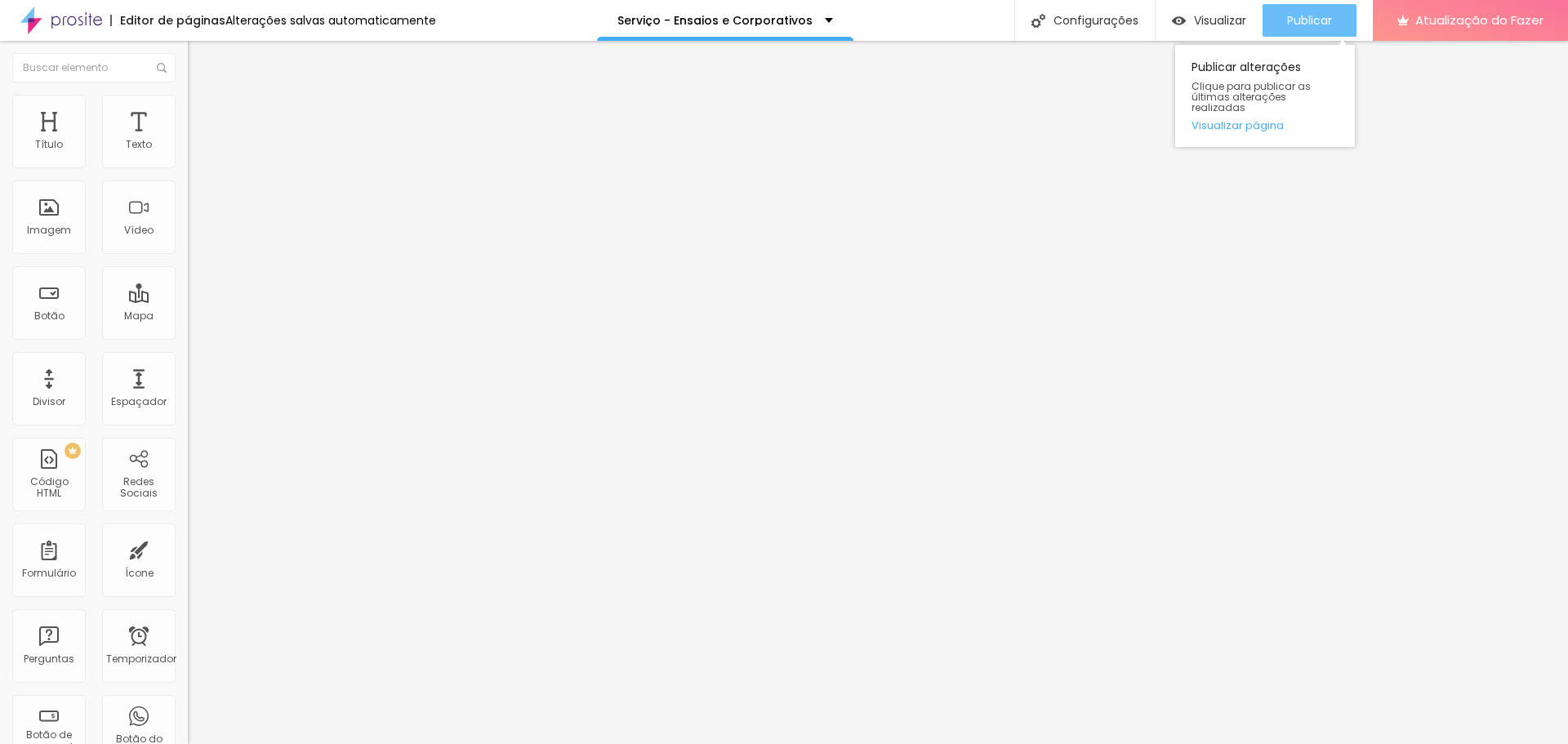
click at [1317, 7] on div "Publicar" at bounding box center [1308, 20] width 45 height 32
click at [198, 140] on font "Trocar imagem" at bounding box center [238, 134] width 80 height 14
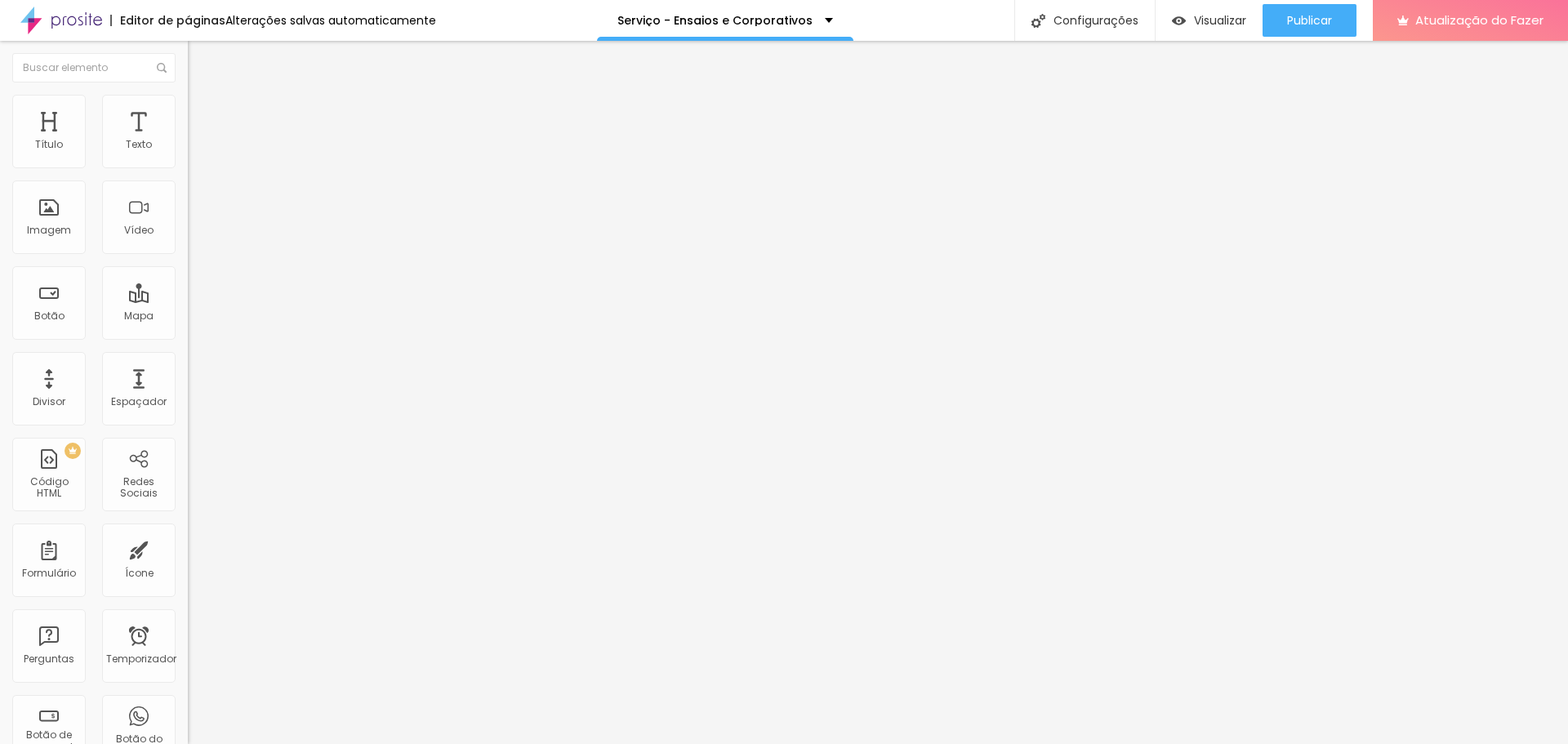
click at [198, 140] on font "Trocar imagem" at bounding box center [238, 134] width 80 height 14
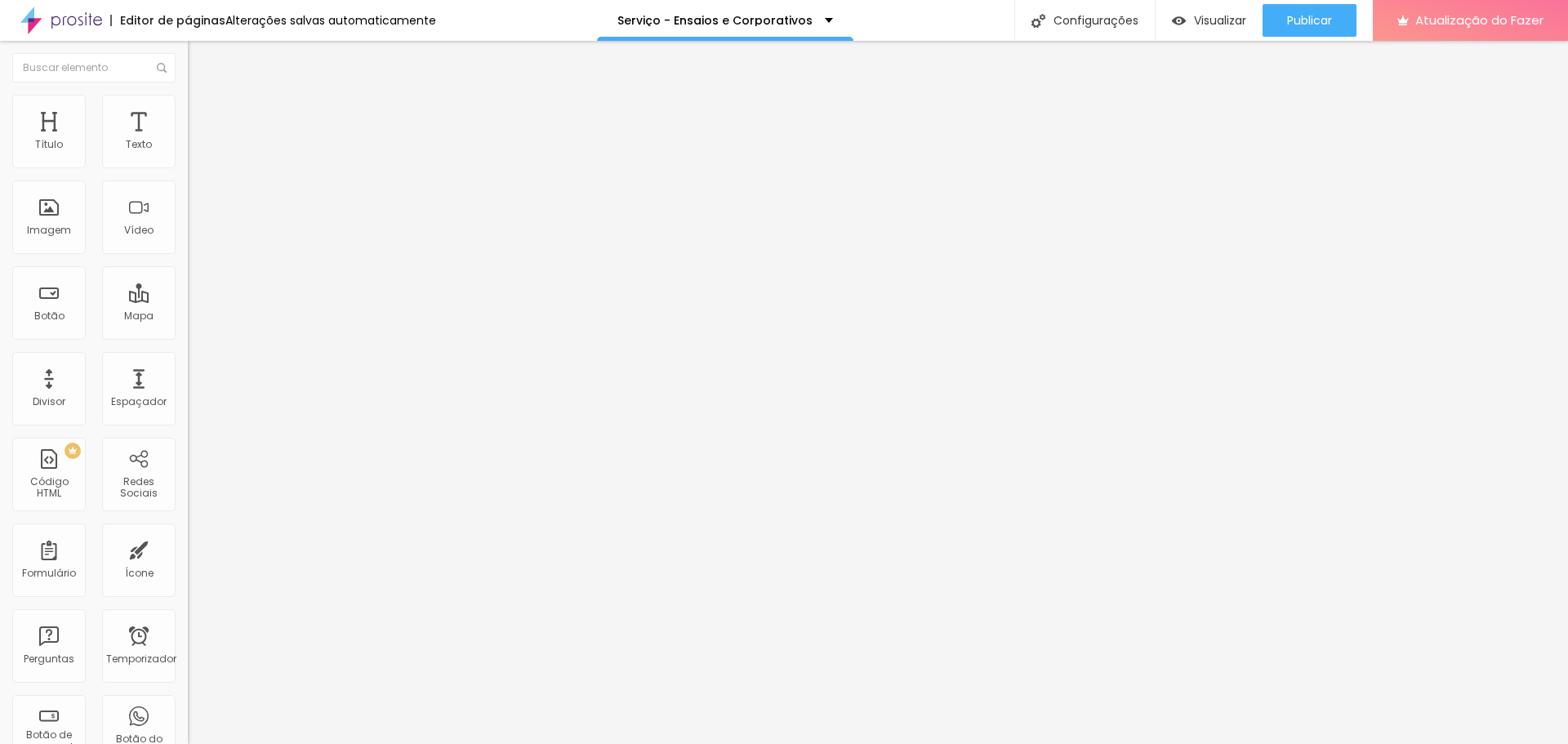
click at [198, 140] on font "Trocar imagem" at bounding box center [238, 134] width 80 height 14
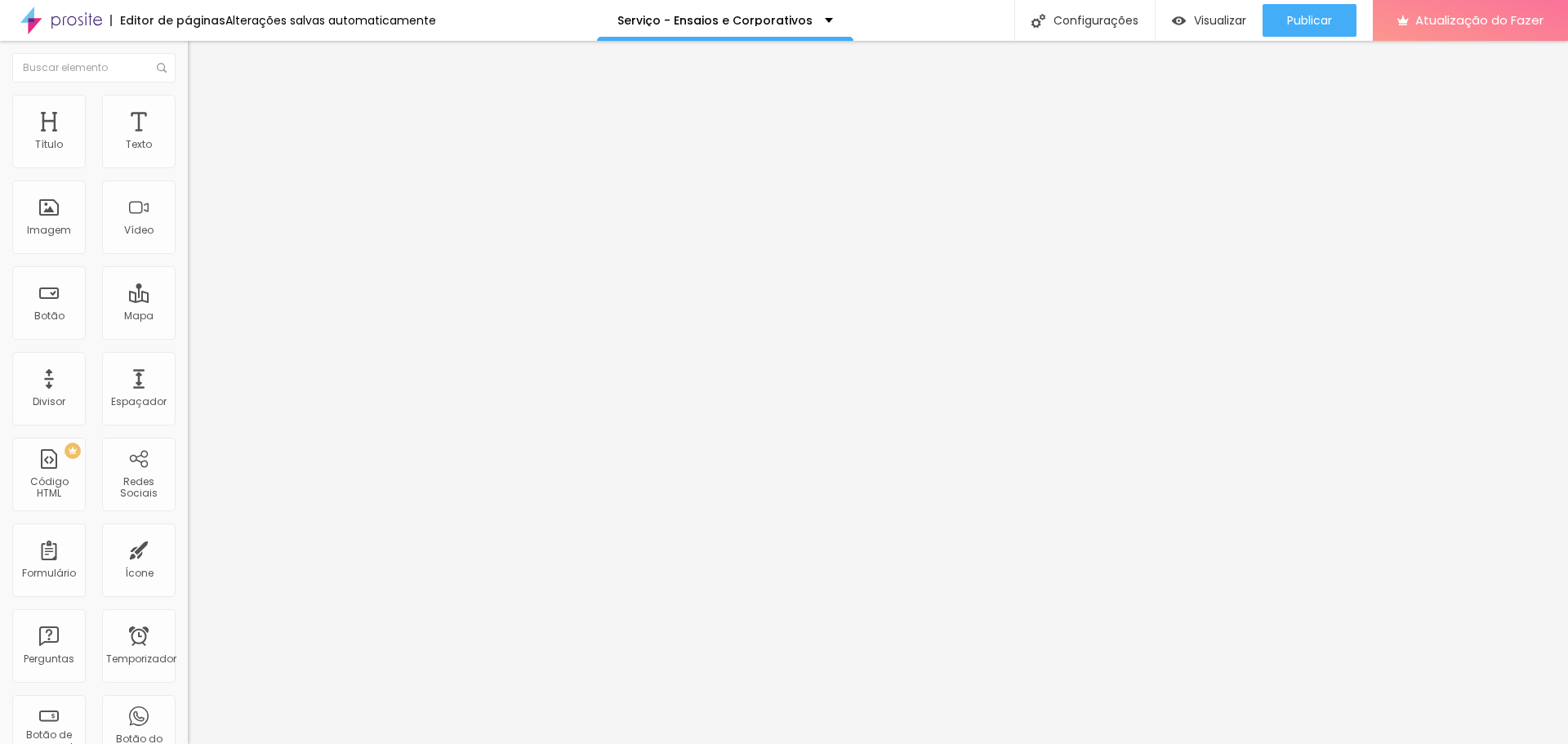
click at [198, 140] on font "Trocar imagem" at bounding box center [238, 134] width 80 height 14
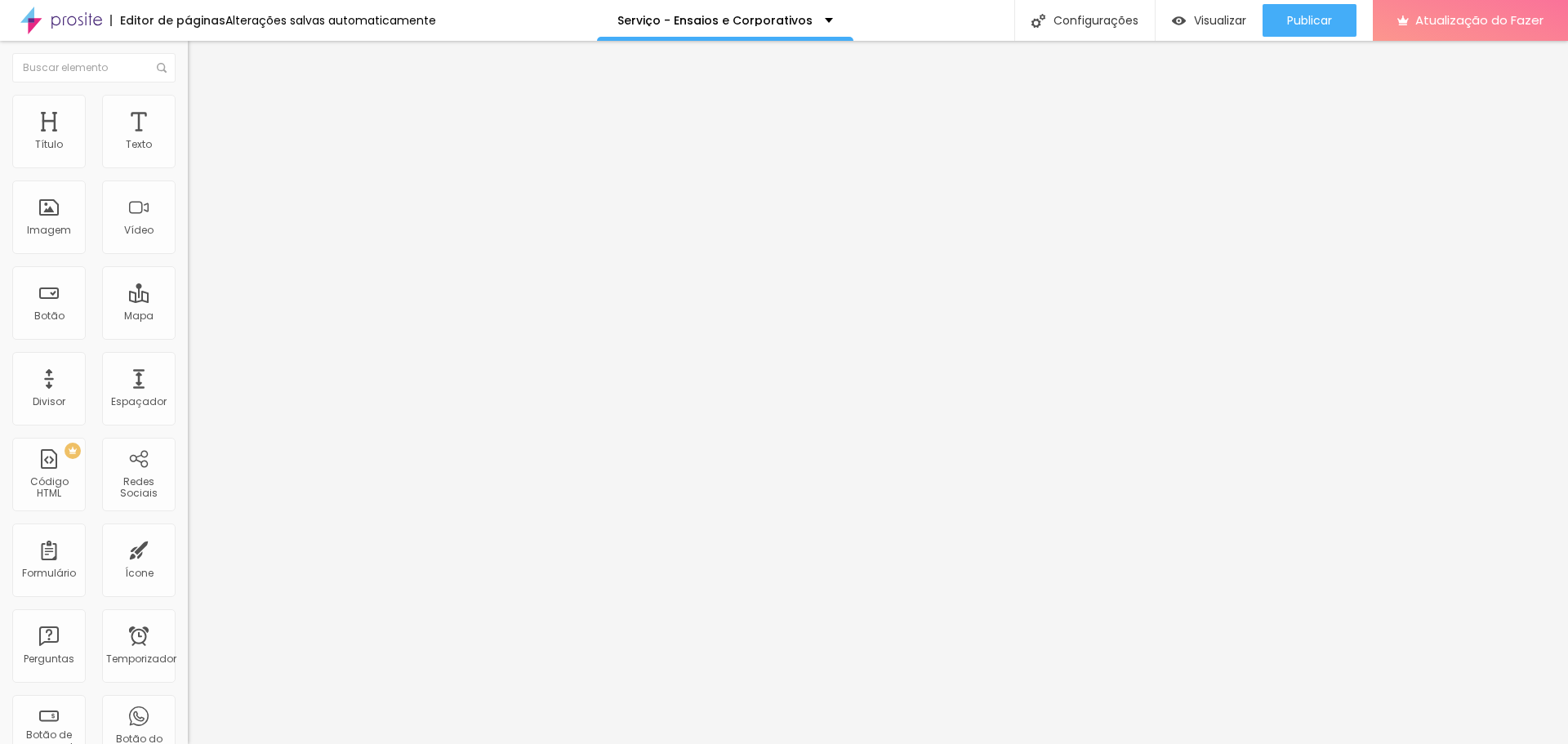
click at [198, 140] on font "Trocar imagem" at bounding box center [238, 134] width 80 height 14
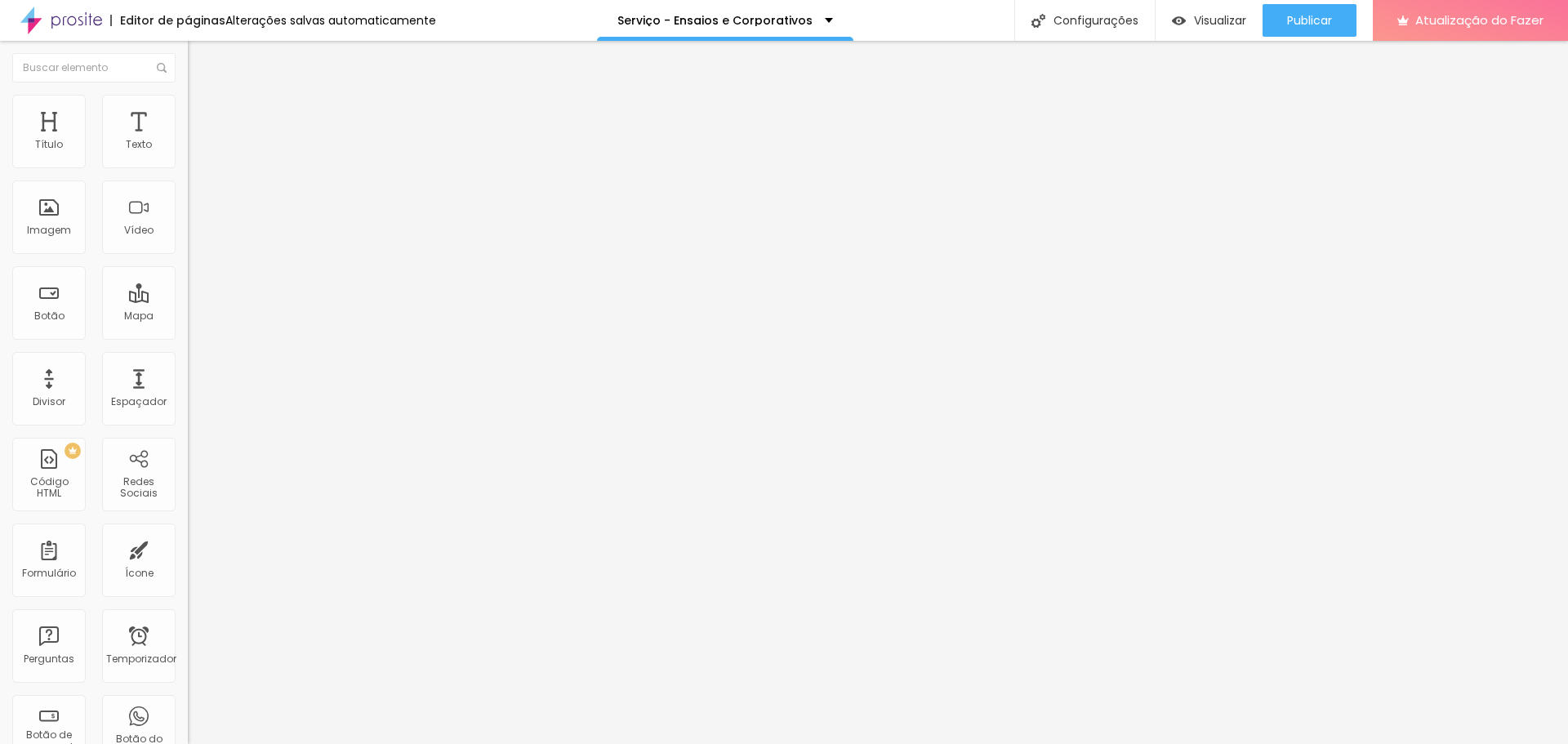
click at [1306, 15] on font "Publicar" at bounding box center [1308, 20] width 45 height 16
click at [1329, 16] on font "Publicar" at bounding box center [1308, 20] width 45 height 16
click at [198, 140] on font "Trocar imagem" at bounding box center [238, 134] width 80 height 14
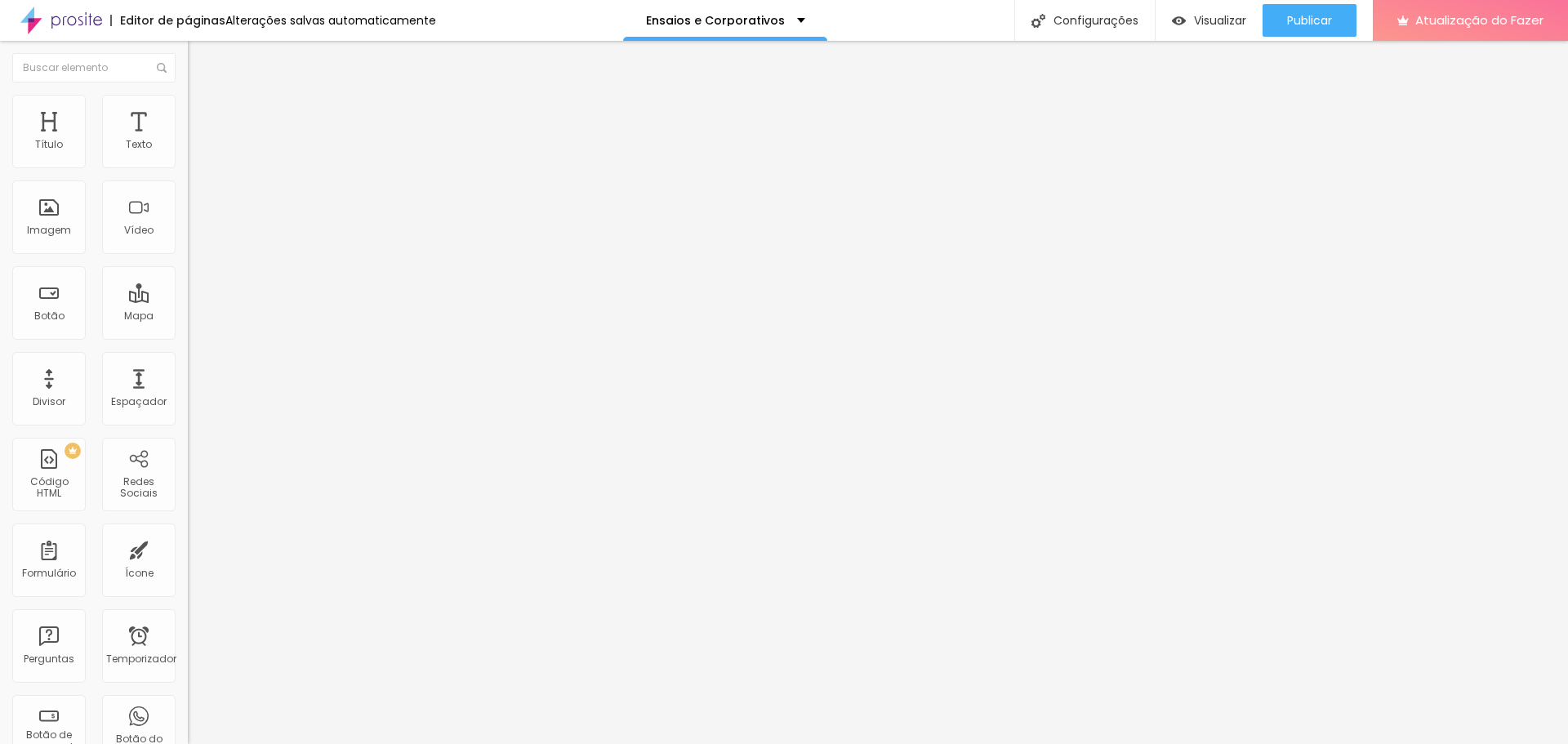
click at [188, 140] on span "Trocar imagem" at bounding box center [232, 134] width 89 height 14
click at [1295, 15] on font "Publicar" at bounding box center [1308, 20] width 45 height 16
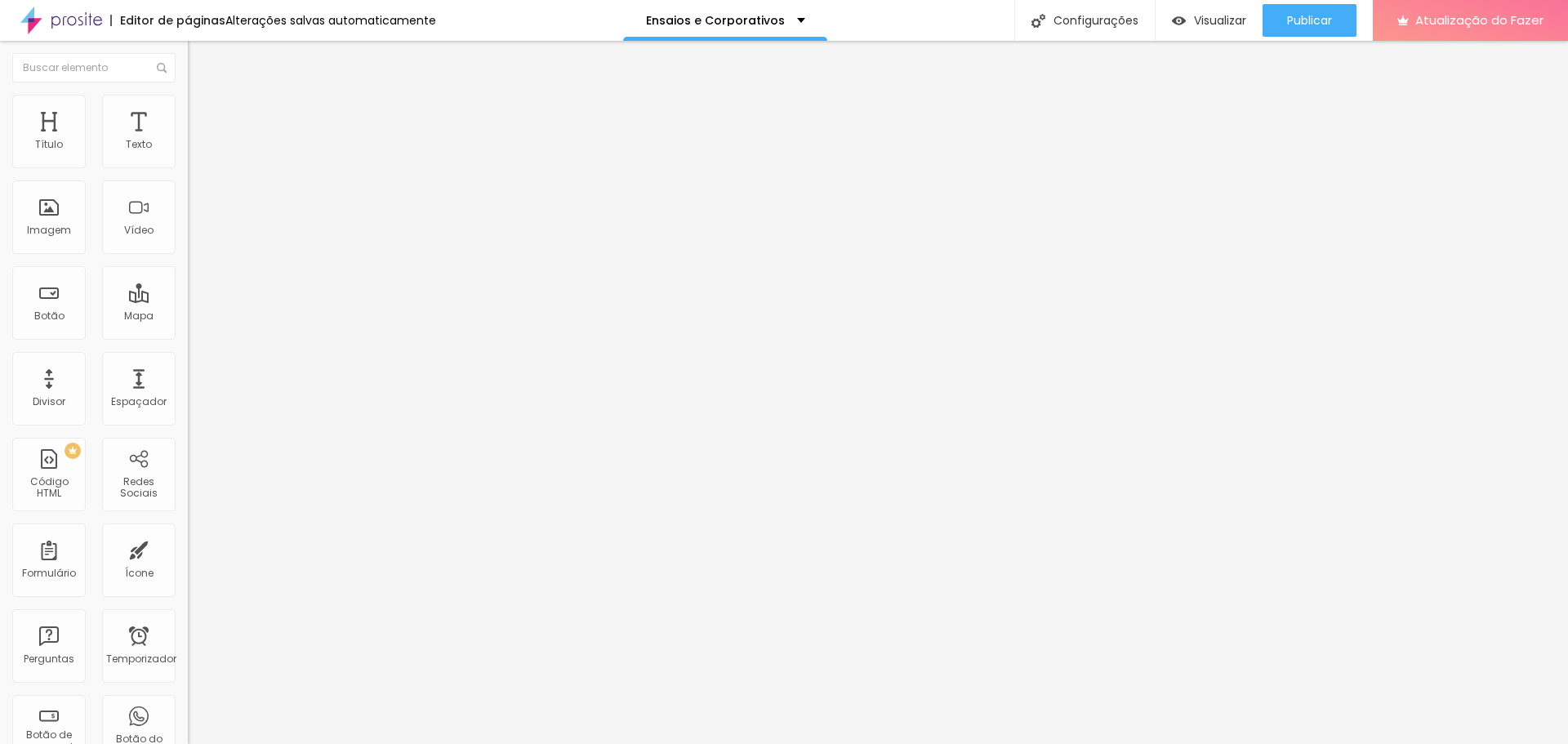
click at [865, 28] on div "Editor de páginas Alterações salvas automaticamente Ensaios e Corporativos Conf…" at bounding box center [784, 20] width 1568 height 41
click at [198, 140] on font "Trocar imagem" at bounding box center [238, 134] width 80 height 14
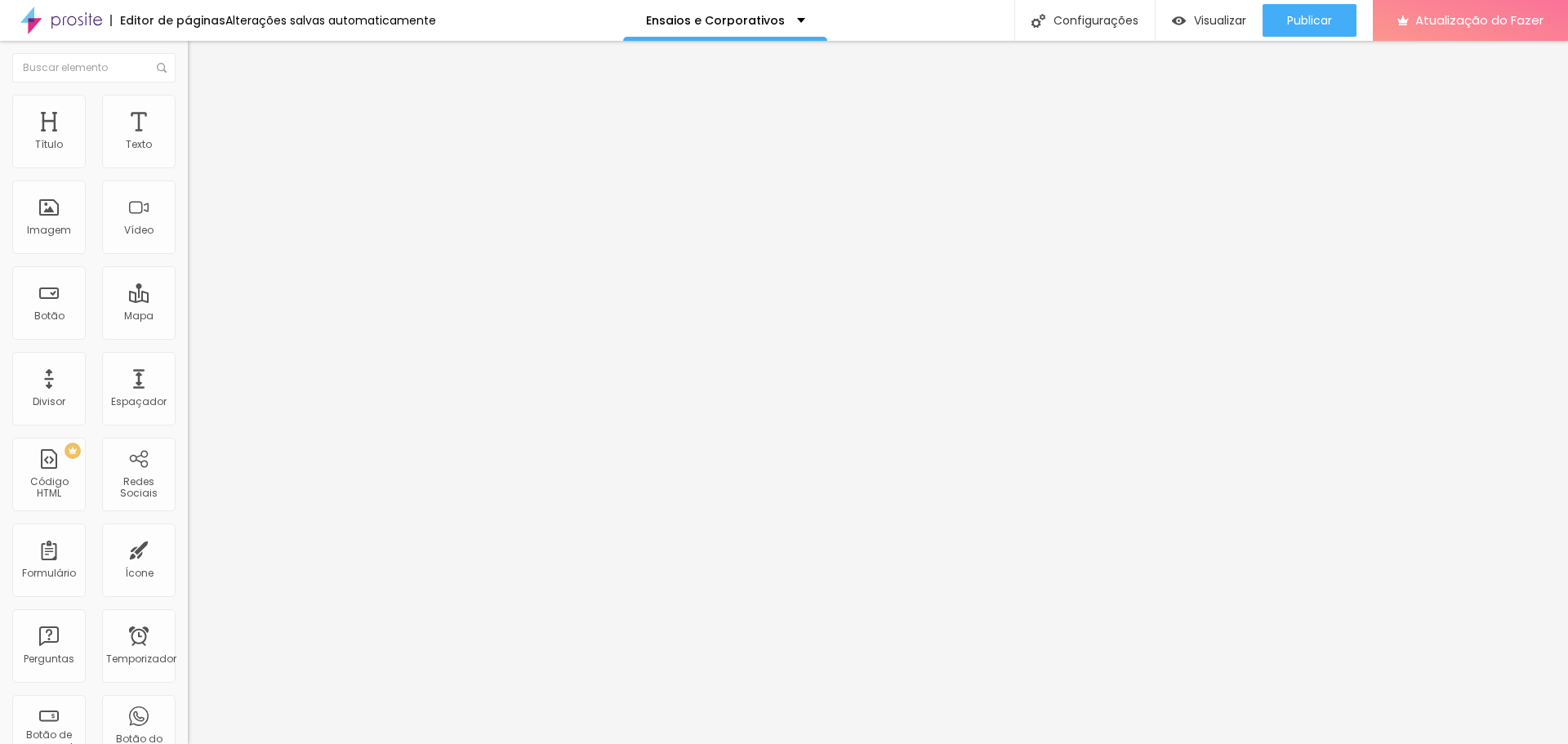
scroll to position [82, 0]
click at [198, 140] on font "Trocar imagem" at bounding box center [238, 134] width 80 height 14
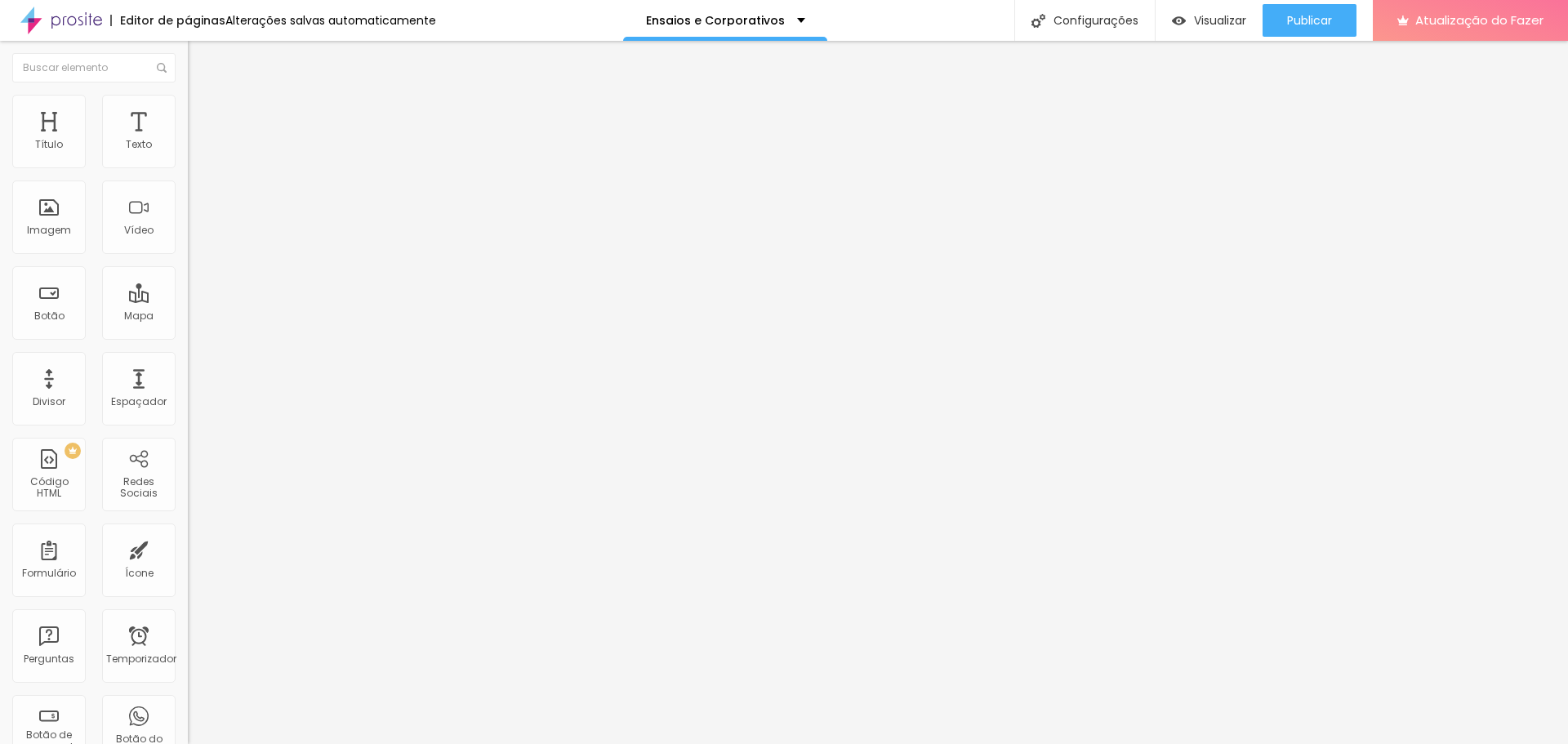
click at [198, 140] on font "Trocar imagem" at bounding box center [238, 134] width 80 height 14
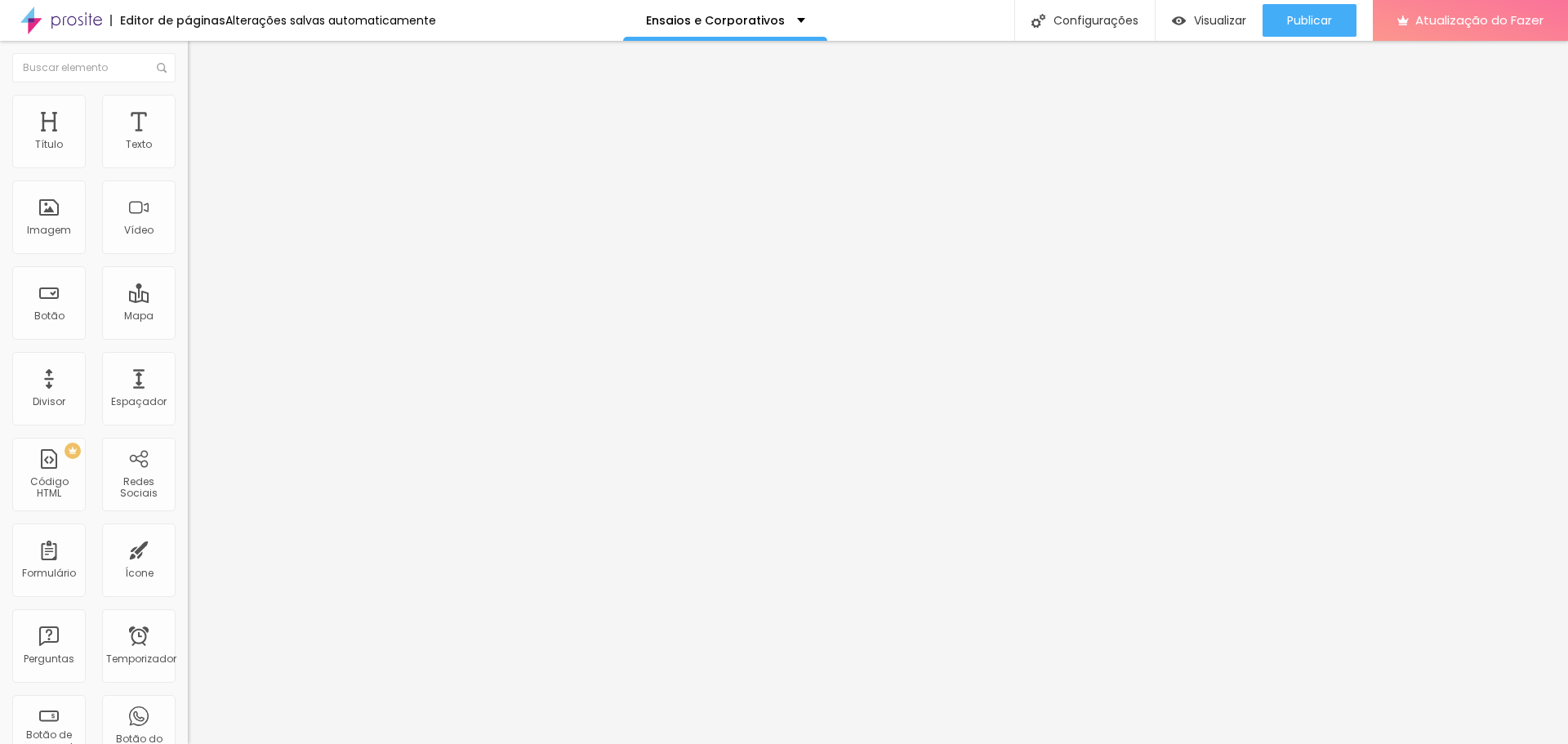
scroll to position [0, 0]
click at [198, 140] on font "Trocar imagem" at bounding box center [238, 134] width 80 height 14
drag, startPoint x: 504, startPoint y: 221, endPoint x: 534, endPoint y: 227, distance: 30.6
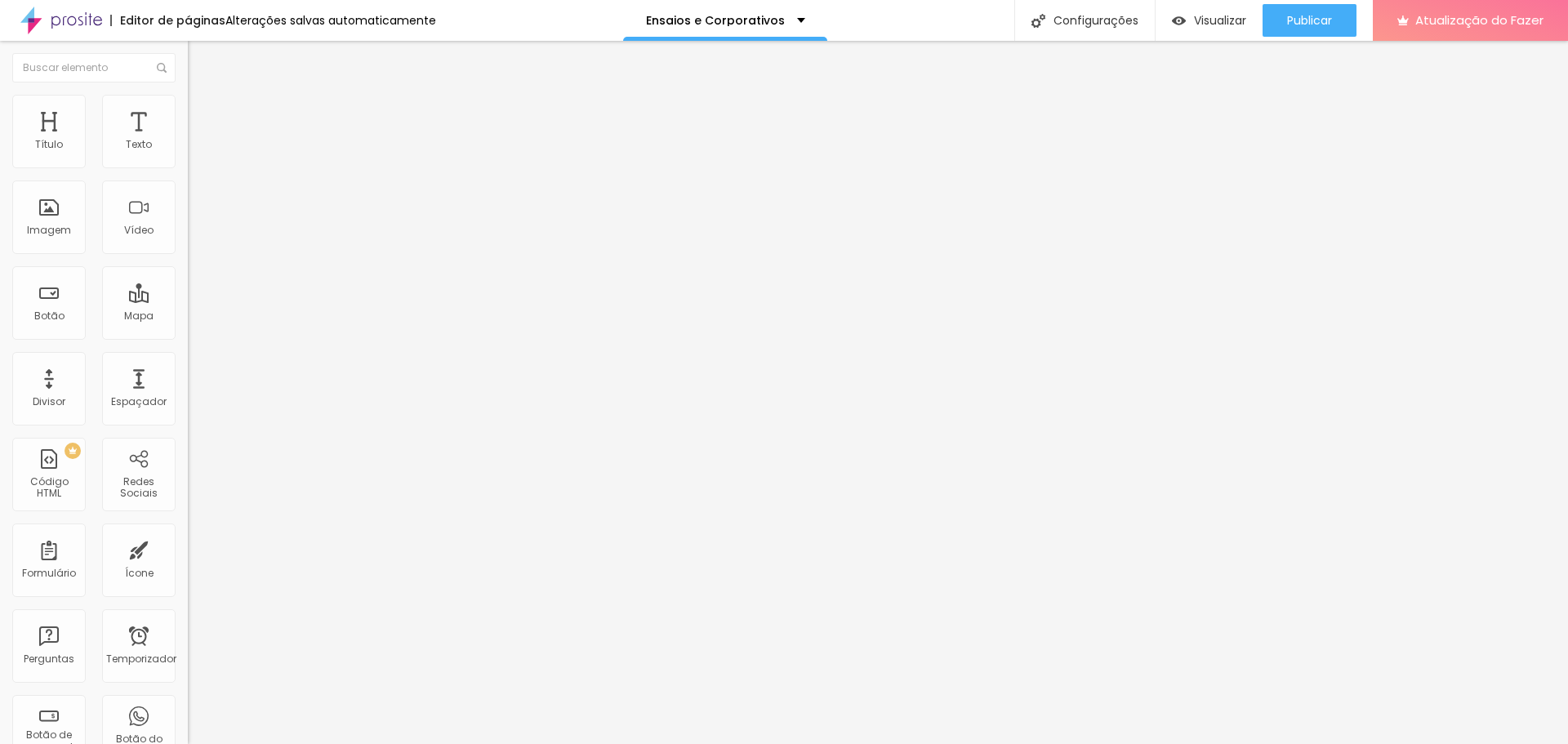
click at [198, 140] on font "Trocar imagem" at bounding box center [238, 134] width 80 height 14
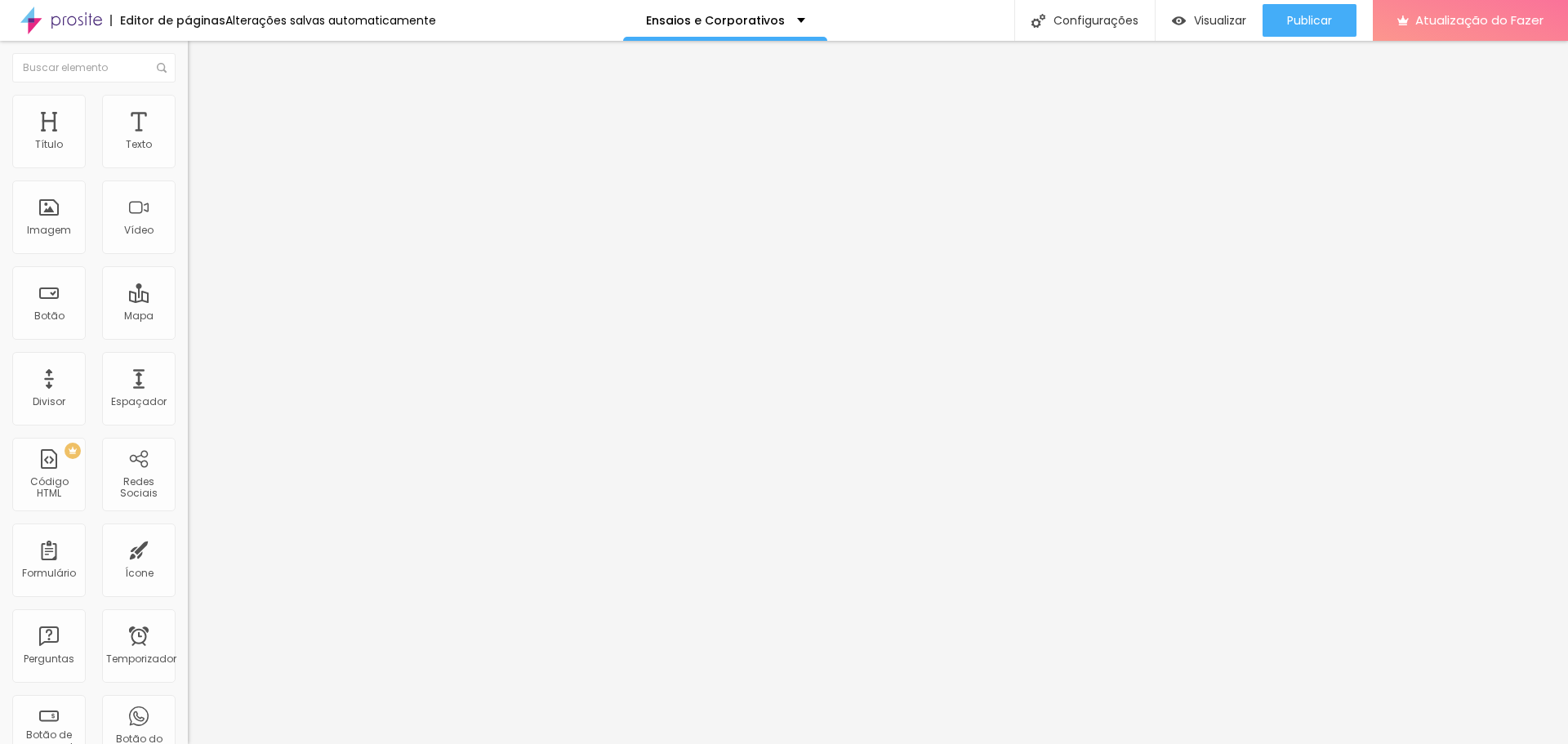
click at [198, 140] on font "Trocar imagem" at bounding box center [238, 134] width 80 height 14
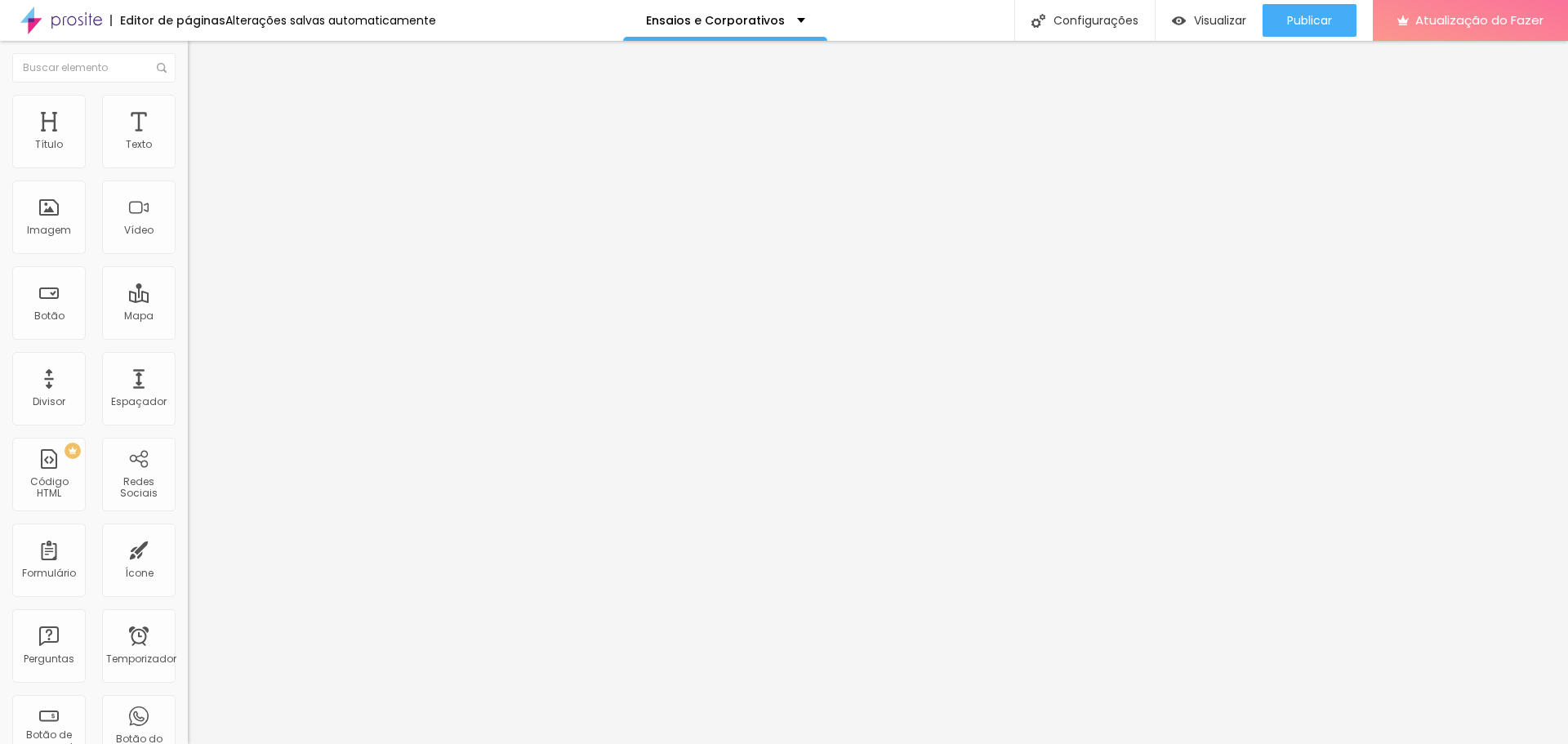
click at [198, 140] on font "Trocar imagem" at bounding box center [238, 134] width 80 height 14
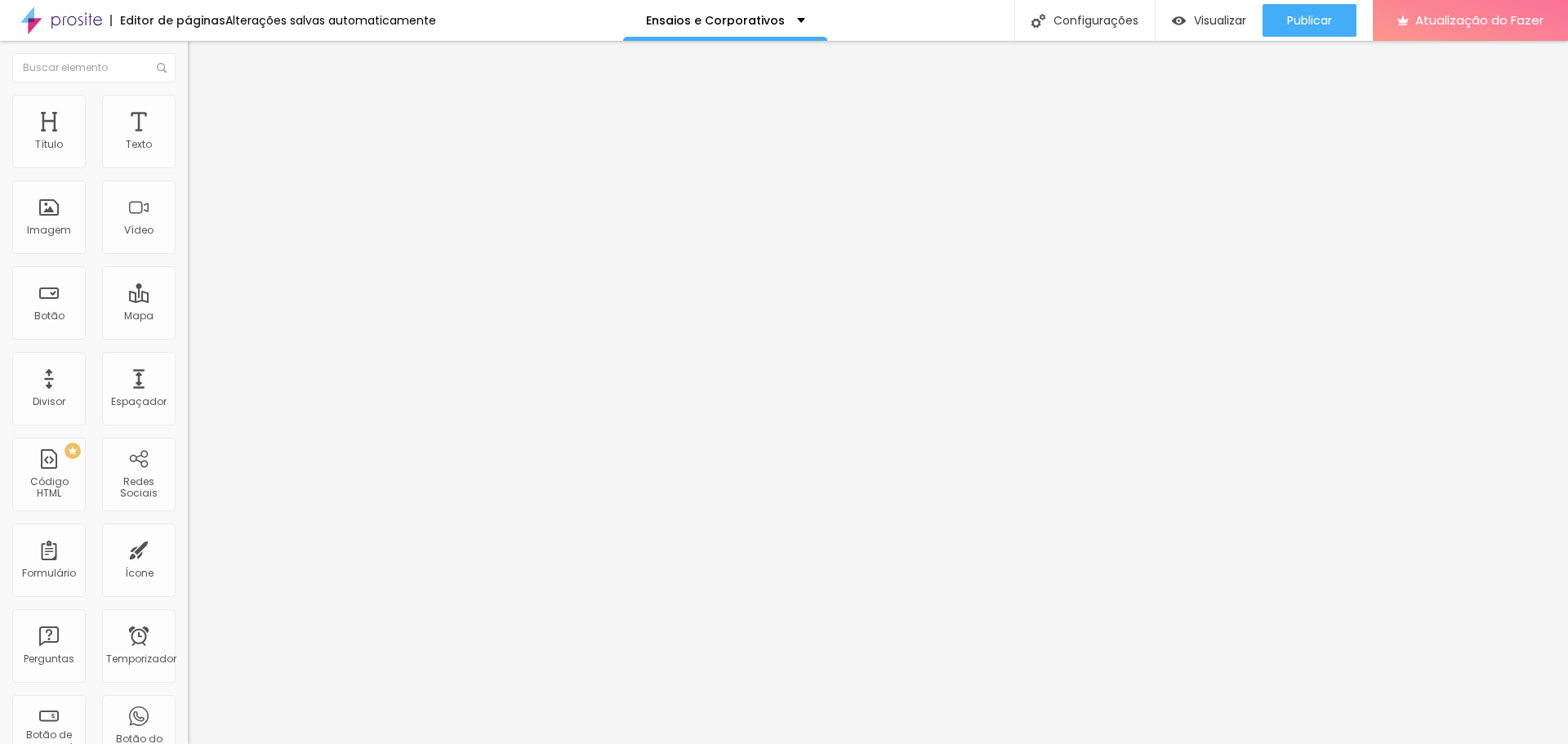
click at [198, 140] on font "Trocar imagem" at bounding box center [238, 134] width 80 height 14
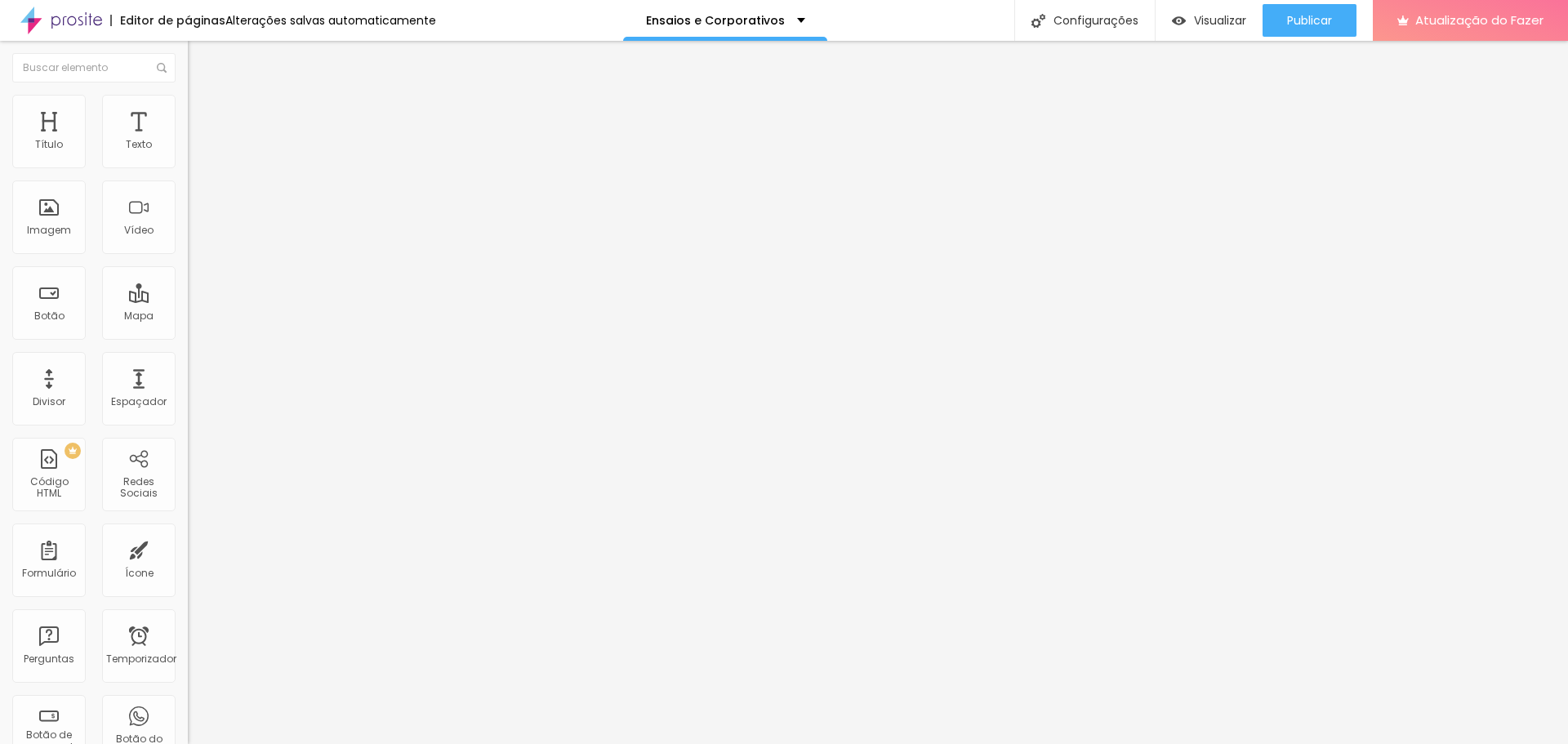
click at [188, 140] on span "Trocar imagem" at bounding box center [232, 134] width 89 height 14
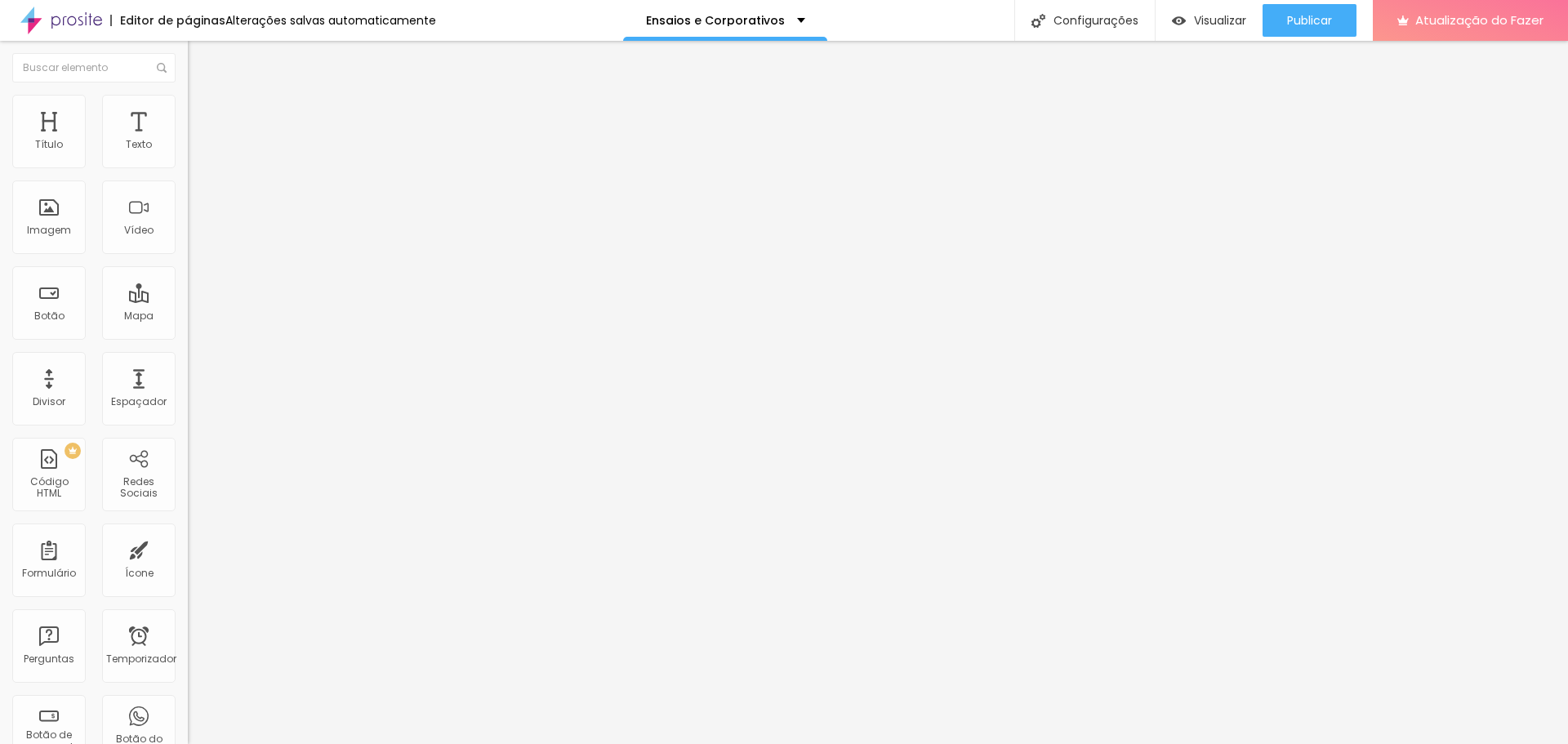
click at [198, 140] on font "Trocar imagem" at bounding box center [238, 134] width 80 height 14
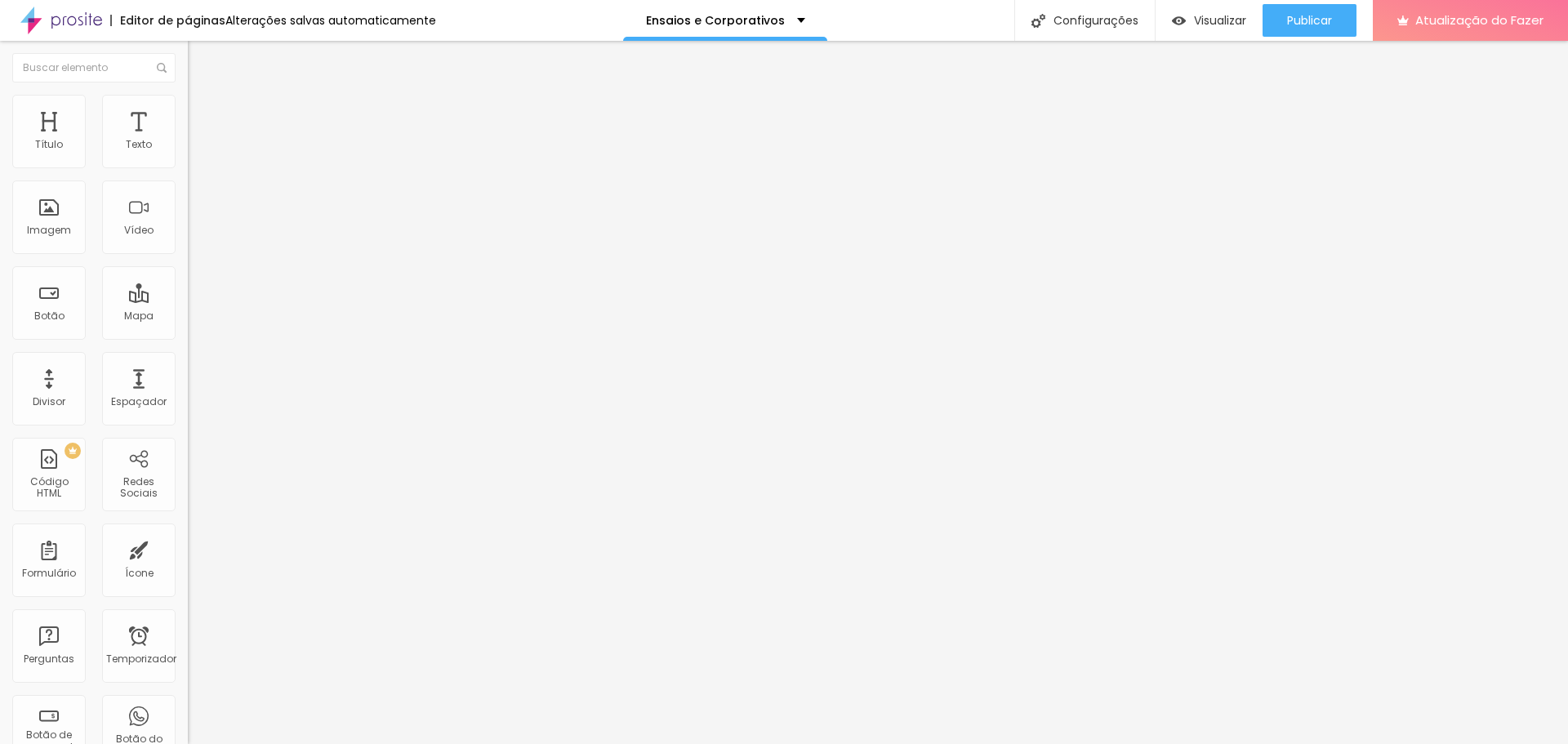
click at [1312, 34] on div "Publicar" at bounding box center [1308, 20] width 45 height 32
click at [1316, 19] on font "Publicar" at bounding box center [1308, 20] width 45 height 16
